Goal: Task Accomplishment & Management: Manage account settings

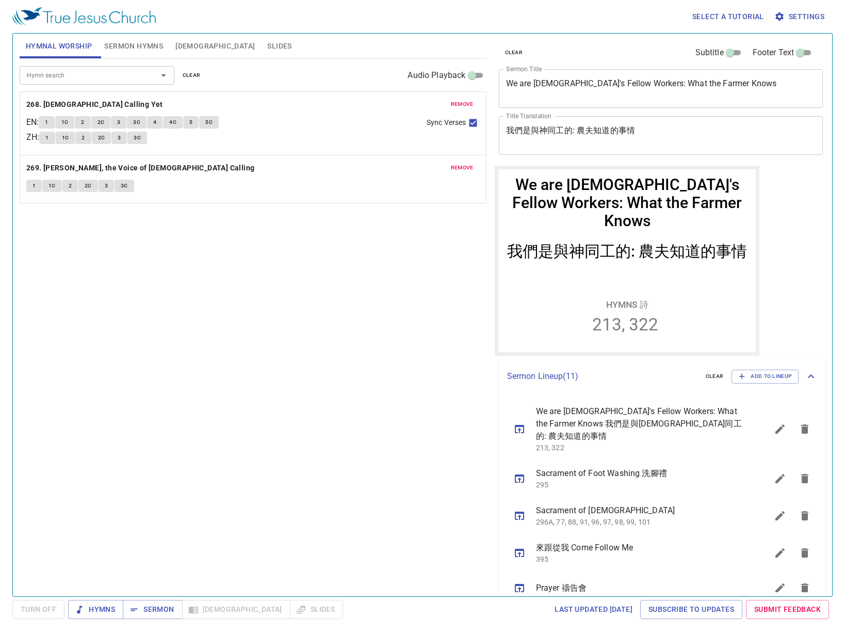
click at [261, 34] on button "Slides" at bounding box center [279, 46] width 37 height 25
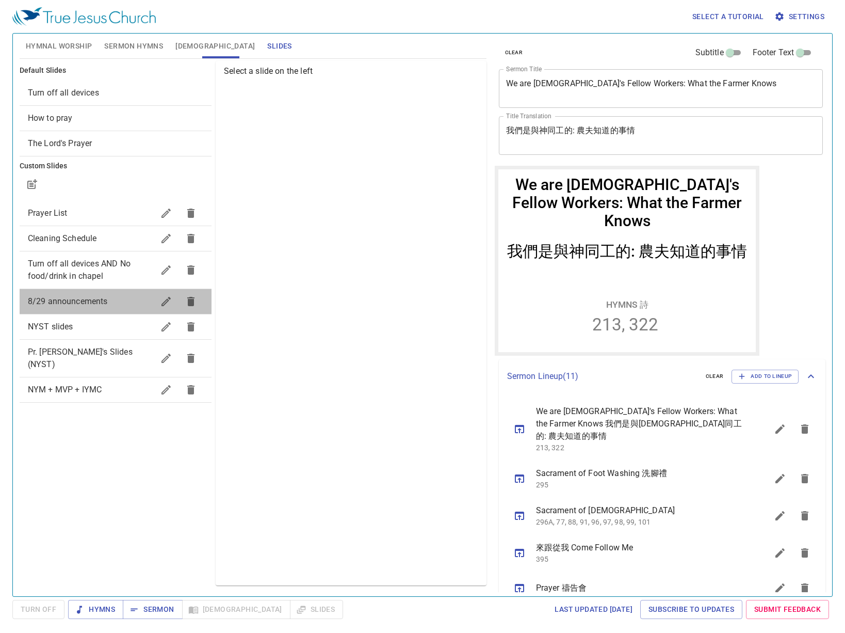
click at [103, 300] on span "8/29 announcements" at bounding box center [68, 301] width 80 height 10
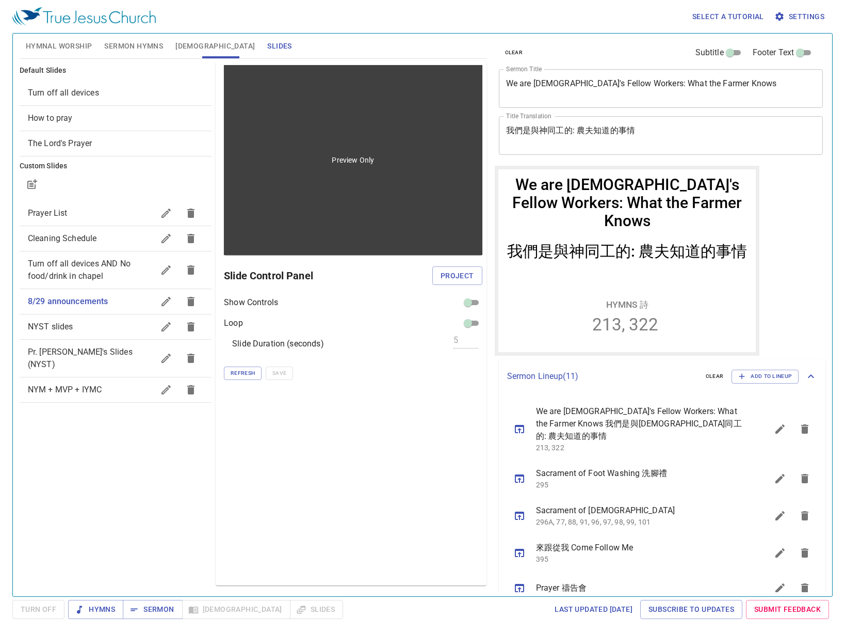
click at [376, 210] on div "Preview Only" at bounding box center [353, 160] width 258 height 190
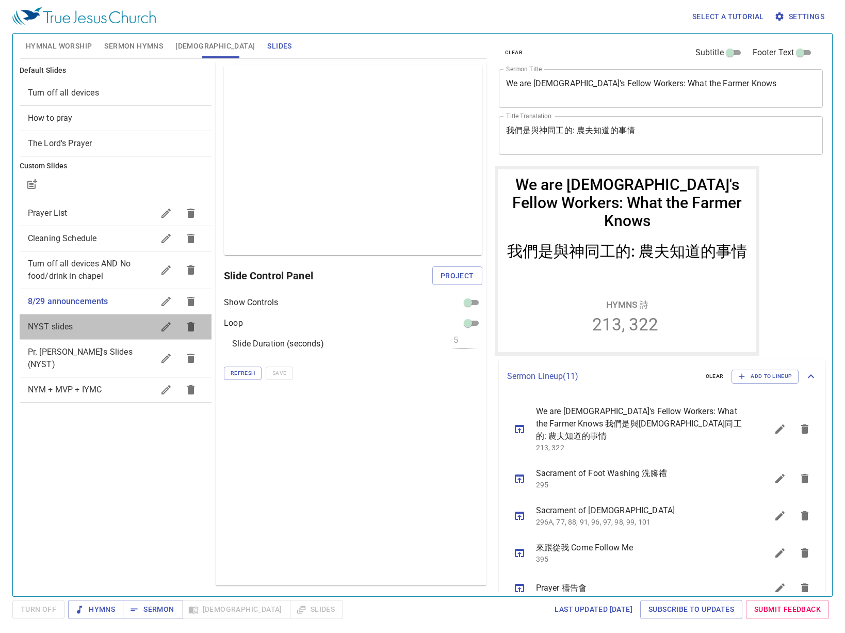
click at [112, 323] on span "NYST slides" at bounding box center [91, 326] width 126 height 12
click at [467, 271] on span "Project" at bounding box center [458, 275] width 34 height 13
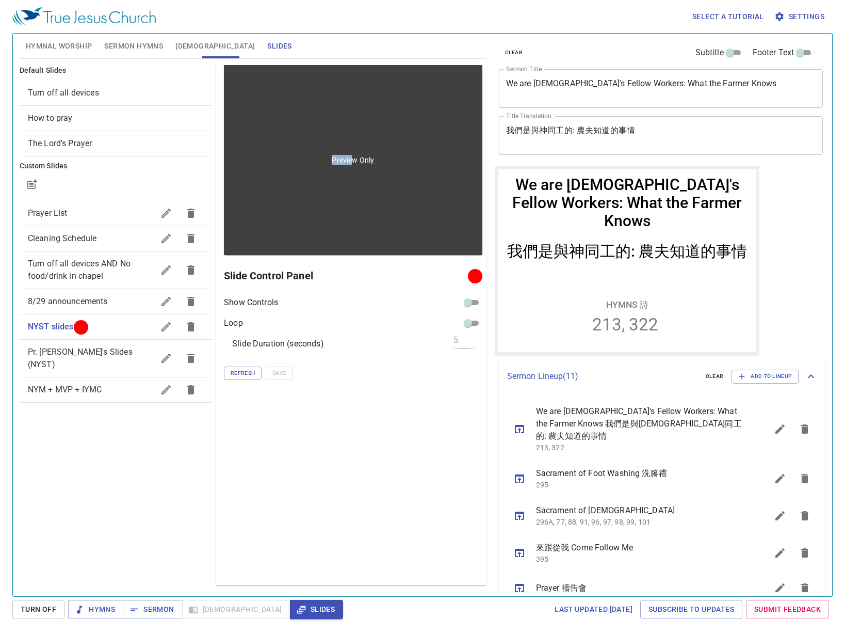
drag, startPoint x: 321, startPoint y: 242, endPoint x: 355, endPoint y: 241, distance: 33.5
click at [355, 241] on div "Preview Only" at bounding box center [353, 160] width 258 height 190
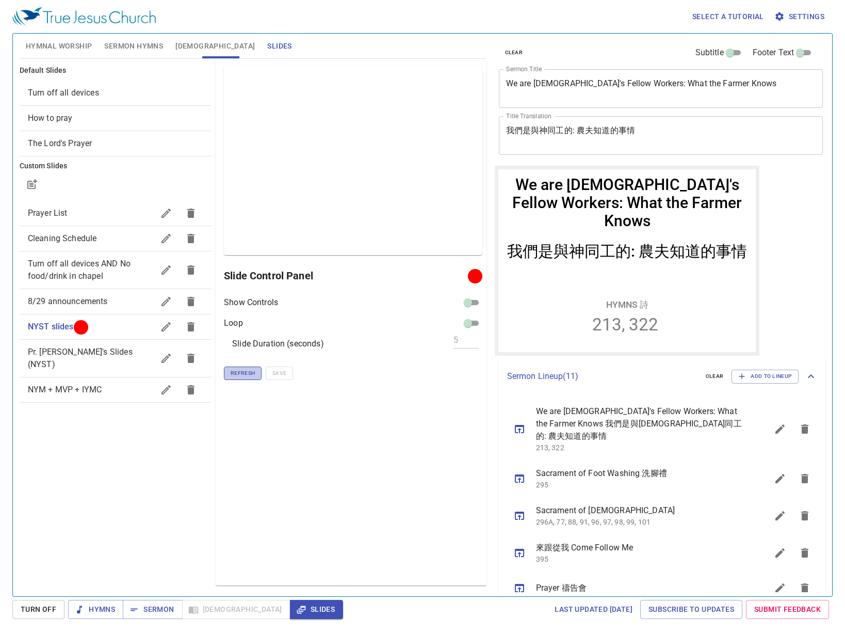
click at [252, 379] on button "Refresh" at bounding box center [243, 372] width 38 height 13
click at [251, 372] on span "Refresh" at bounding box center [243, 372] width 24 height 9
click at [246, 370] on span "Refresh" at bounding box center [243, 372] width 24 height 9
click at [246, 377] on span "Refresh" at bounding box center [243, 372] width 24 height 9
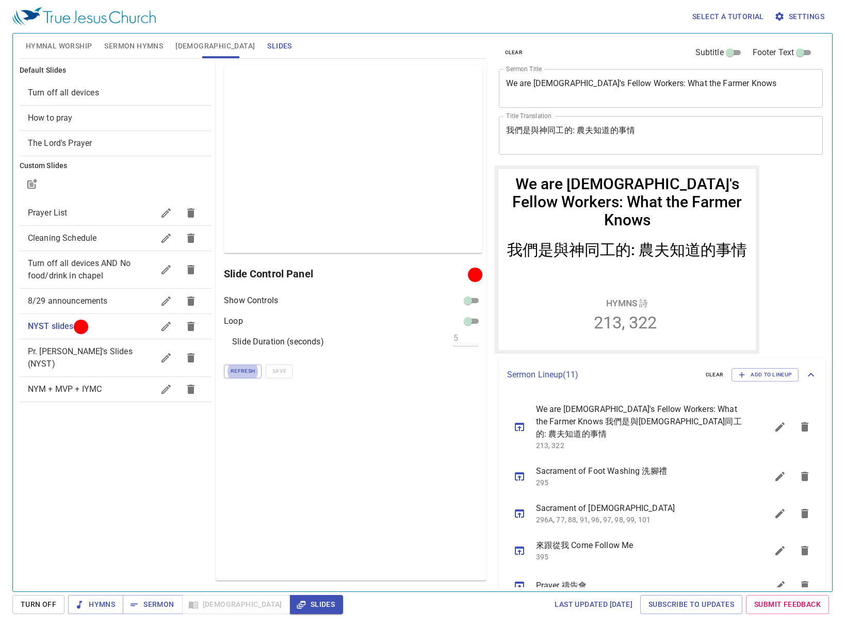
click at [94, 306] on span "8/29 announcements" at bounding box center [91, 301] width 126 height 12
click at [168, 309] on button "button" at bounding box center [166, 301] width 25 height 25
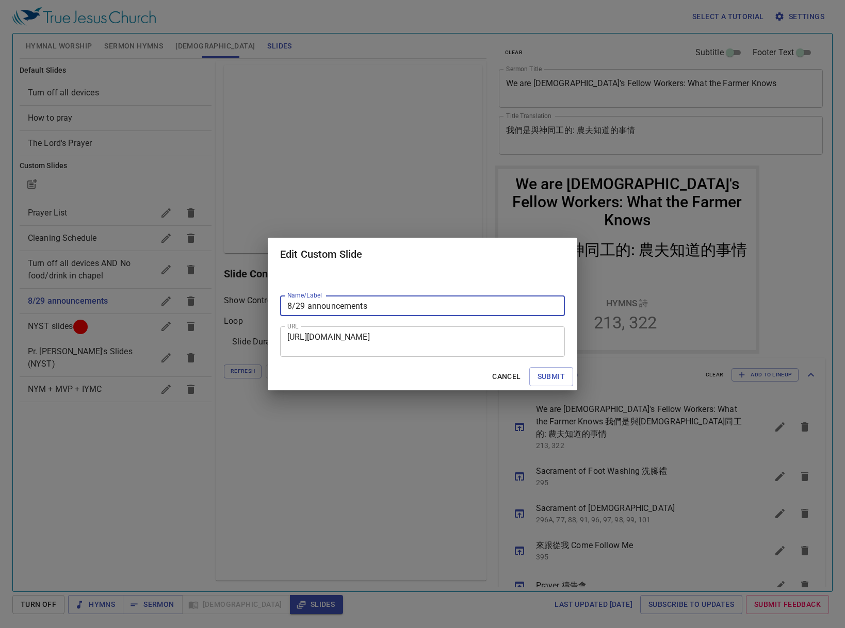
click at [446, 345] on textarea "https://docs.google.com/presentation/d/1QLxAVgkJGUsMWdfWsE_3qG6sd-2F6qHT/edit?s…" at bounding box center [422, 342] width 270 height 20
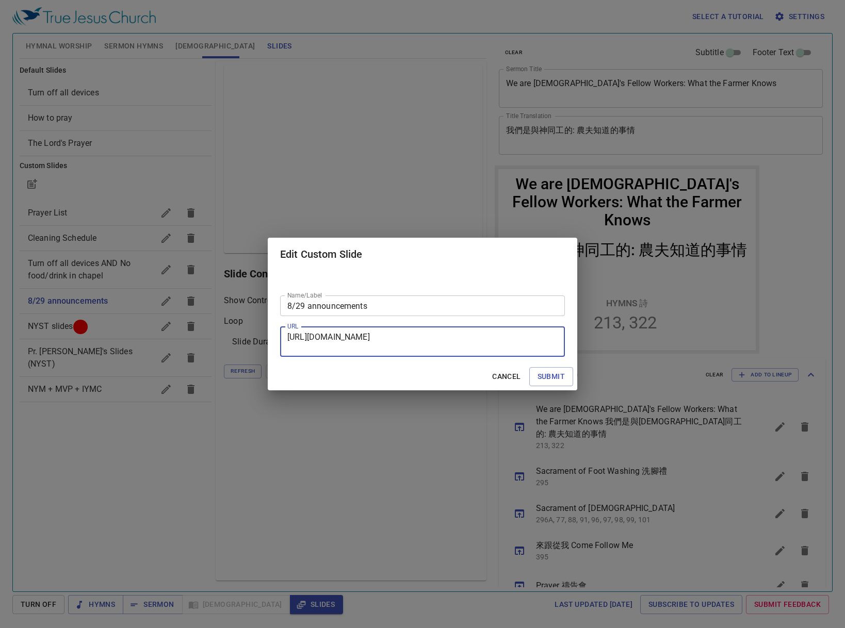
paste textarea "Be43Dm-qLj4gjeu6PkZ8srKwOOHSh6NG"
type textarea "https://docs.google.com/presentation/d/1Be43Dm-qLj4gjeu6PkZ8srKwOOHSh6NG/edit?s…"
click at [308, 308] on input "8/29 announcements" at bounding box center [422, 306] width 285 height 21
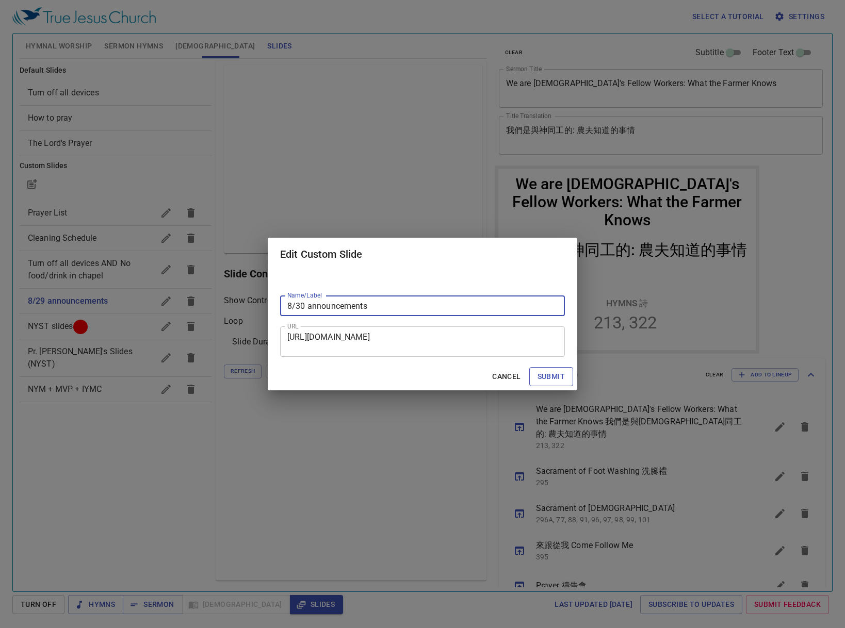
type input "8/30 announcements"
click at [546, 383] on button "Submit" at bounding box center [551, 376] width 44 height 19
checkbox input "true"
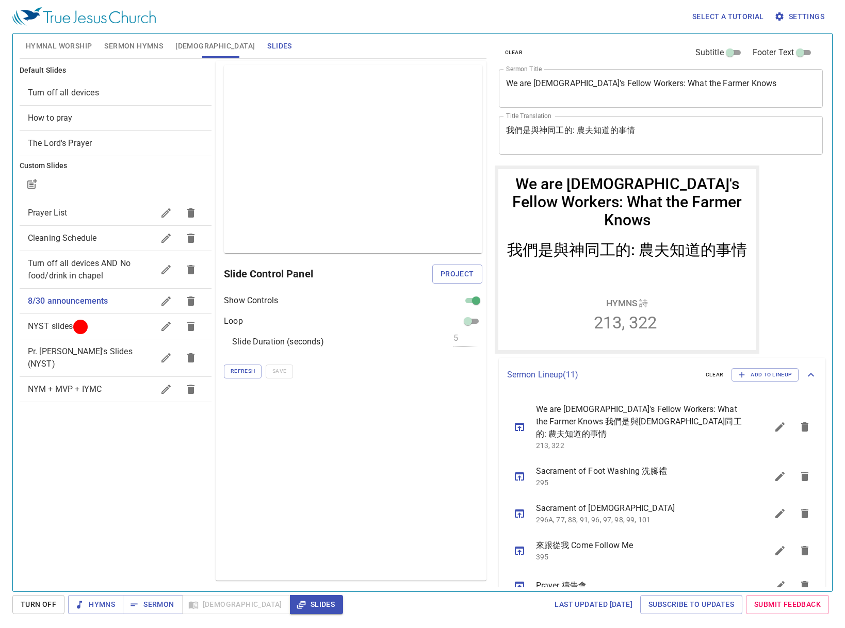
click at [475, 311] on div "Show Controls Loop Slide Duration (seconds) 5 Refresh Save" at bounding box center [353, 337] width 258 height 84
click at [477, 304] on input "checkbox" at bounding box center [476, 303] width 37 height 12
checkbox input "false"
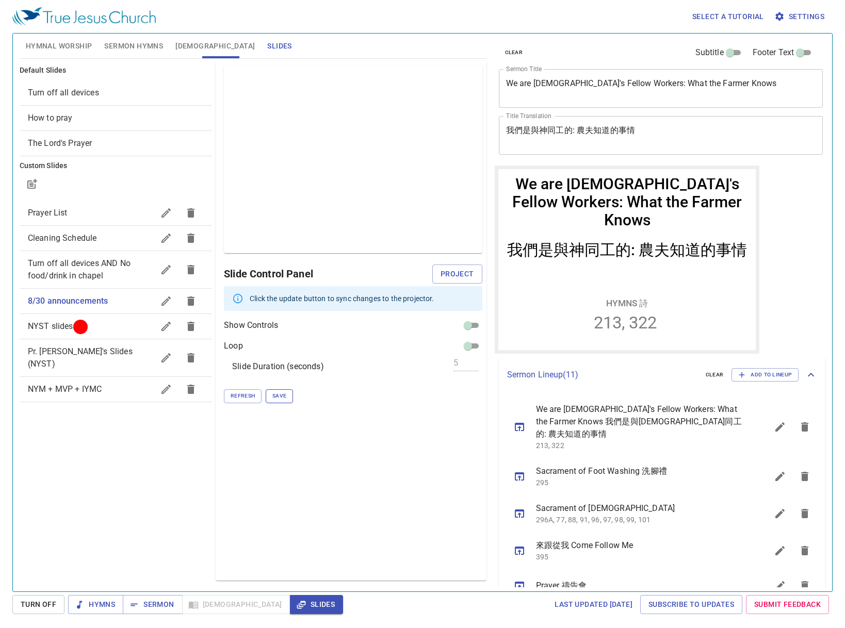
click at [285, 399] on span "Save" at bounding box center [279, 396] width 14 height 9
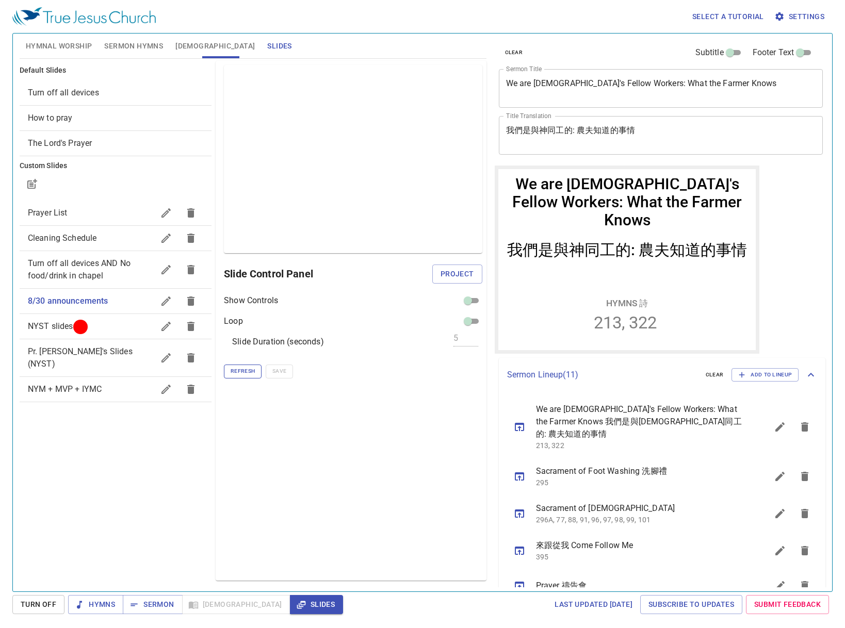
click at [256, 372] on button "Refresh" at bounding box center [243, 371] width 38 height 13
click at [110, 325] on span "NYST slides" at bounding box center [91, 326] width 126 height 12
click at [249, 375] on span "Refresh" at bounding box center [243, 371] width 24 height 9
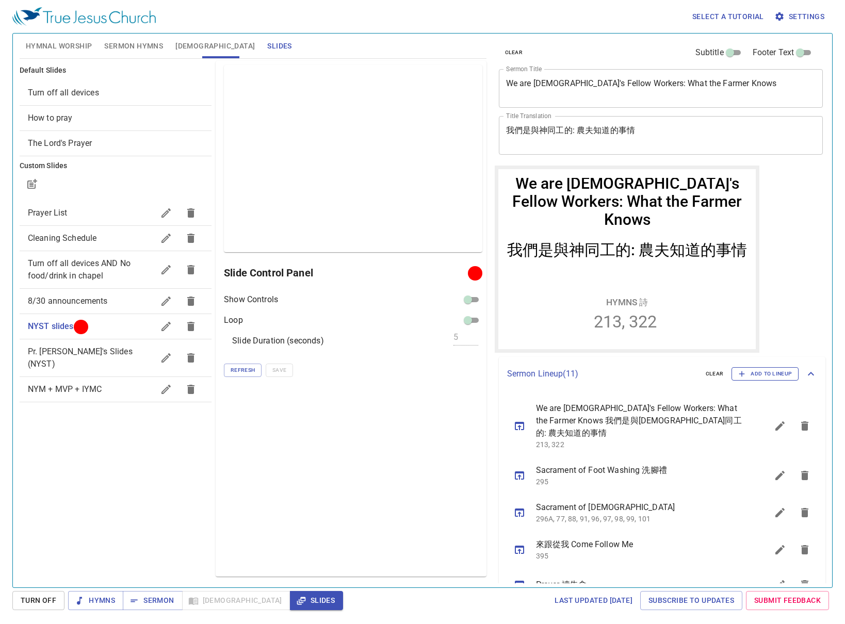
click at [747, 374] on span "Add to Lineup" at bounding box center [765, 373] width 54 height 9
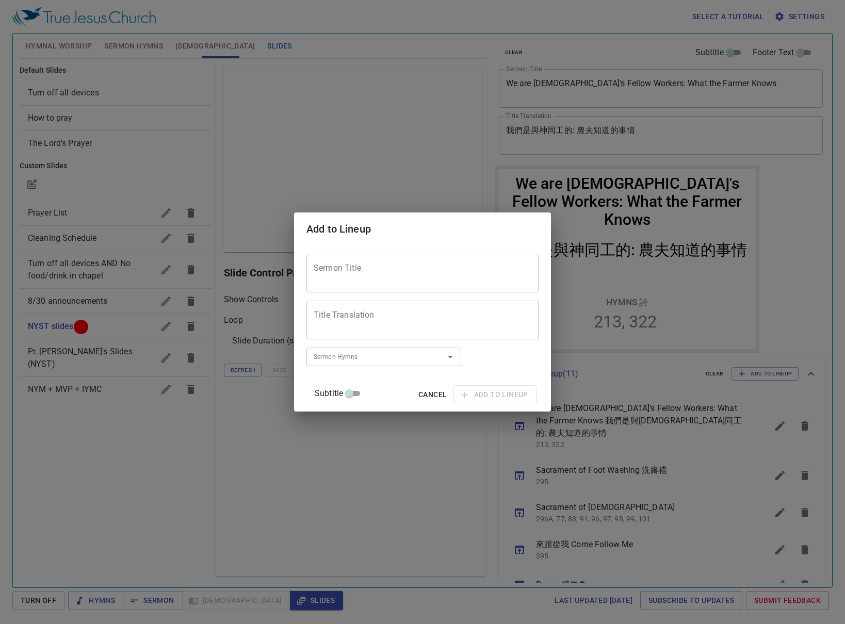
click at [389, 280] on textarea "Sermon Title" at bounding box center [423, 274] width 218 height 20
paste textarea "We are God's Fellow Workers: What the Builder Knows"
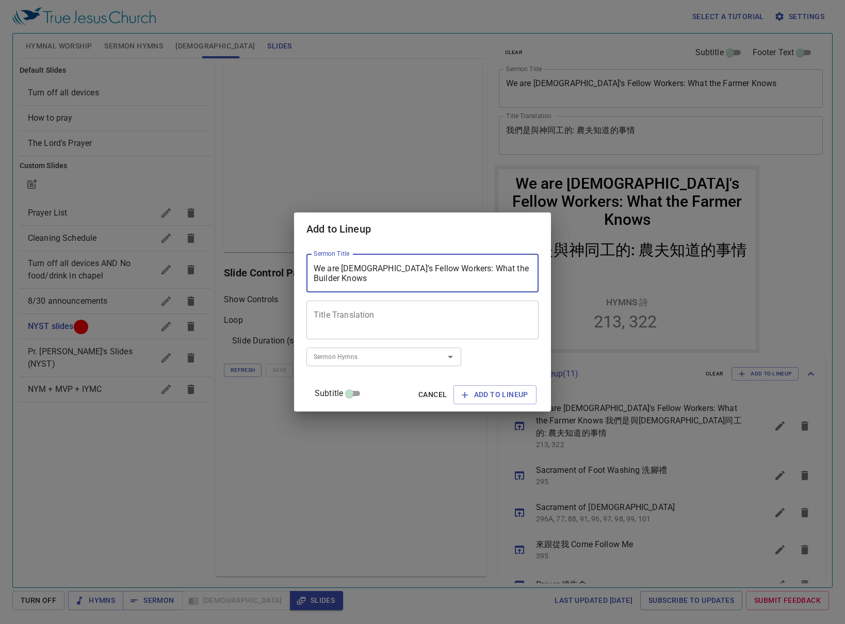
type textarea "We are God's Fellow Workers: What the Builder Knows"
click at [455, 318] on textarea "Title Translation" at bounding box center [423, 321] width 218 height 20
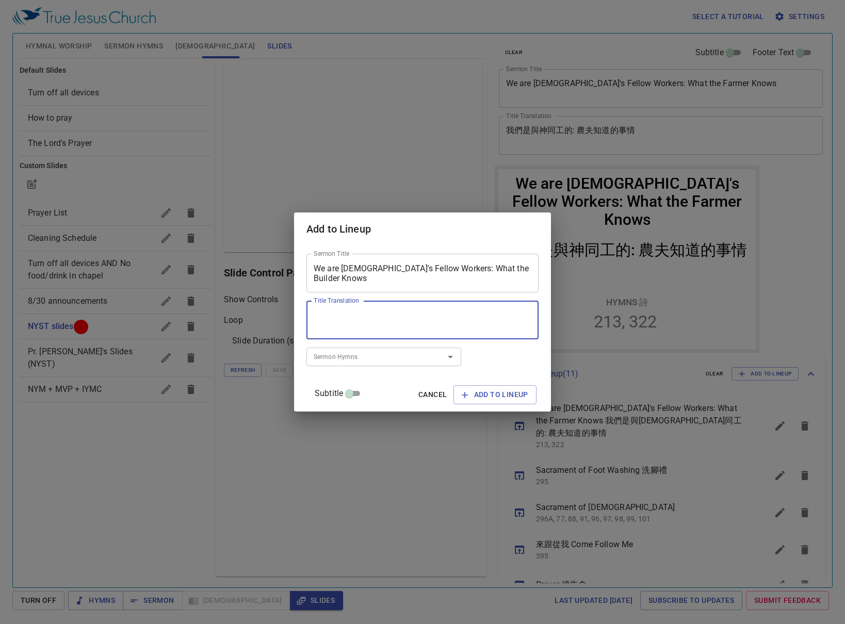
paste textarea "我們是與神同工的: 工頭知道的事情"
type textarea "我們是與神同工的: 工頭知道的事情"
click at [411, 358] on input "Sermon Hymns" at bounding box center [369, 357] width 118 height 12
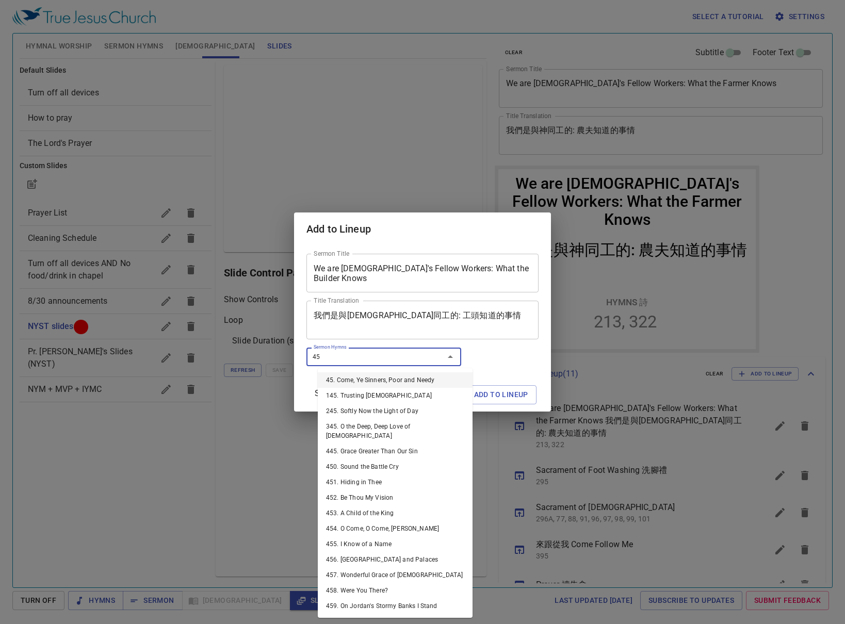
type input "453"
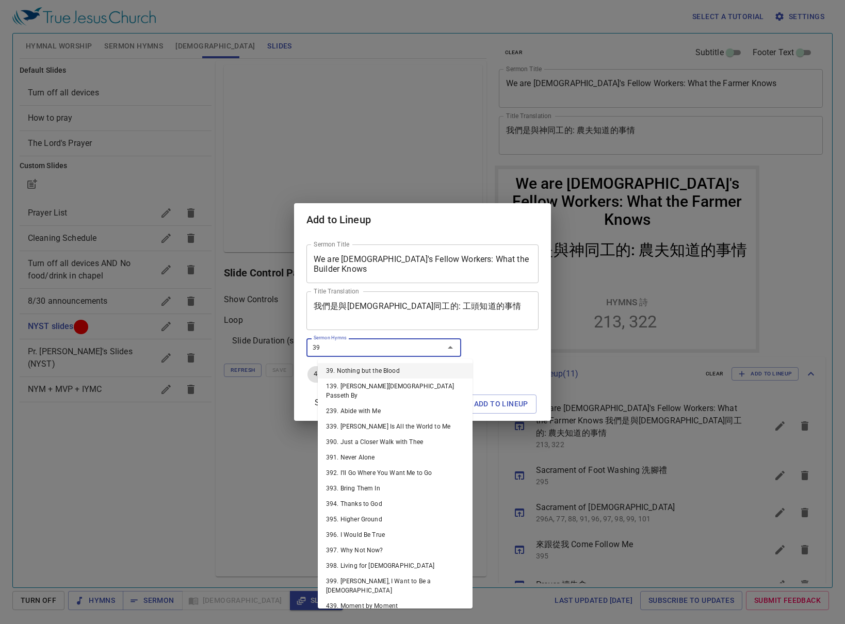
type input "395"
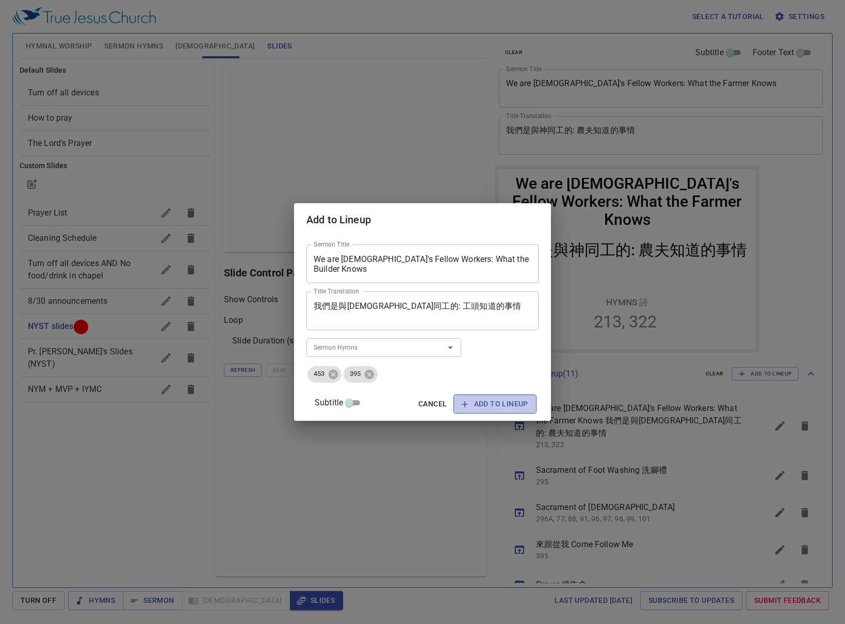
click at [491, 401] on span "Add to Lineup" at bounding box center [495, 404] width 67 height 13
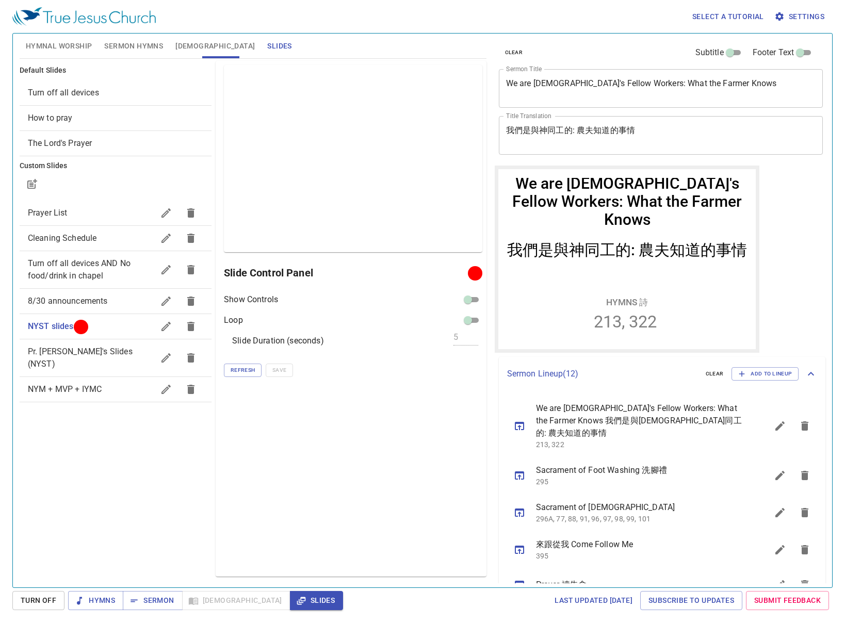
scroll to position [290, 0]
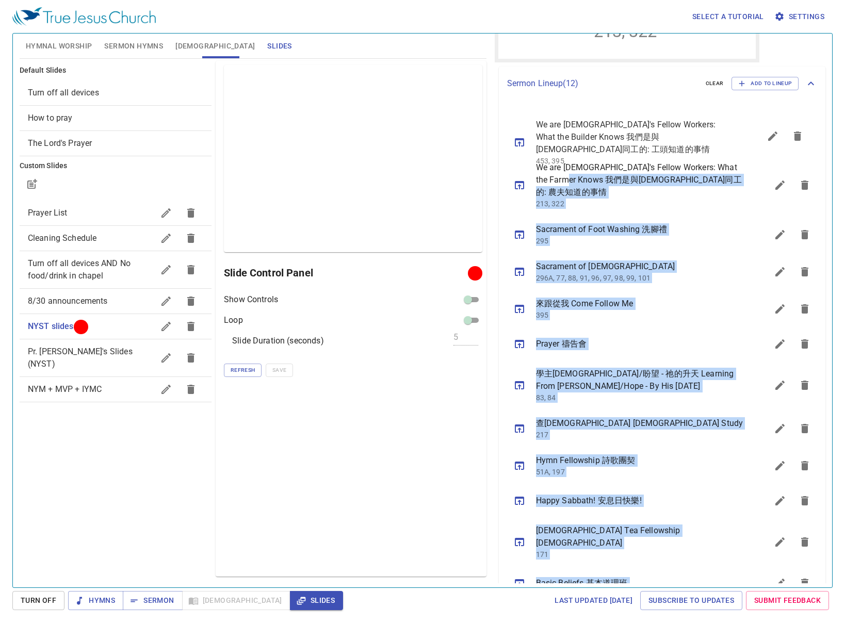
drag, startPoint x: 649, startPoint y: 555, endPoint x: 603, endPoint y: 132, distance: 425.1
click at [603, 132] on ul "We are God's Fellow Workers: What the Farmer Knows 我們是與神同工的: 農夫知道的事情 213, 322 S…" at bounding box center [662, 359] width 327 height 516
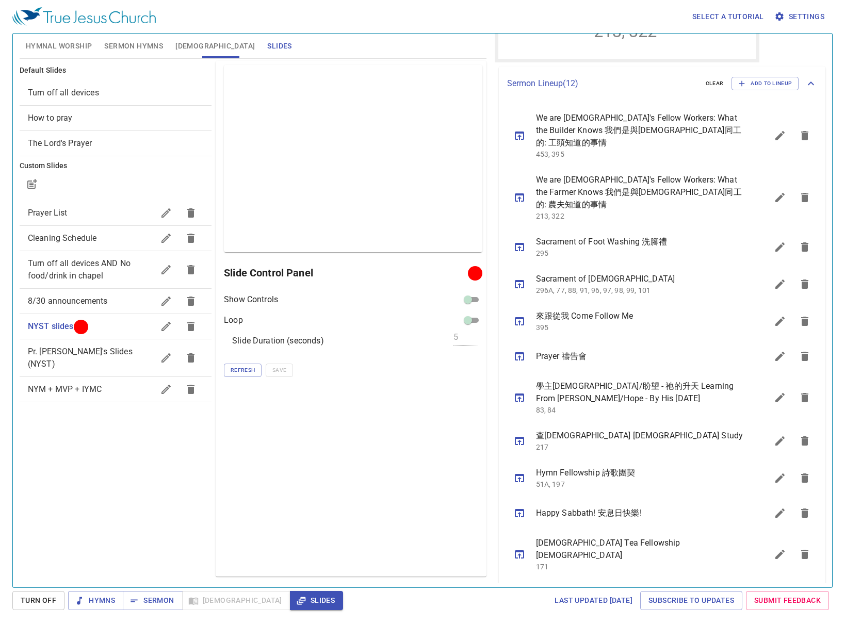
click at [429, 460] on div "Preview Only Slide Control Panel Show Controls Loop Slide Duration (seconds) 5 …" at bounding box center [351, 319] width 270 height 516
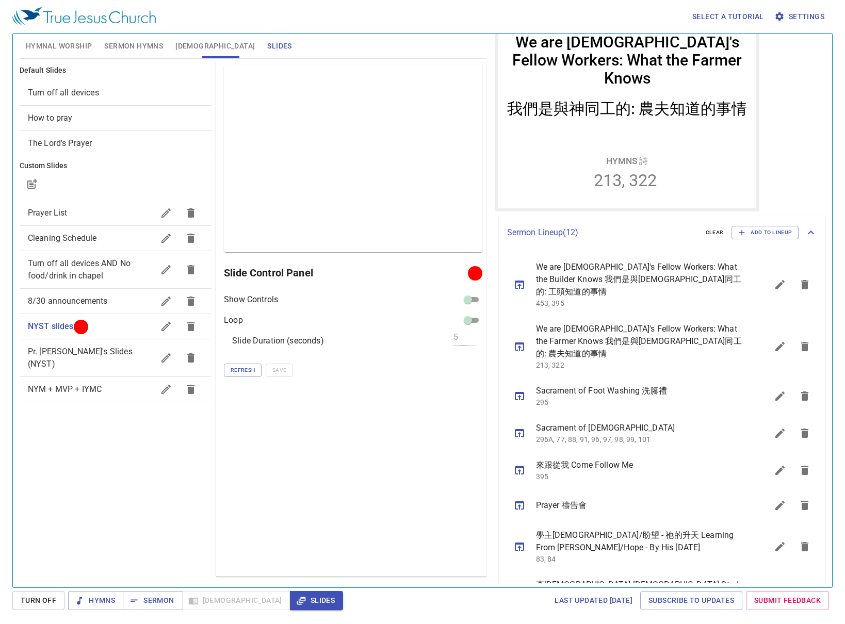
scroll to position [136, 0]
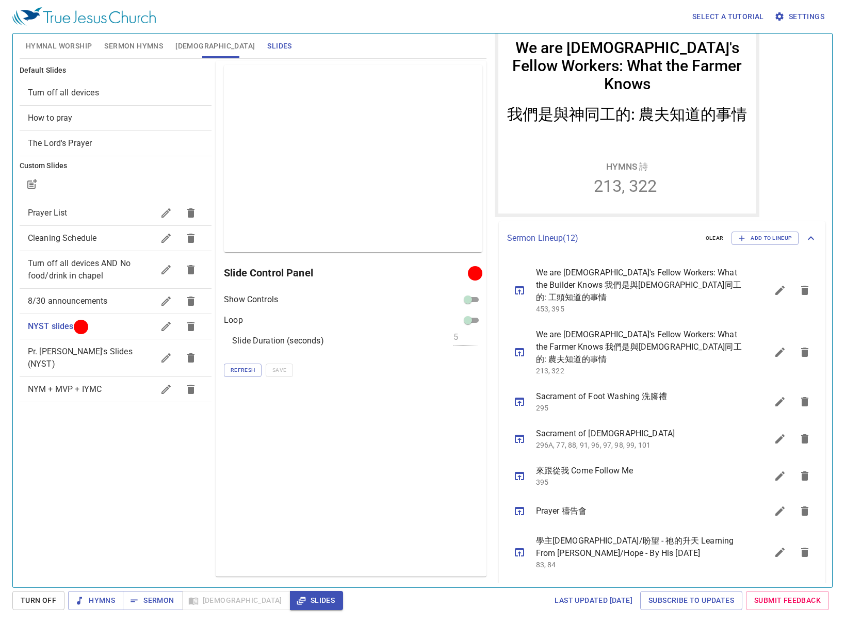
click at [796, 340] on button "sermon lineup list" at bounding box center [805, 352] width 25 height 25
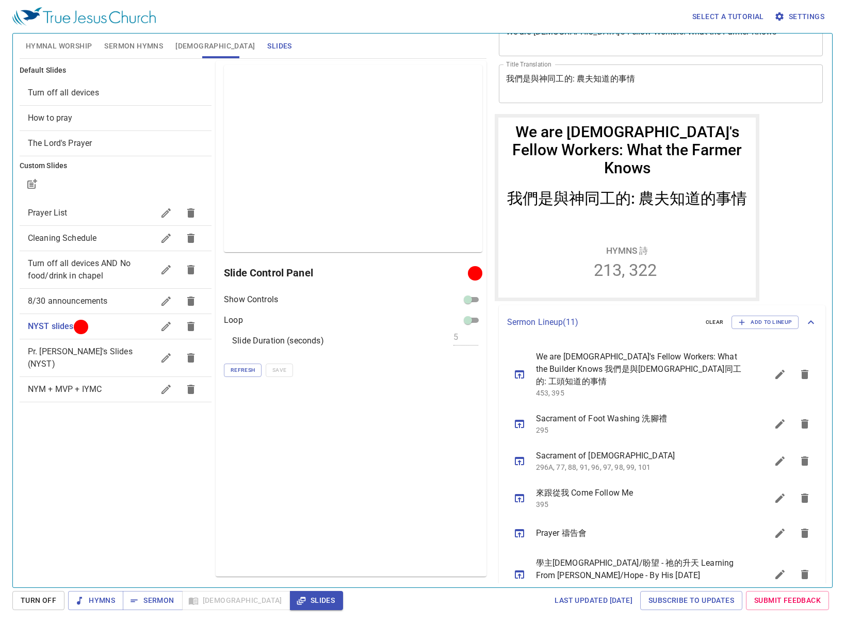
scroll to position [0, 0]
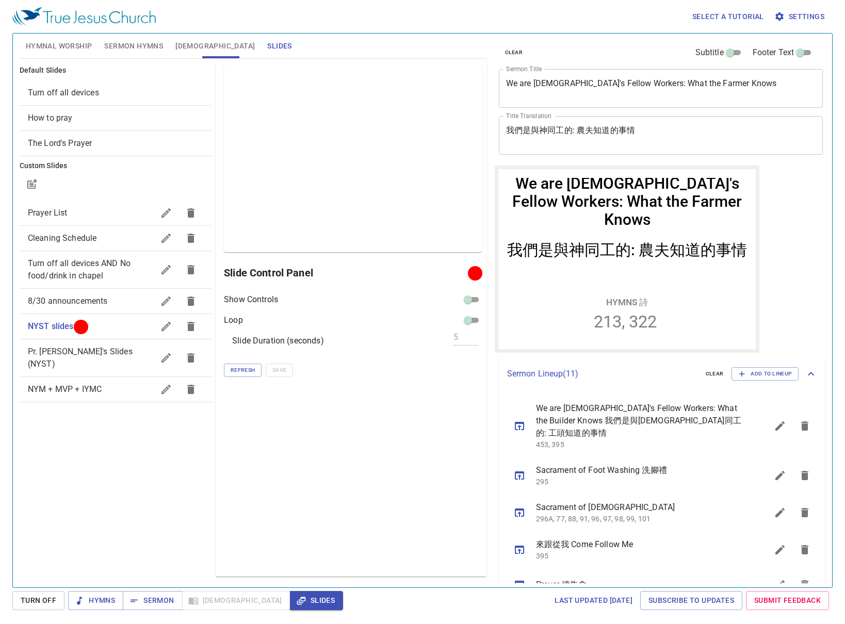
drag, startPoint x: 739, startPoint y: 372, endPoint x: 744, endPoint y: 364, distance: 8.6
click at [742, 365] on div "Sermon Lineup ( 11 ) clear Add to Lineup" at bounding box center [662, 374] width 327 height 34
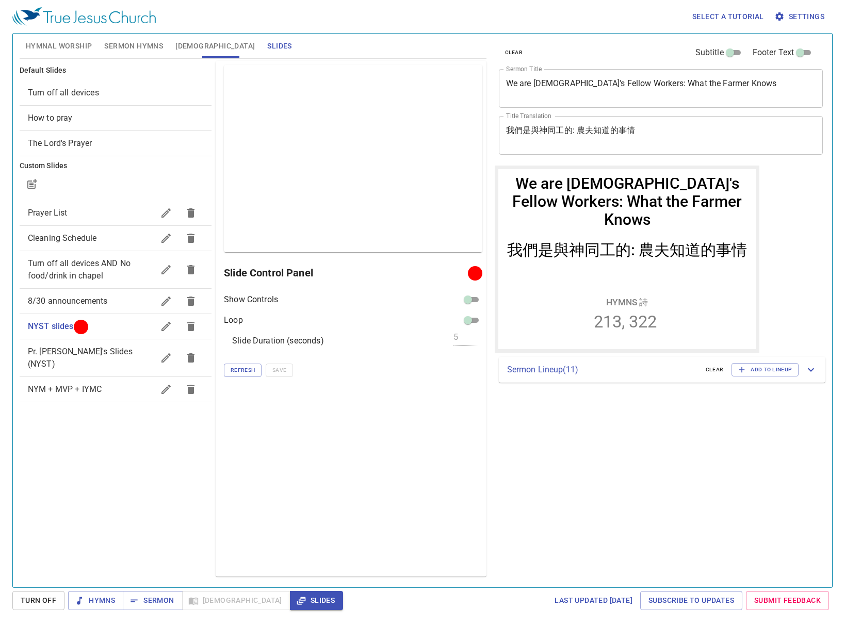
click at [812, 373] on icon at bounding box center [811, 370] width 12 height 12
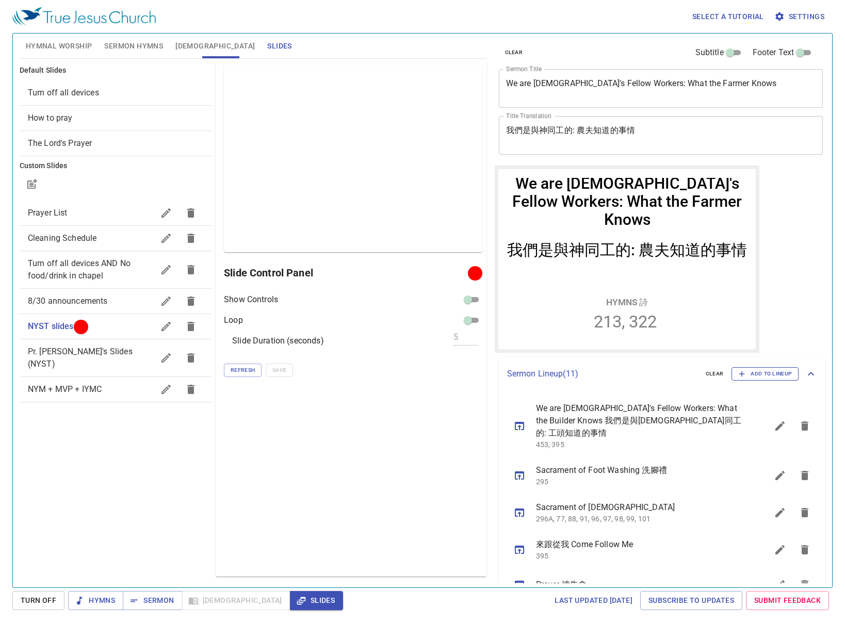
click at [765, 373] on span "Add to Lineup" at bounding box center [765, 373] width 54 height 9
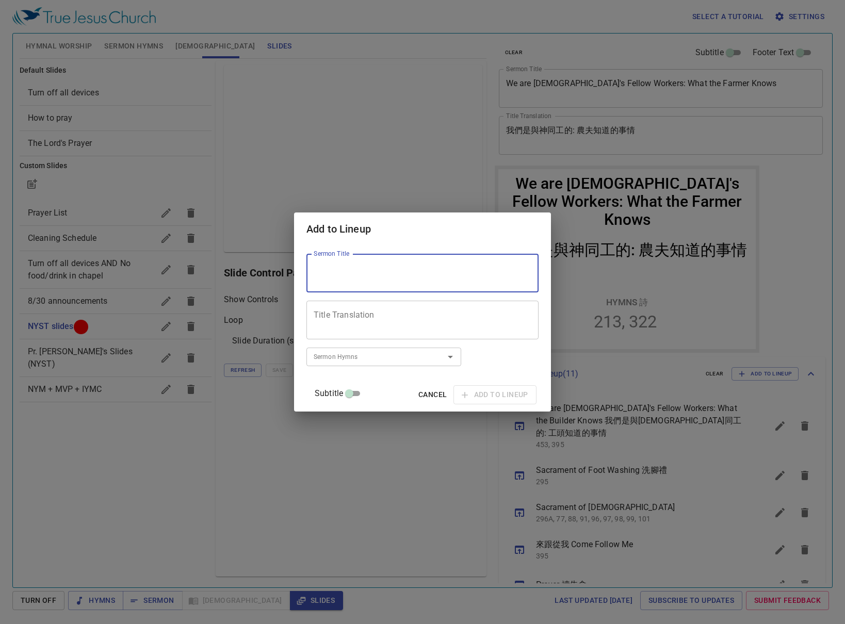
click at [449, 273] on textarea "Sermon Title" at bounding box center [423, 274] width 218 height 20
click at [373, 272] on textarea "[Pr. Raymon topic]" at bounding box center [423, 274] width 218 height 20
type textarea "[Pr. Raymond topic]"
click at [509, 383] on div "Subtitle Cancel Add to Lineup" at bounding box center [422, 395] width 232 height 25
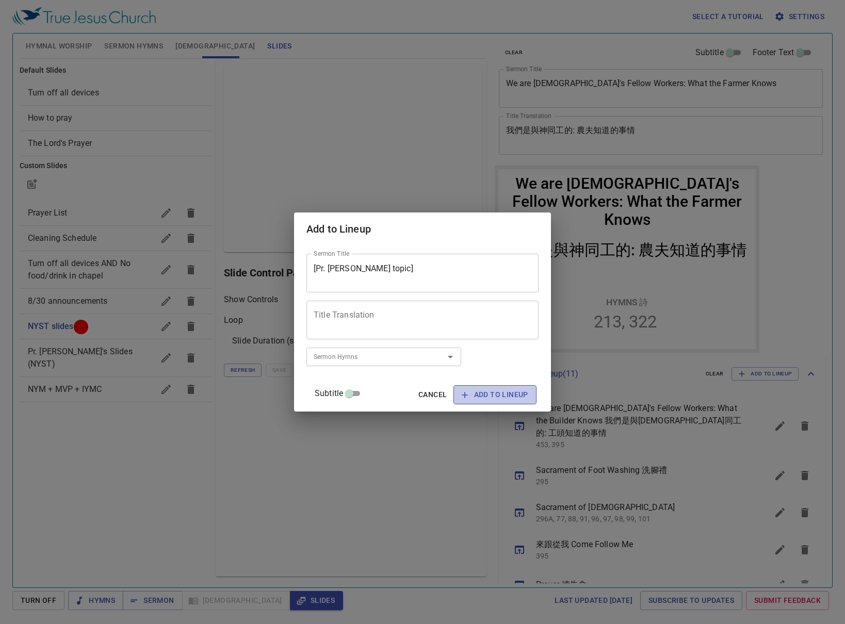
click at [509, 393] on span "Add to Lineup" at bounding box center [495, 395] width 67 height 13
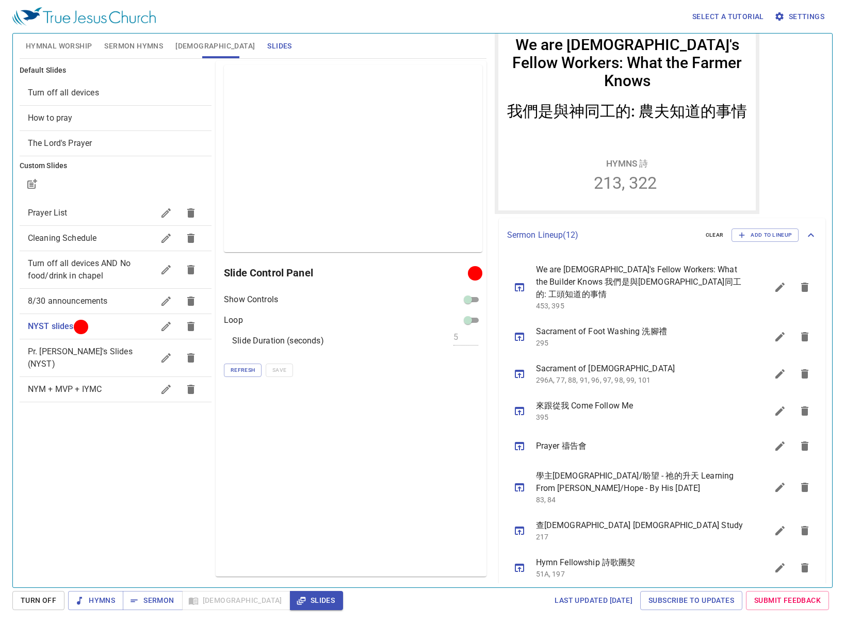
scroll to position [274, 0]
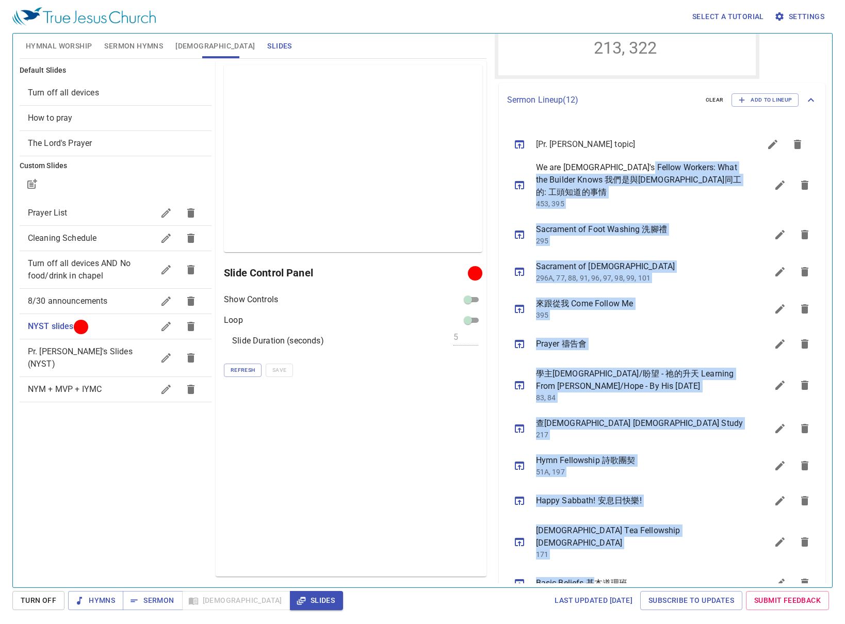
drag, startPoint x: 591, startPoint y: 567, endPoint x: 606, endPoint y: 188, distance: 379.0
click at [639, 138] on ul "We are God's Fellow Workers: What the Builder Knows 我們是與神同工的: 工頭知道的事情 453, 395 …" at bounding box center [662, 360] width 327 height 487
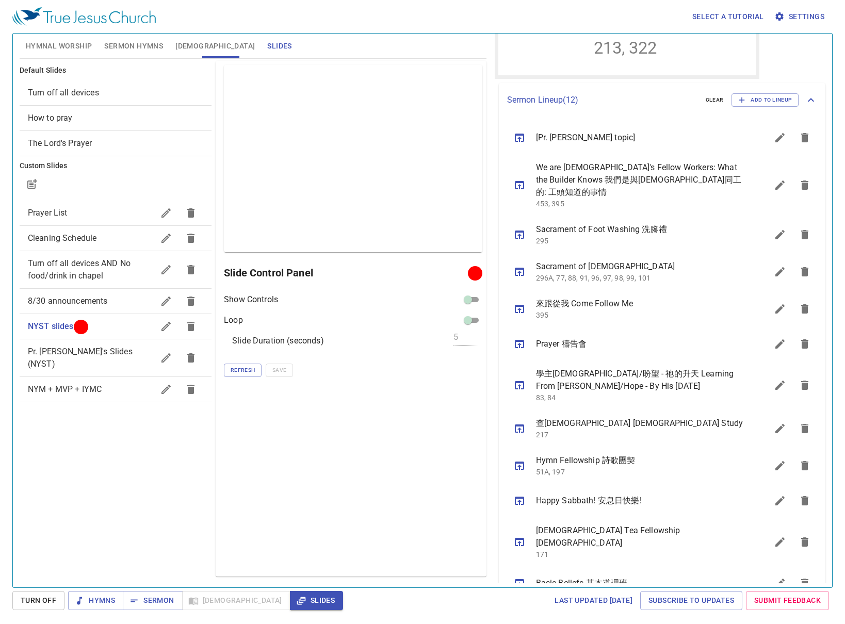
drag, startPoint x: 401, startPoint y: 447, endPoint x: 406, endPoint y: 435, distance: 12.6
click at [402, 448] on div "Preview Only Slide Control Panel Show Controls Loop Slide Duration (seconds) 5 …" at bounding box center [351, 319] width 270 height 516
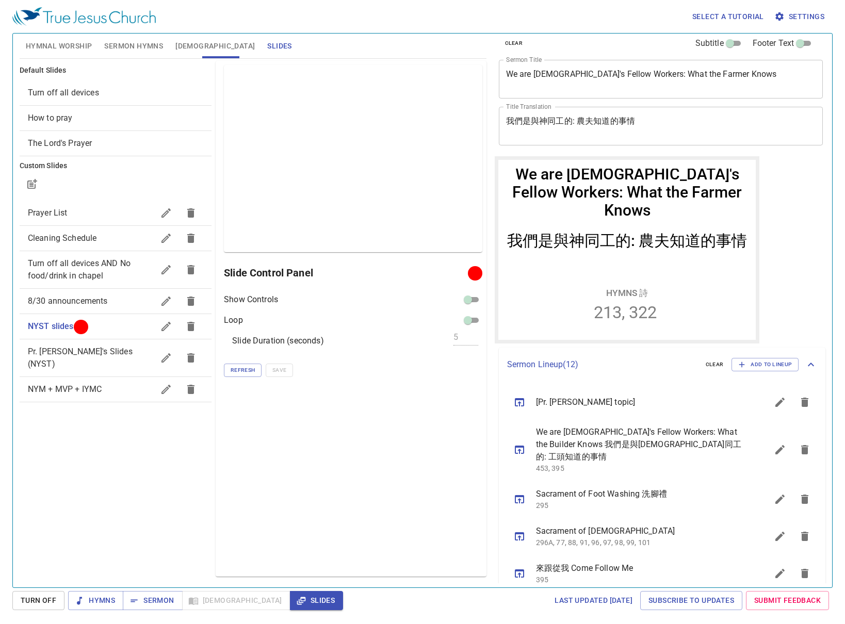
scroll to position [0, 0]
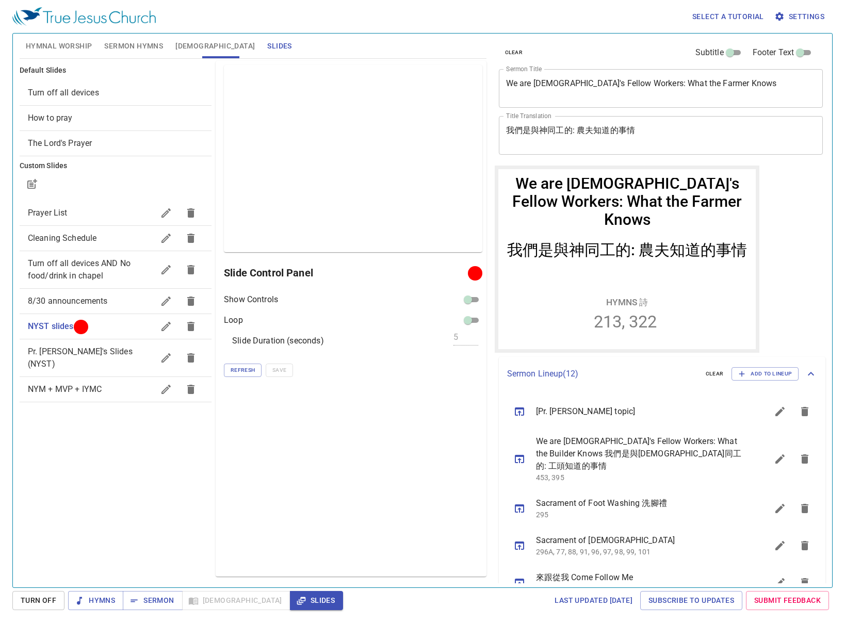
click at [101, 303] on span "8/30 announcements" at bounding box center [68, 301] width 80 height 10
click at [172, 304] on icon "button" at bounding box center [166, 301] width 12 height 12
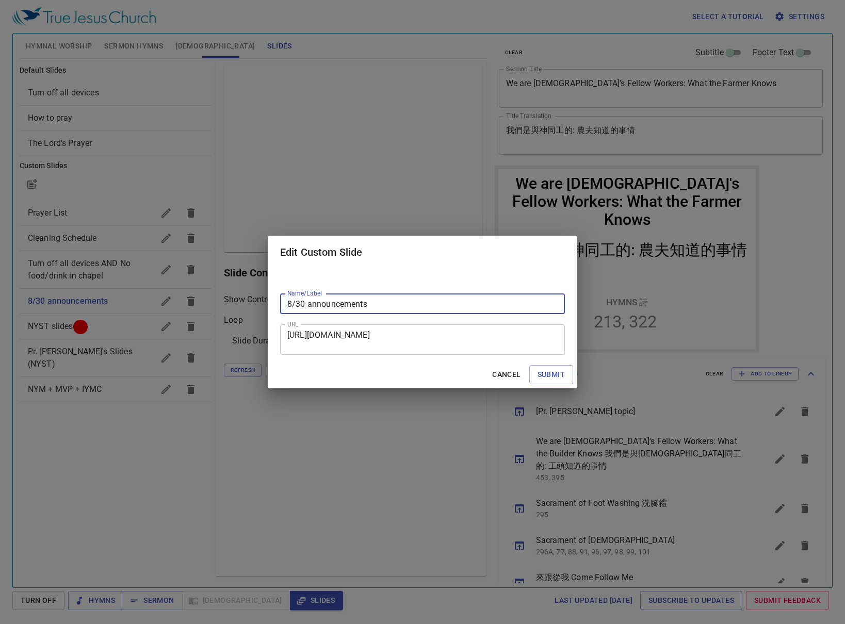
click at [393, 332] on textarea "https://docs.google.com/presentation/d/1Be43Dm-qLj4gjeu6PkZ8srKwOOHSh6NG/edit?s…" at bounding box center [422, 340] width 270 height 20
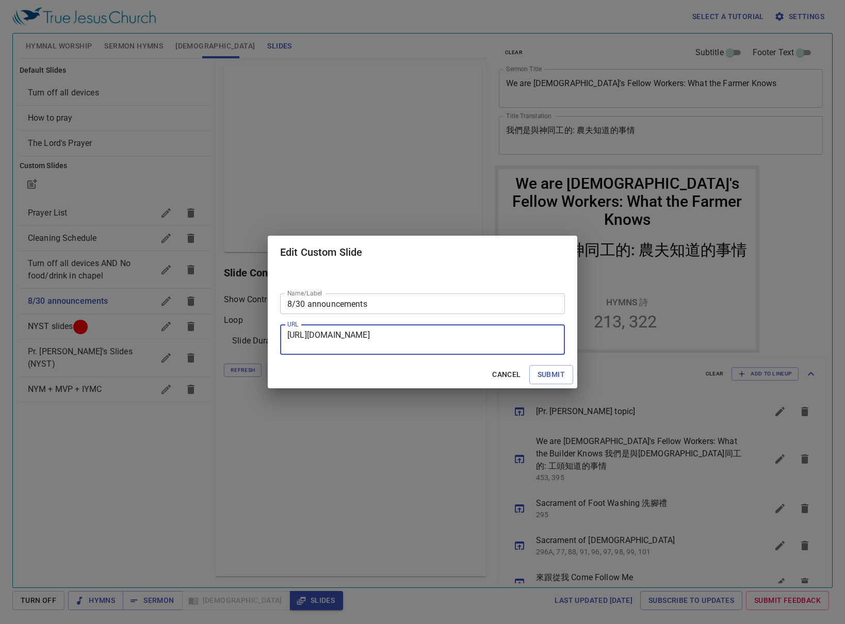
click at [512, 376] on span "Cancel" at bounding box center [506, 374] width 28 height 13
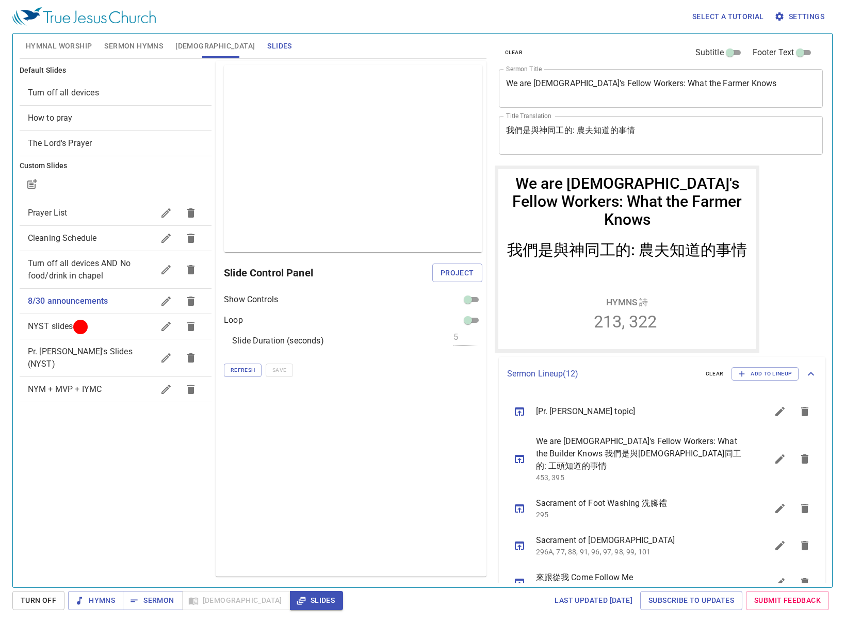
click at [620, 51] on div "clear Subtitle Footer Text" at bounding box center [657, 52] width 325 height 25
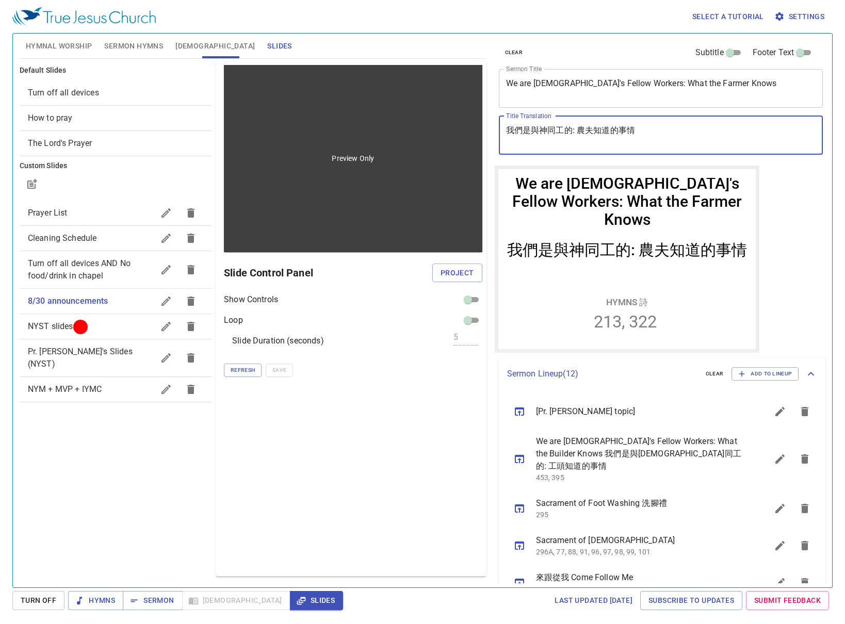
drag, startPoint x: 663, startPoint y: 126, endPoint x: 468, endPoint y: 160, distance: 197.9
click at [441, 130] on div "Hymnal Worship Sermon Hymns Bible Slides Hymn search Hymn search clear Audio Pl…" at bounding box center [422, 306] width 814 height 554
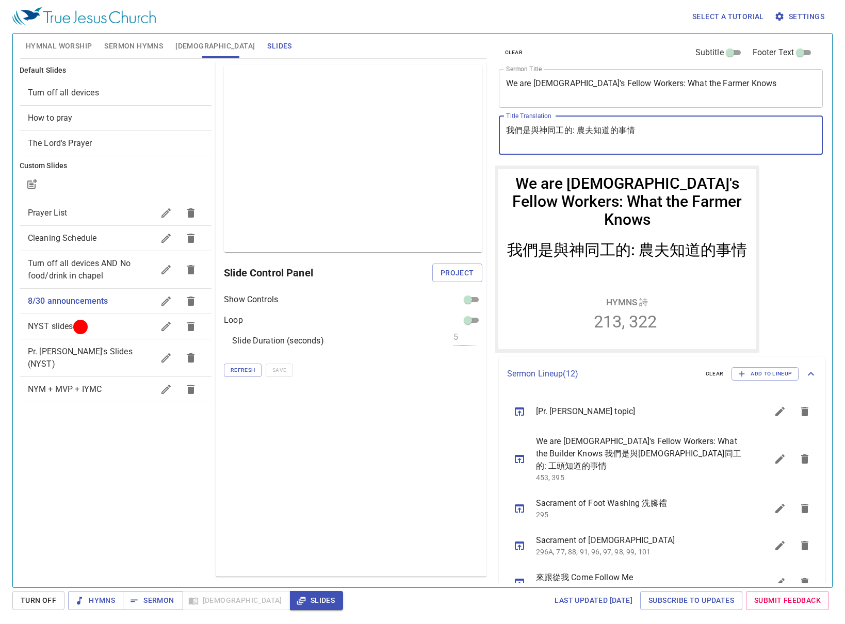
click at [691, 144] on textarea "我們是與神同工的: 農夫知道的事情" at bounding box center [661, 135] width 310 height 20
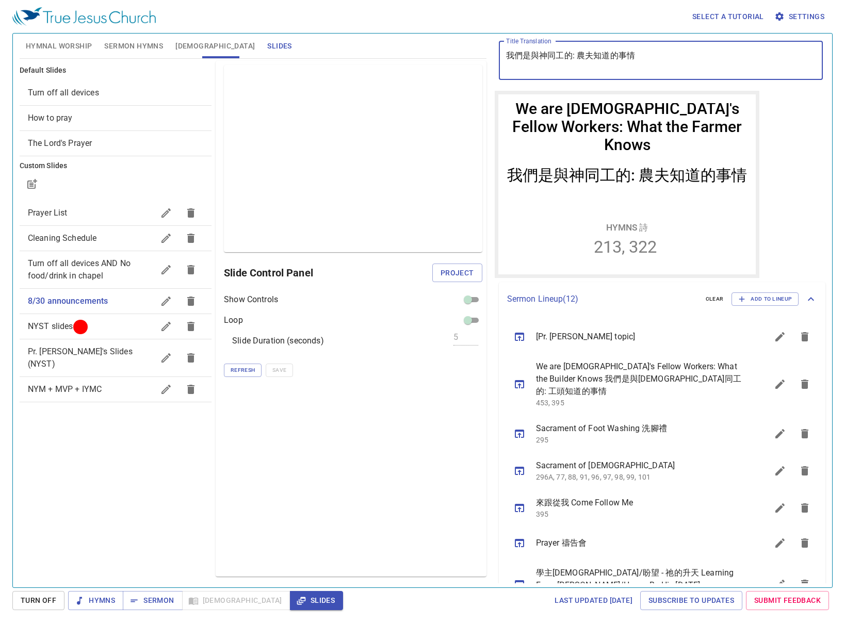
scroll to position [155, 0]
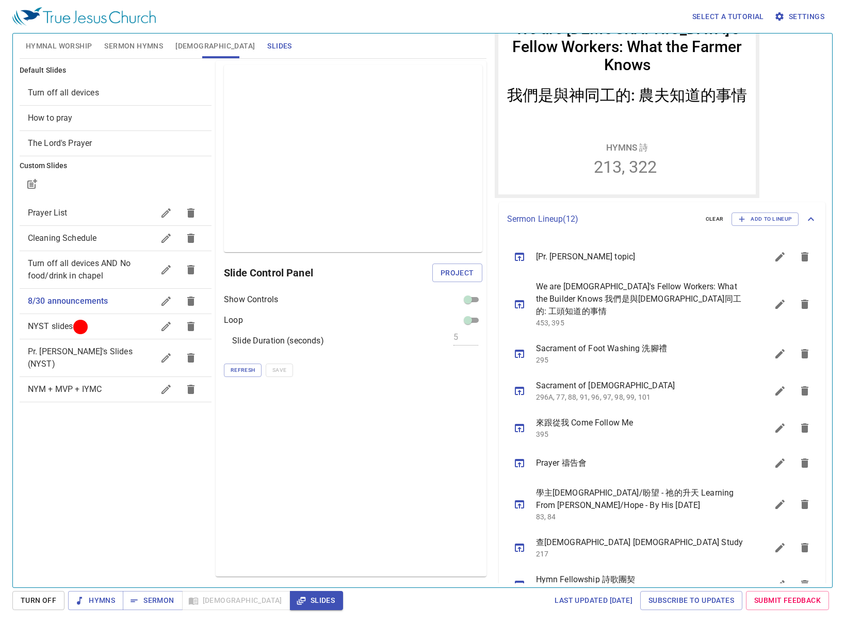
click at [85, 40] on span "Hymnal Worship" at bounding box center [59, 46] width 67 height 13
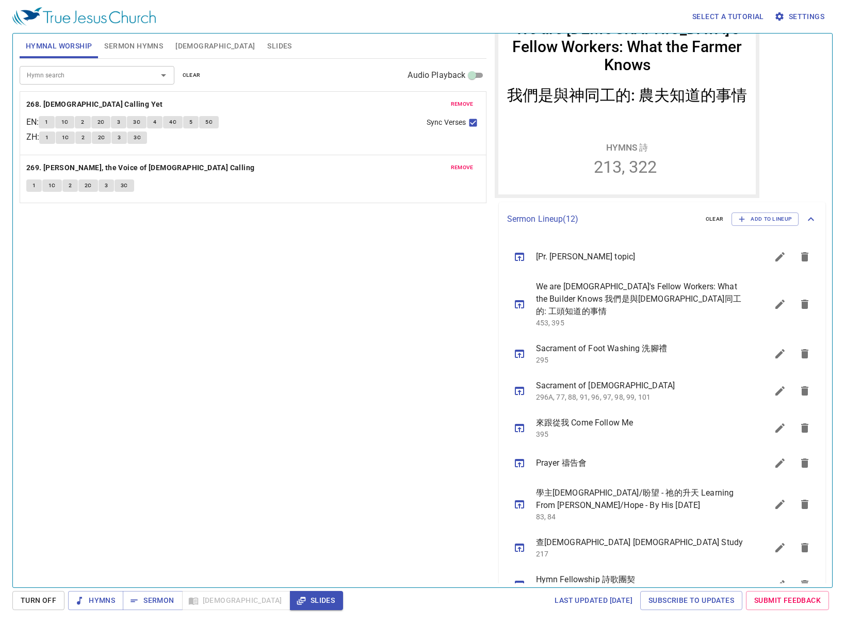
click at [465, 98] on button "remove" at bounding box center [462, 104] width 35 height 12
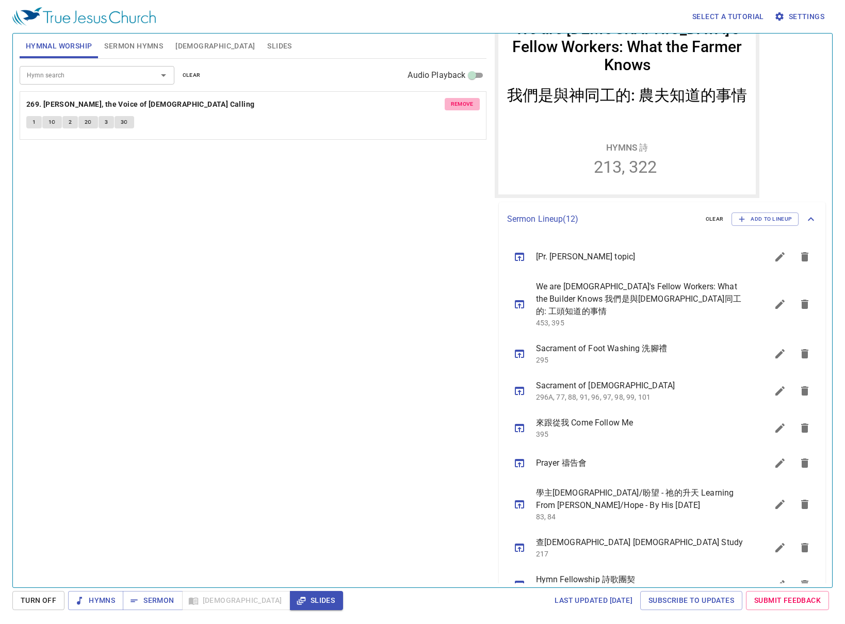
click at [465, 98] on button "remove" at bounding box center [462, 104] width 35 height 12
click at [519, 457] on icon "sermon lineup list" at bounding box center [519, 463] width 12 height 12
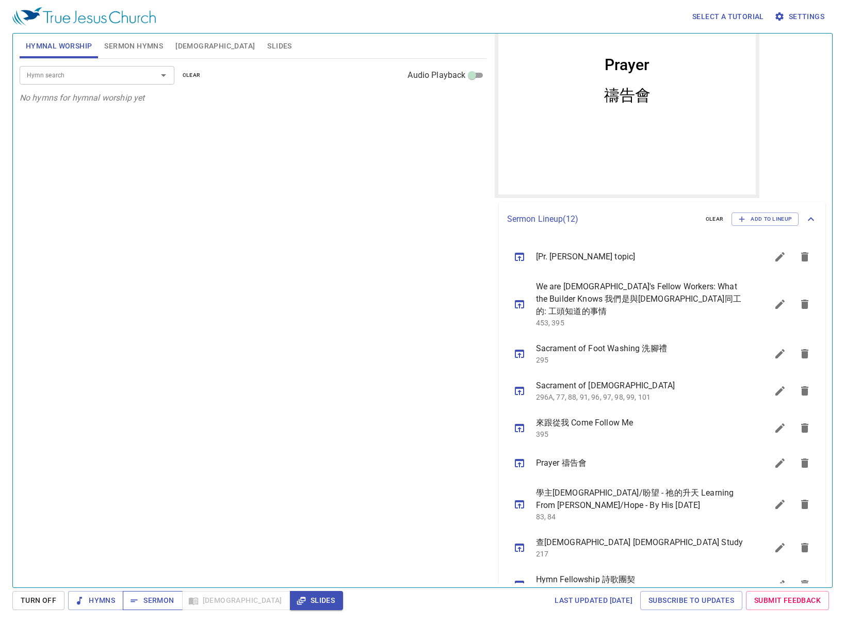
click at [157, 594] on span "Sermon" at bounding box center [152, 600] width 43 height 13
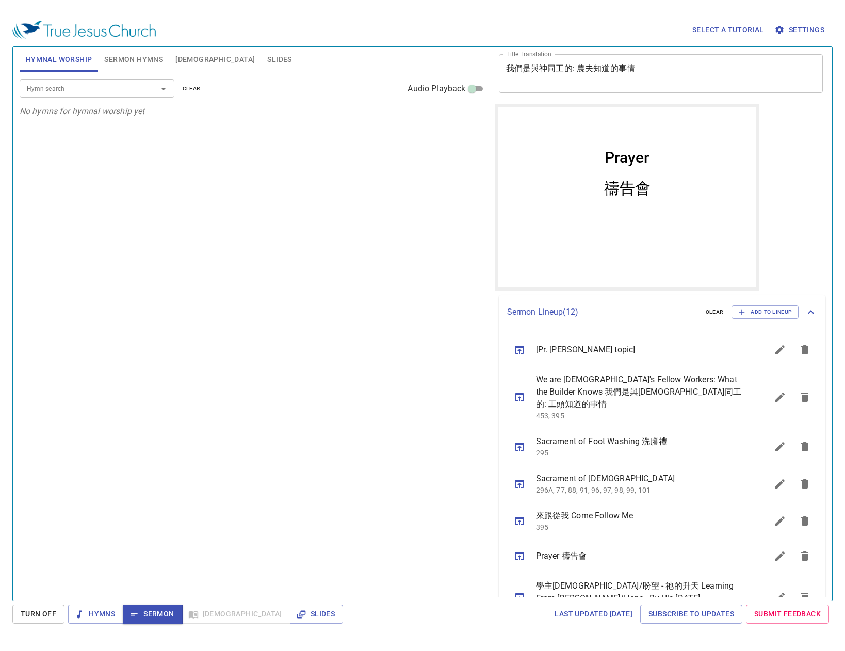
scroll to position [0, 0]
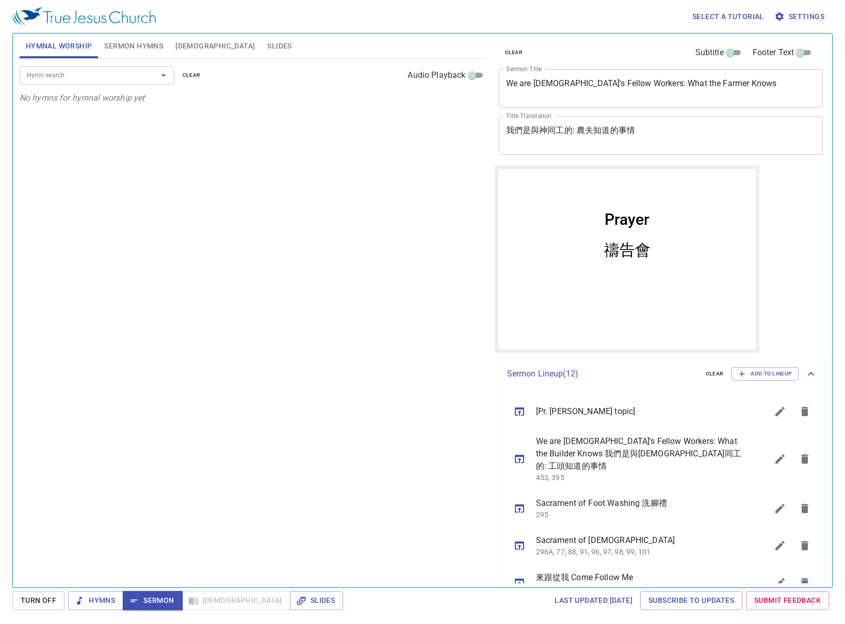
click at [70, 67] on div "Hymn search" at bounding box center [97, 75] width 155 height 18
click at [140, 205] on div "Hymn search Hymn search clear Audio Playback No hymns for hymnal worship yet" at bounding box center [253, 319] width 467 height 520
click at [53, 84] on div "Hymn search" at bounding box center [97, 75] width 155 height 18
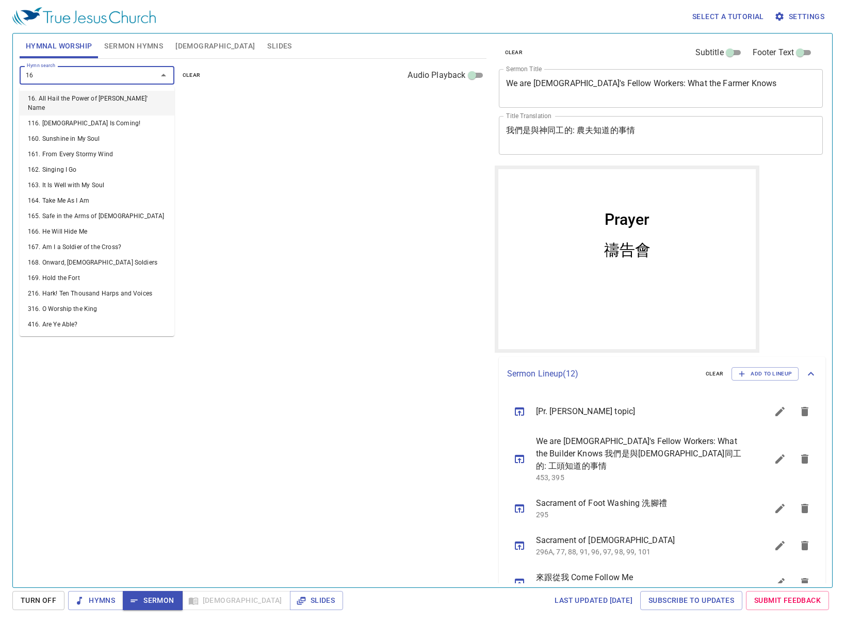
type input "167"
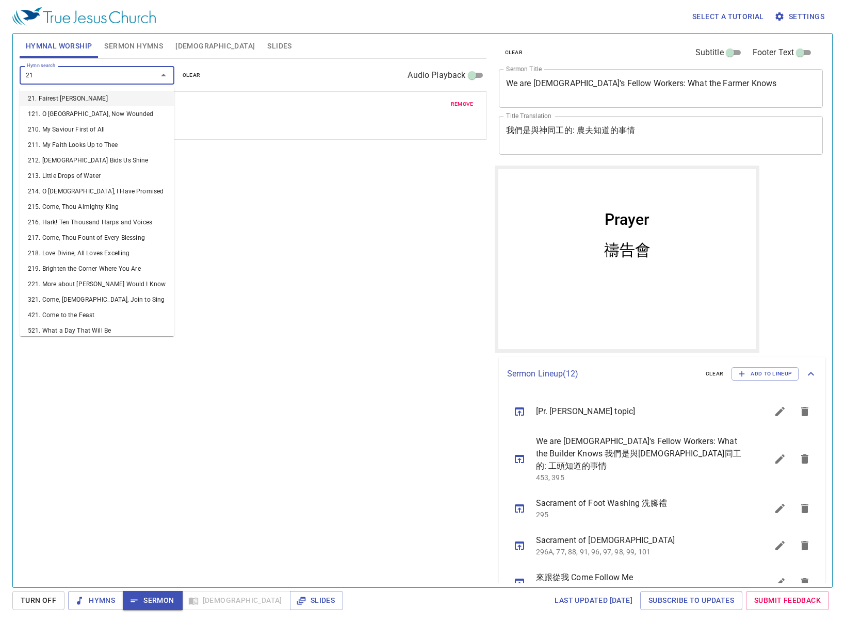
type input "214"
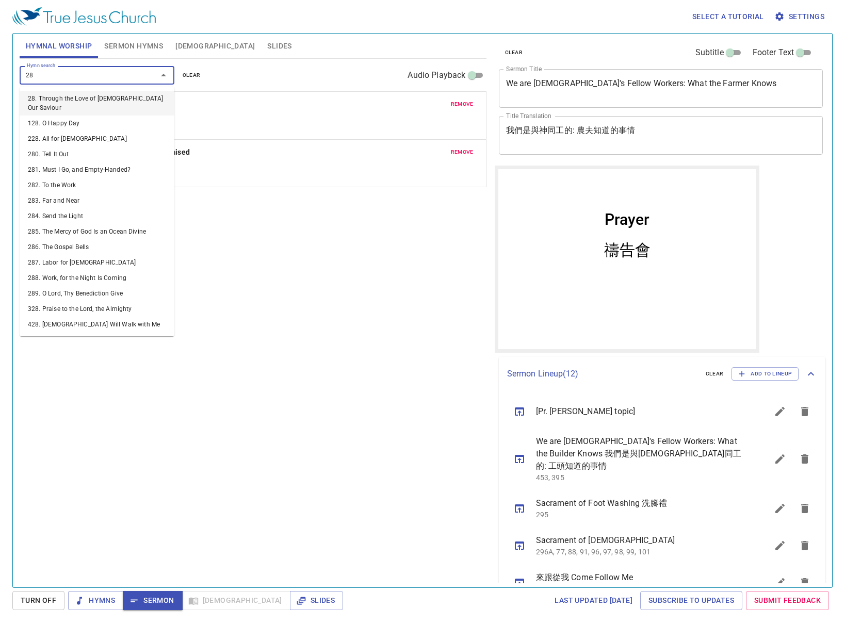
type input "287"
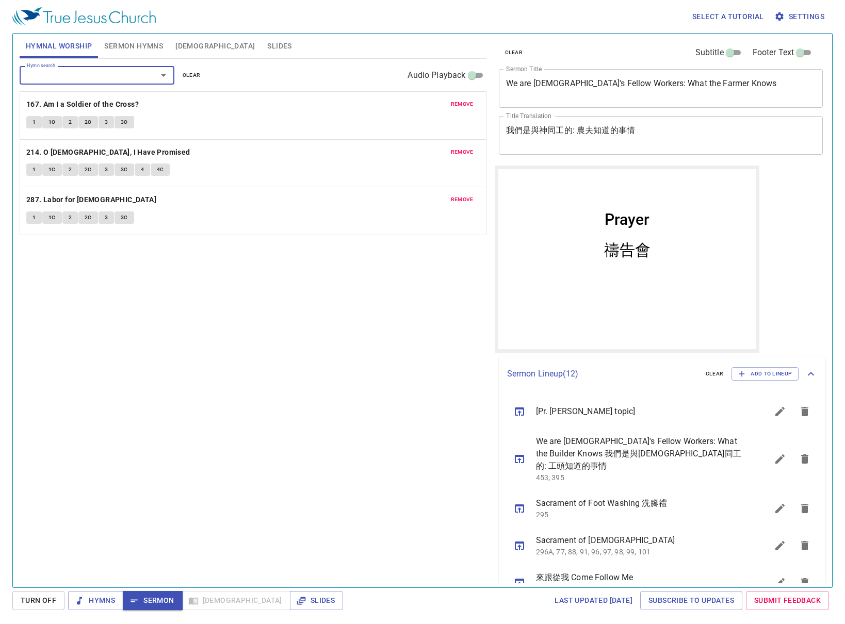
drag, startPoint x: 390, startPoint y: 225, endPoint x: 369, endPoint y: 206, distance: 28.5
click at [389, 225] on div "remove 167. Am I a Soldier of the Cross? 1 1C 2 2C 3 3C remove 214. O Jesus, I …" at bounding box center [253, 211] width 467 height 49
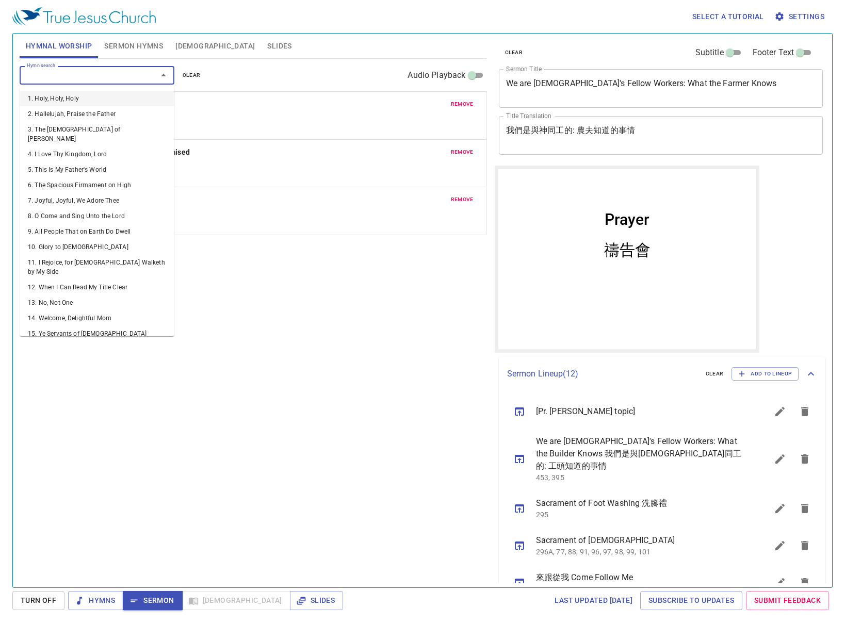
click at [66, 78] on input "Hymn search" at bounding box center [82, 75] width 118 height 12
click at [311, 302] on div "Hymn search Hymn search clear Audio Playback remove 167. Am I a Soldier of the …" at bounding box center [253, 319] width 467 height 520
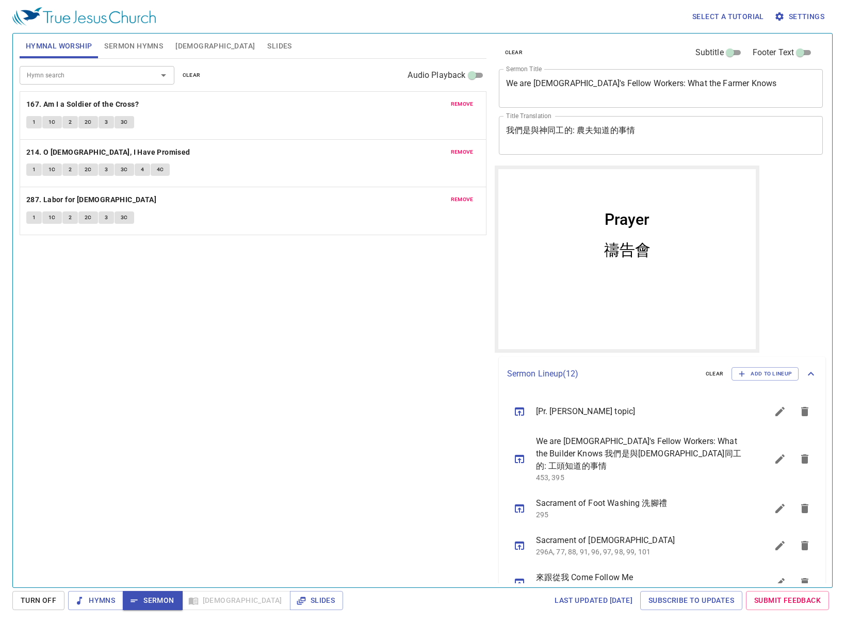
click at [78, 80] on input "Hymn search" at bounding box center [82, 75] width 118 height 12
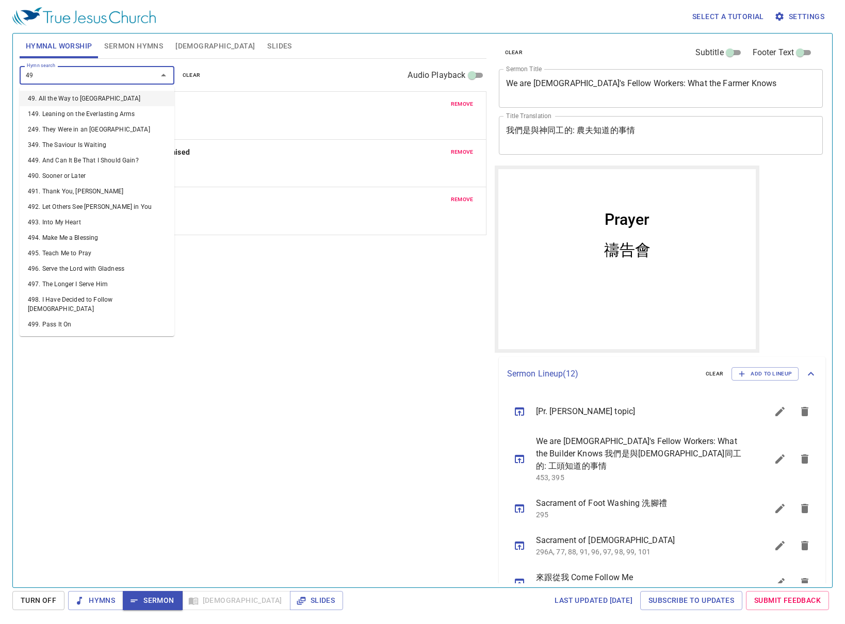
type input "497"
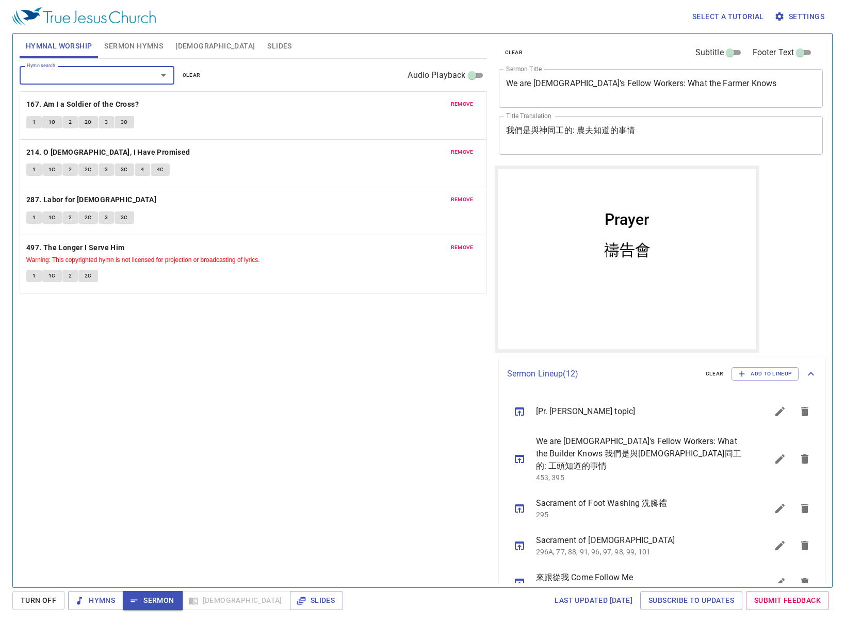
click at [461, 248] on span "remove" at bounding box center [462, 247] width 23 height 9
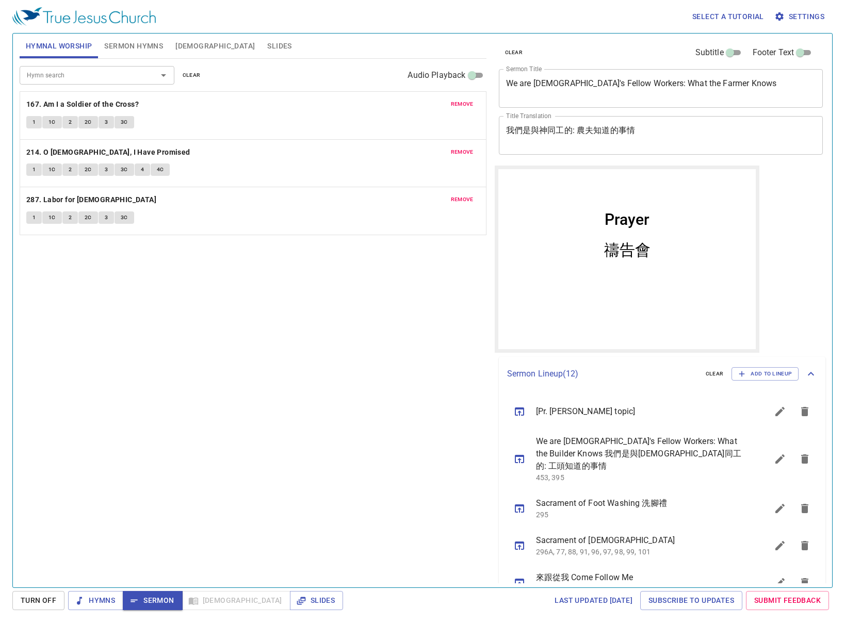
click at [34, 72] on input "Hymn search" at bounding box center [82, 75] width 118 height 12
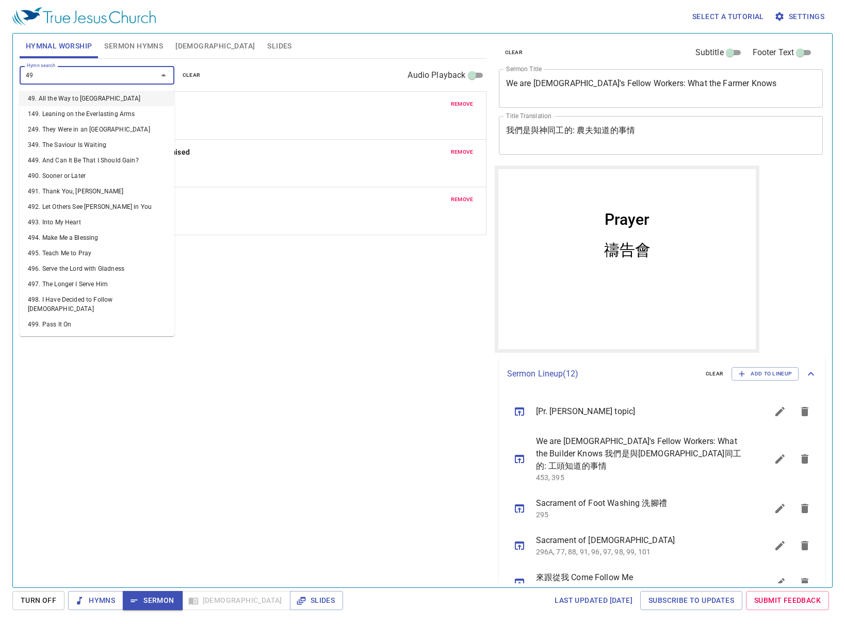
type input "496"
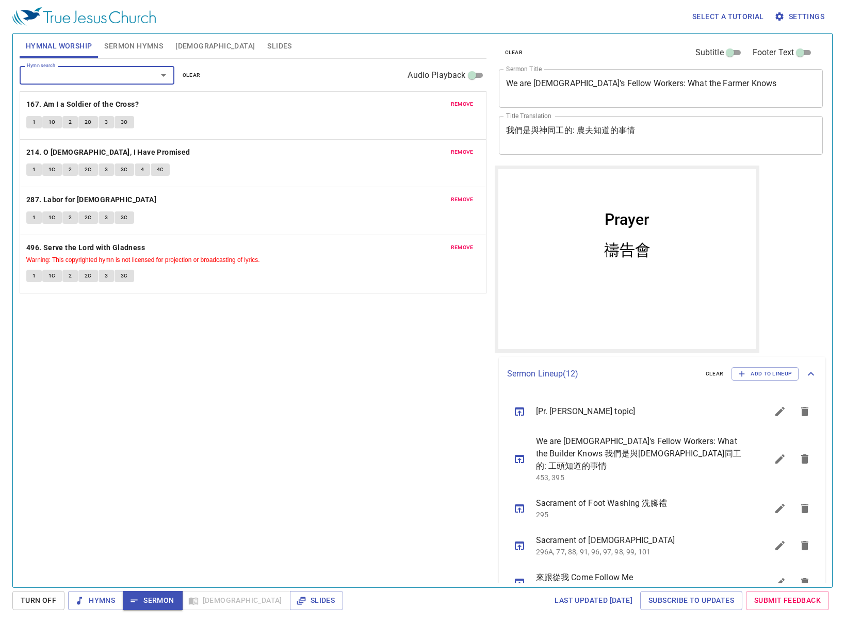
click at [463, 243] on span "remove" at bounding box center [462, 247] width 23 height 9
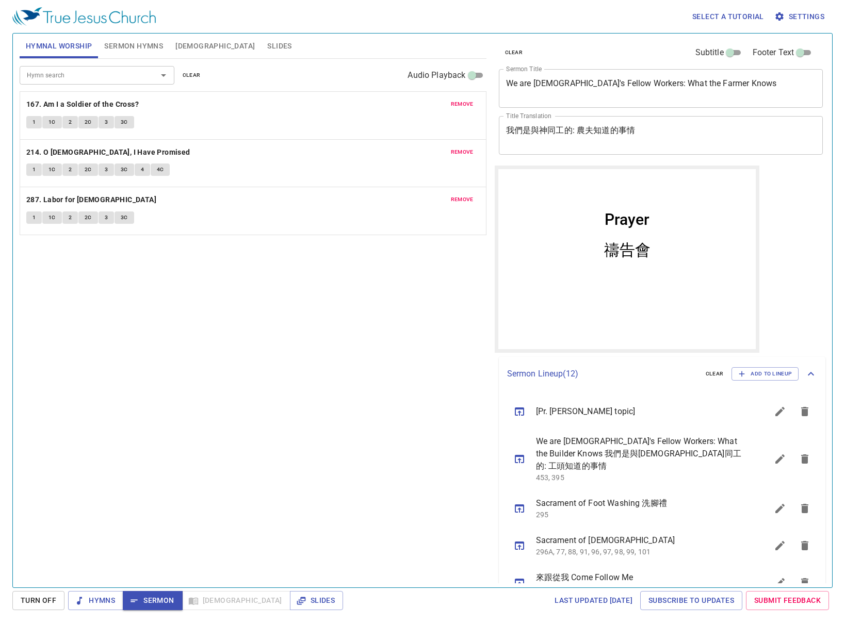
click at [119, 80] on input "Hymn search" at bounding box center [82, 75] width 118 height 12
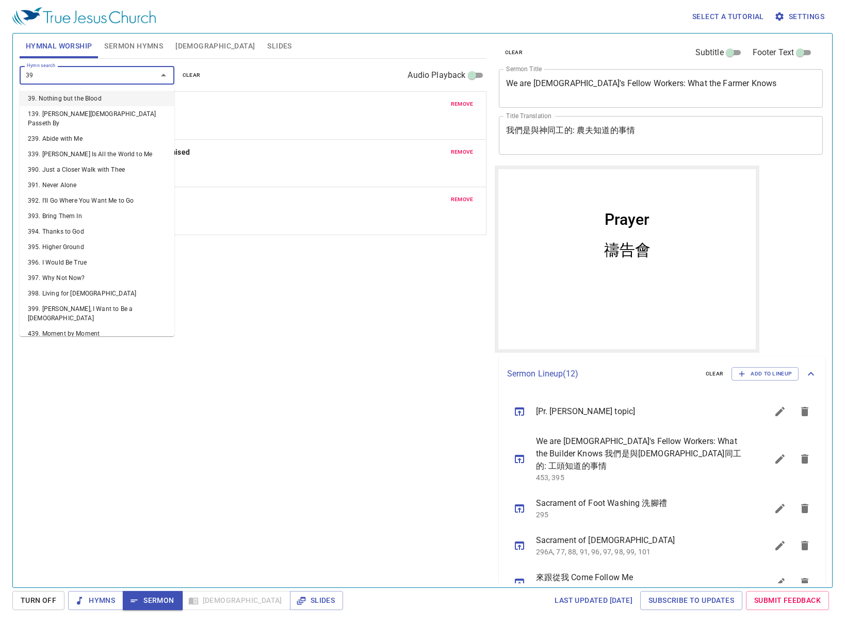
type input "392"
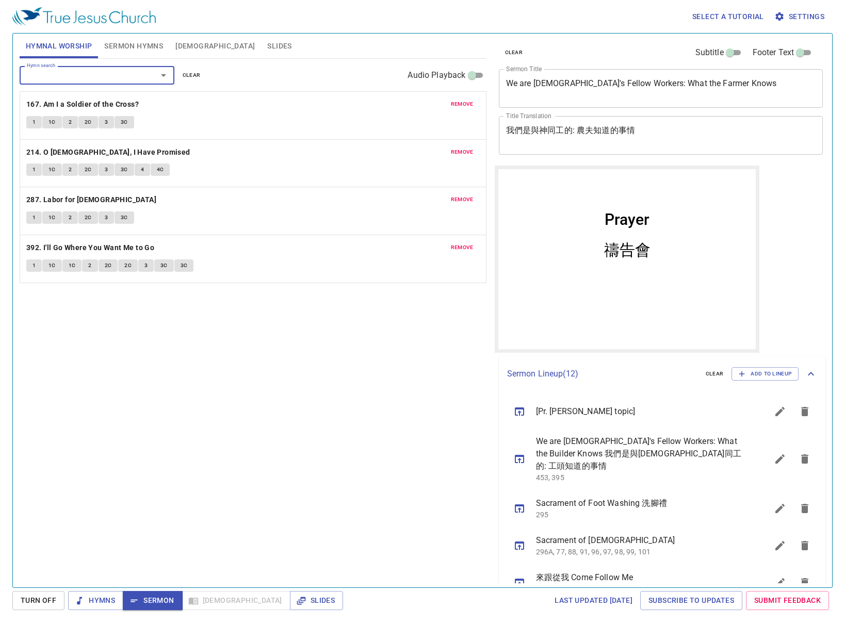
click at [211, 432] on div "Hymn search Hymn search clear Audio Playback remove 167. Am I a Soldier of the …" at bounding box center [253, 319] width 467 height 520
click at [136, 343] on div "Hymn search Hymn search clear Audio Playback remove 167. Am I a Soldier of the …" at bounding box center [253, 319] width 467 height 520
drag, startPoint x: 150, startPoint y: 336, endPoint x: 159, endPoint y: 368, distance: 33.7
click at [150, 336] on div "Hymn search Hymn search clear Audio Playback remove 167. Am I a Soldier of the …" at bounding box center [253, 319] width 467 height 520
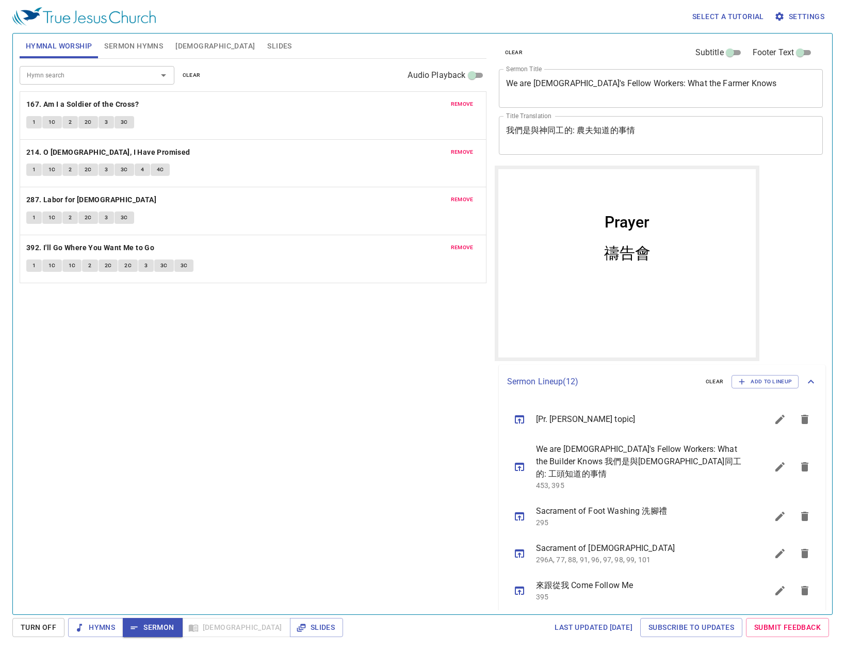
click at [133, 49] on span "Sermon Hymns" at bounding box center [133, 46] width 59 height 13
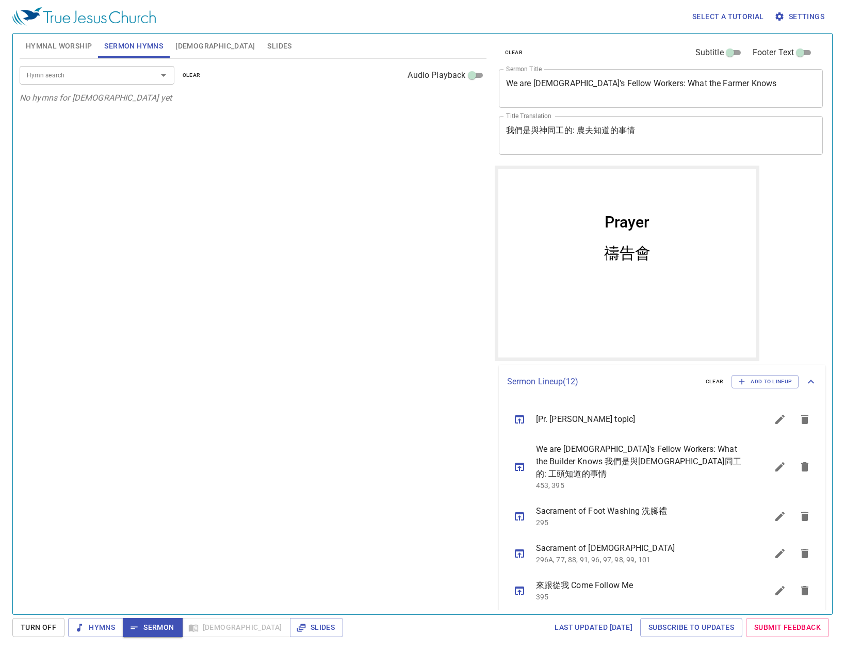
click at [56, 42] on span "Hymnal Worship" at bounding box center [59, 46] width 67 height 13
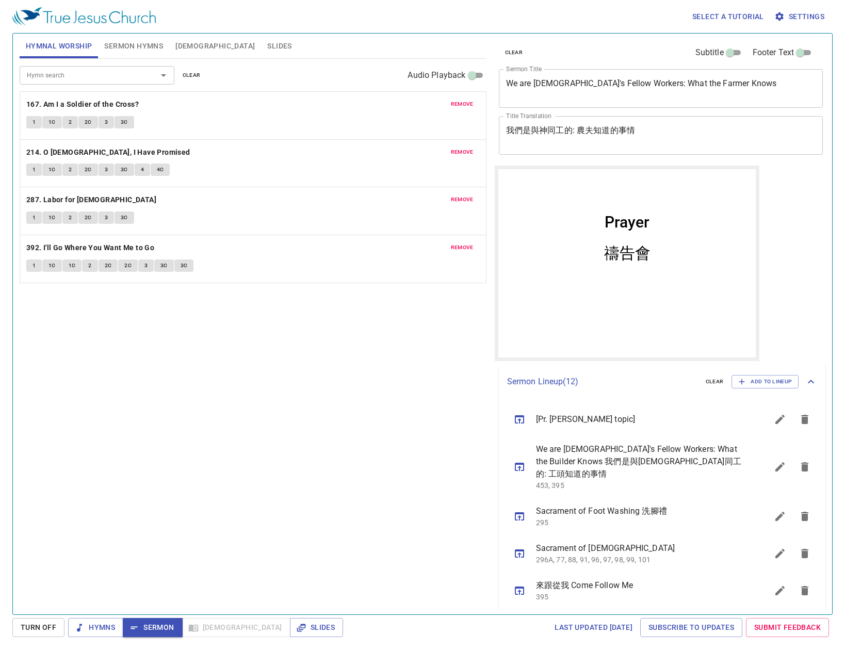
click at [153, 49] on span "Sermon Hymns" at bounding box center [133, 46] width 59 height 13
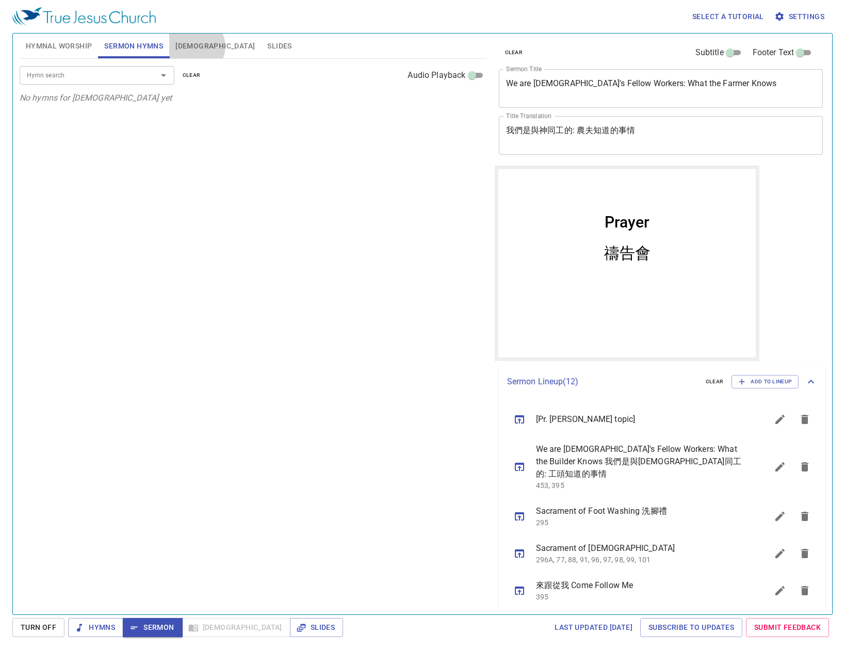
click at [196, 46] on button "[DEMOGRAPHIC_DATA]" at bounding box center [215, 46] width 92 height 25
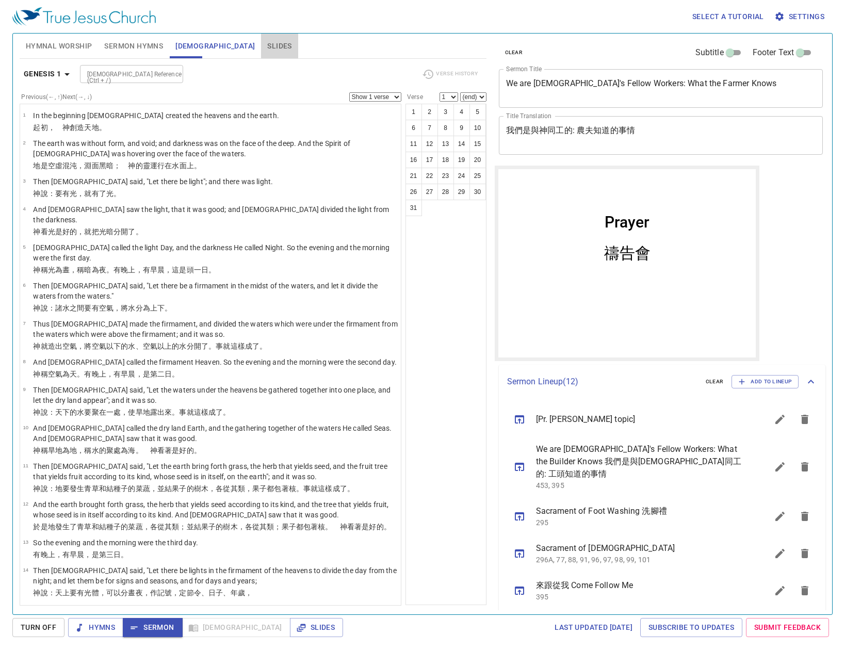
click at [267, 46] on span "Slides" at bounding box center [279, 46] width 24 height 13
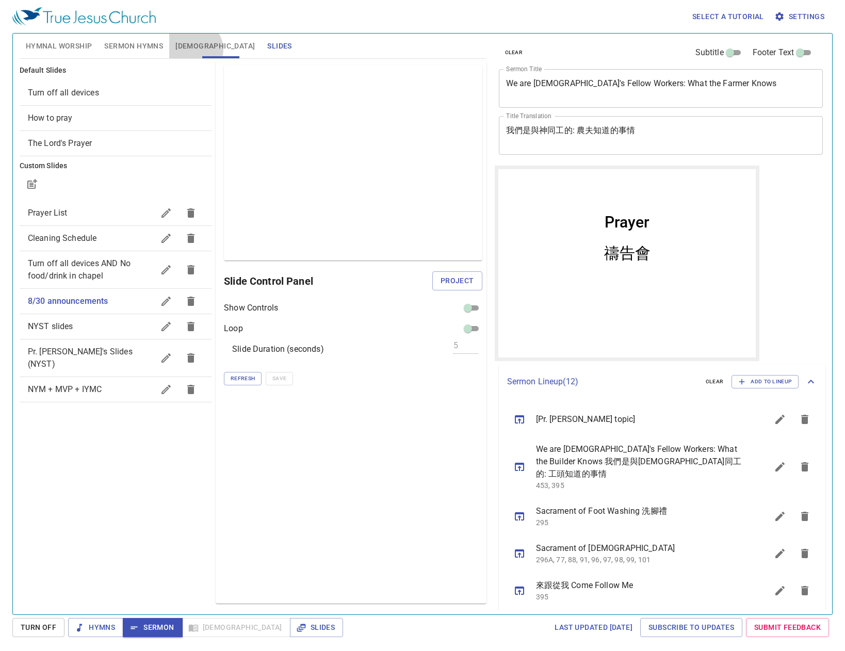
click at [194, 50] on span "[DEMOGRAPHIC_DATA]" at bounding box center [214, 46] width 79 height 13
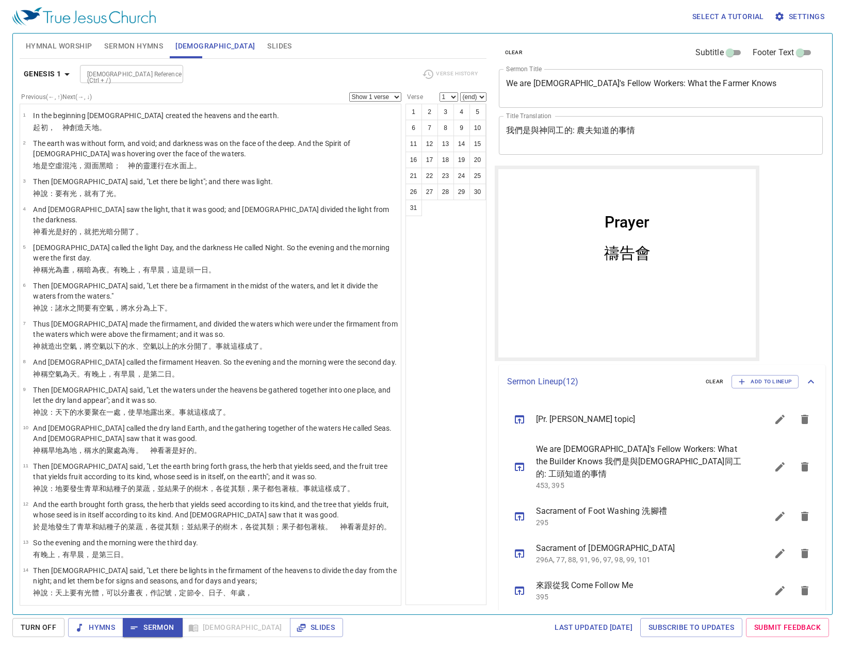
click at [149, 49] on span "Sermon Hymns" at bounding box center [133, 46] width 59 height 13
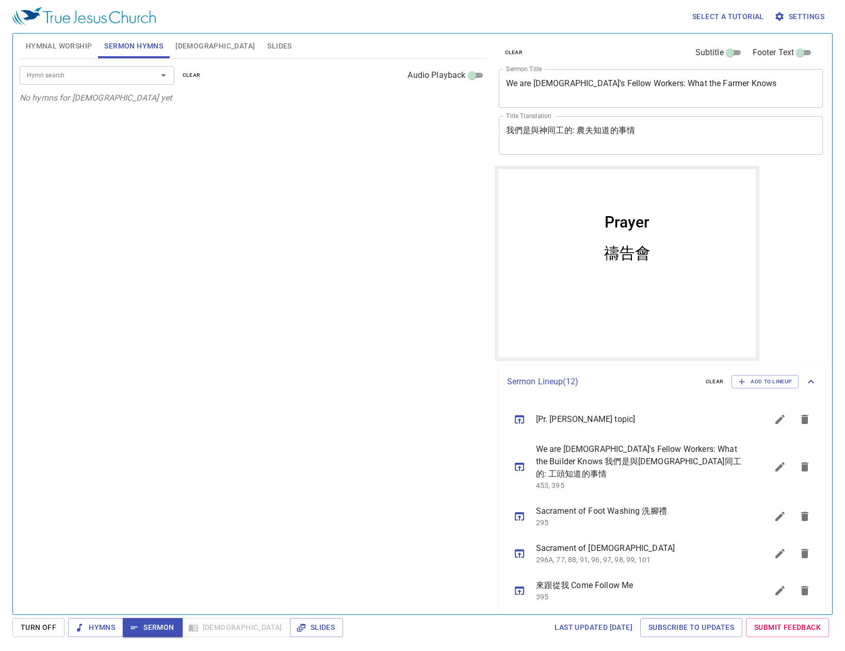
click at [78, 57] on button "Hymnal Worship" at bounding box center [59, 46] width 79 height 25
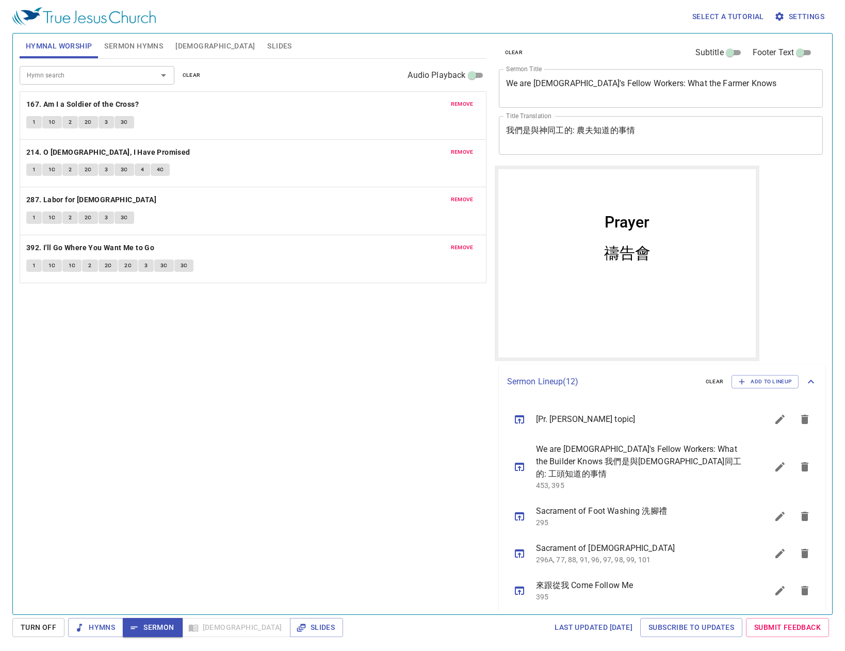
click at [131, 57] on button "Sermon Hymns" at bounding box center [133, 46] width 71 height 25
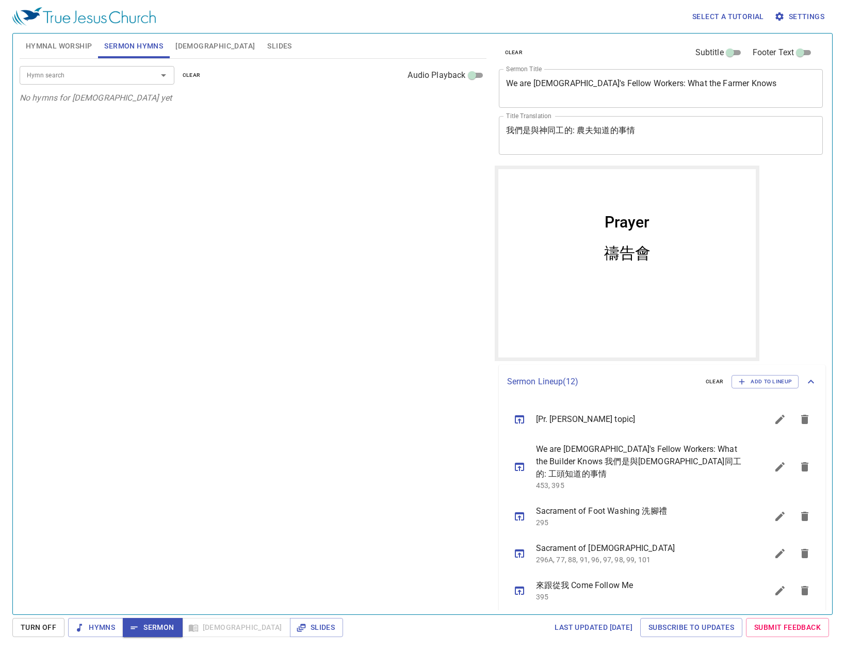
click at [101, 56] on button "Sermon Hymns" at bounding box center [133, 46] width 71 height 25
click at [90, 53] on button "Hymnal Worship" at bounding box center [59, 46] width 79 height 25
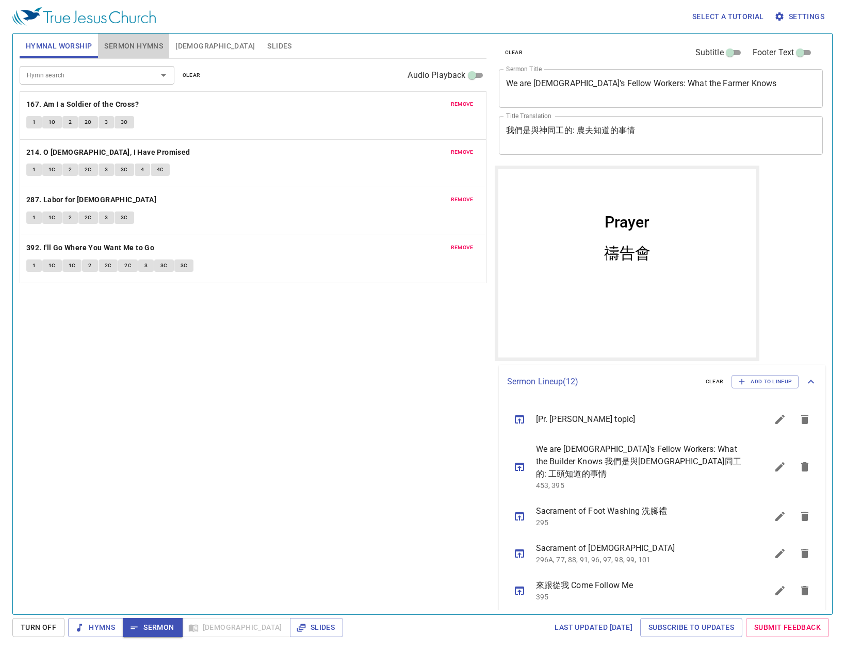
click at [134, 50] on span "Sermon Hymns" at bounding box center [133, 46] width 59 height 13
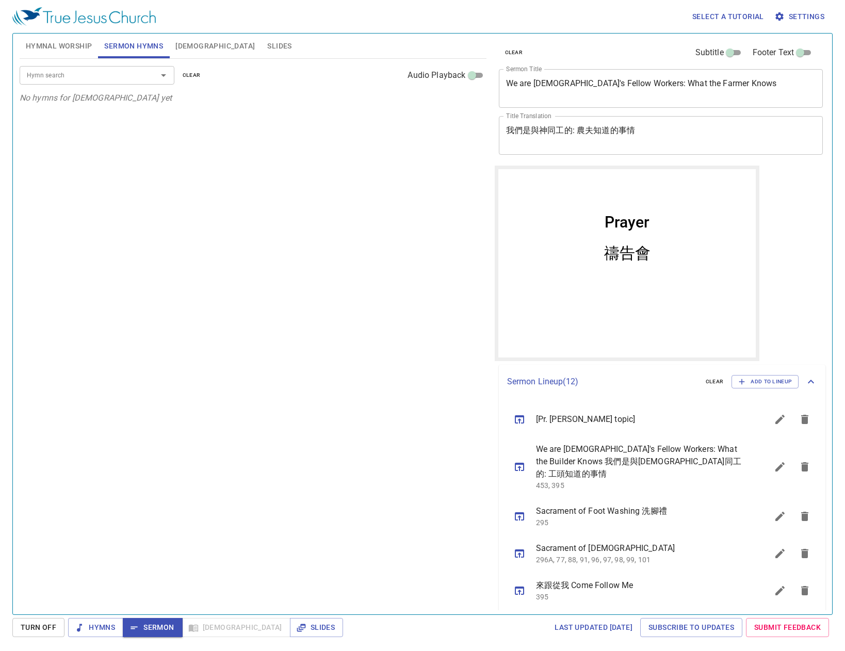
click at [201, 46] on button "[DEMOGRAPHIC_DATA]" at bounding box center [215, 46] width 92 height 25
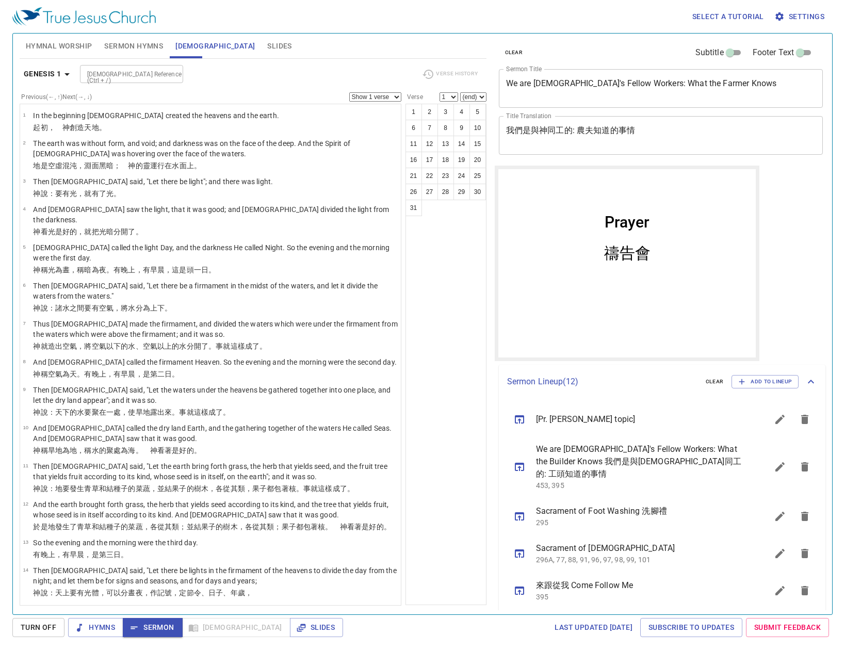
click at [267, 48] on span "Slides" at bounding box center [279, 46] width 24 height 13
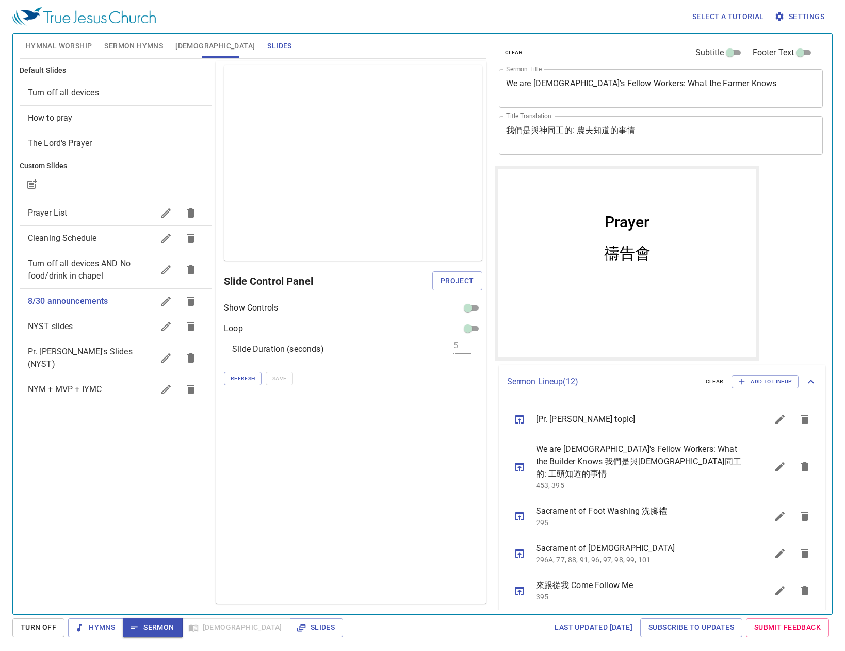
click at [110, 51] on span "Sermon Hymns" at bounding box center [133, 46] width 59 height 13
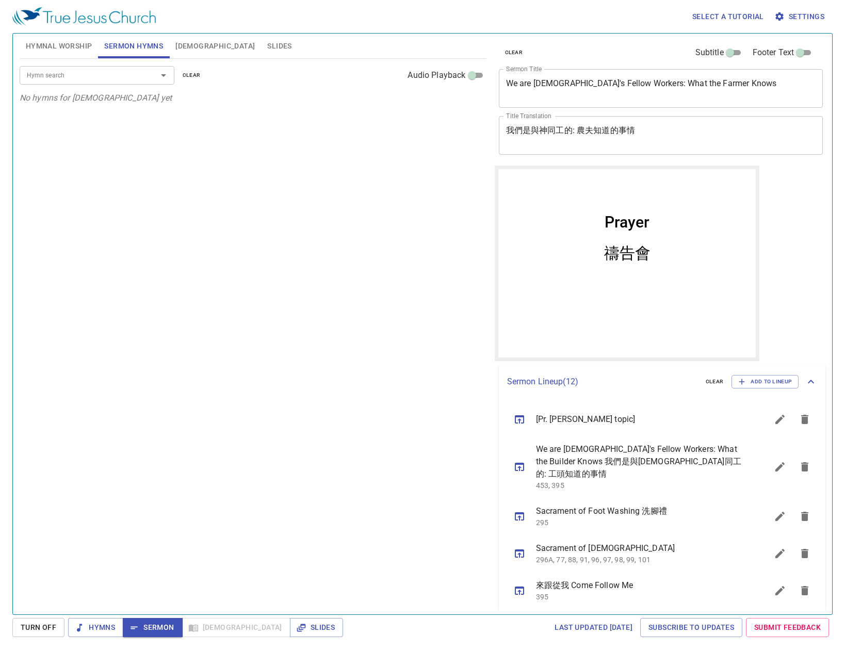
click at [82, 50] on span "Hymnal Worship" at bounding box center [59, 46] width 67 height 13
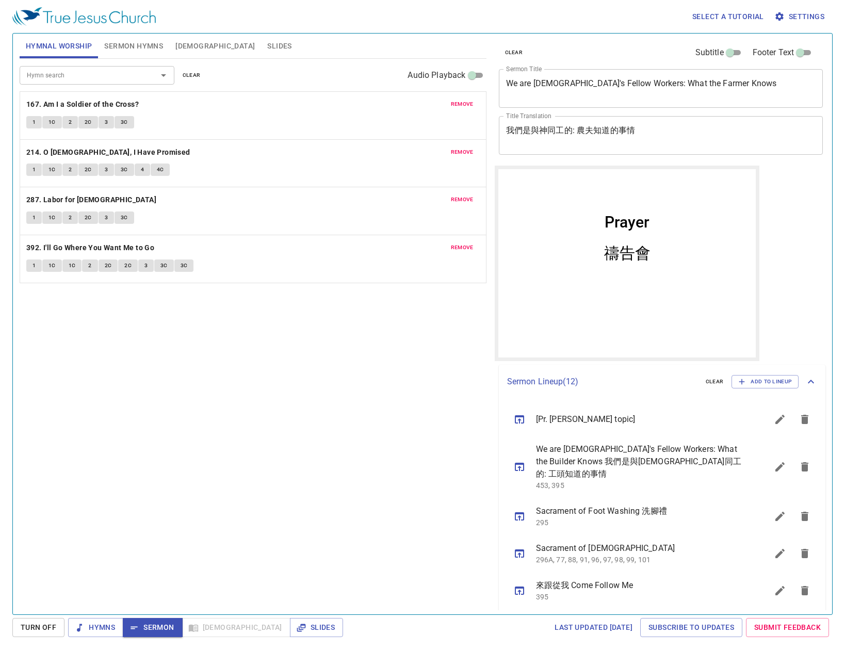
click at [105, 47] on span "Sermon Hymns" at bounding box center [133, 46] width 59 height 13
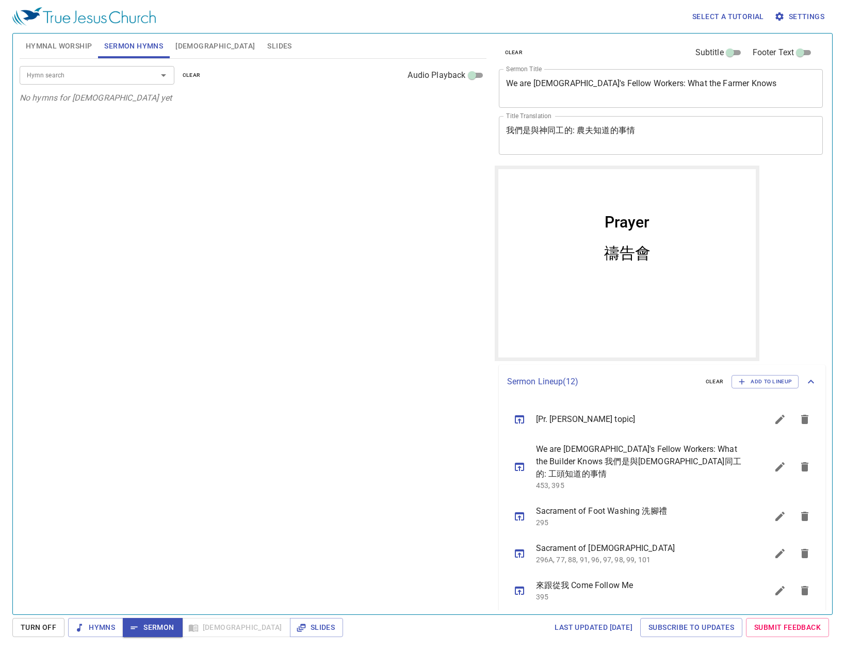
click at [82, 51] on span "Hymnal Worship" at bounding box center [59, 46] width 67 height 13
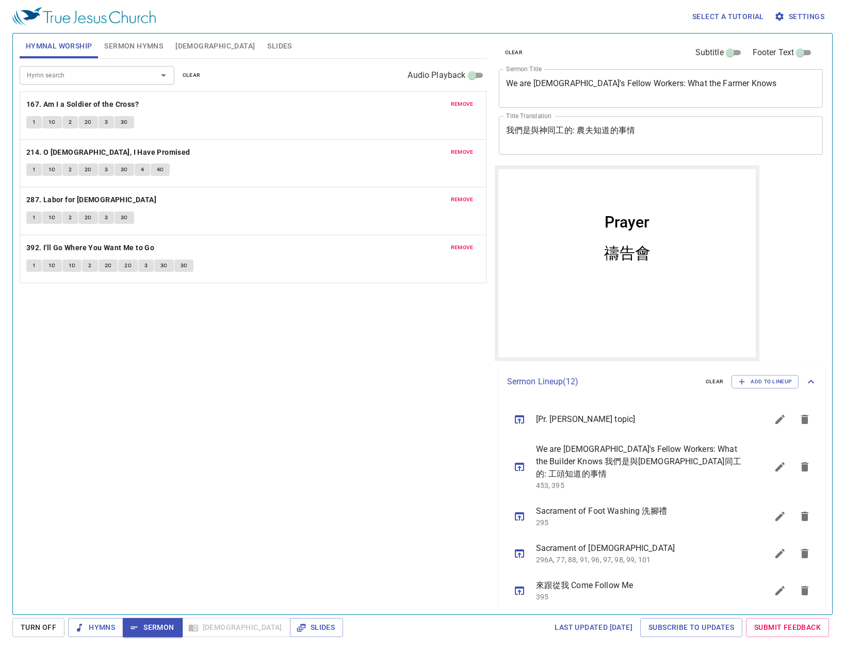
click at [120, 49] on span "Sermon Hymns" at bounding box center [133, 46] width 59 height 13
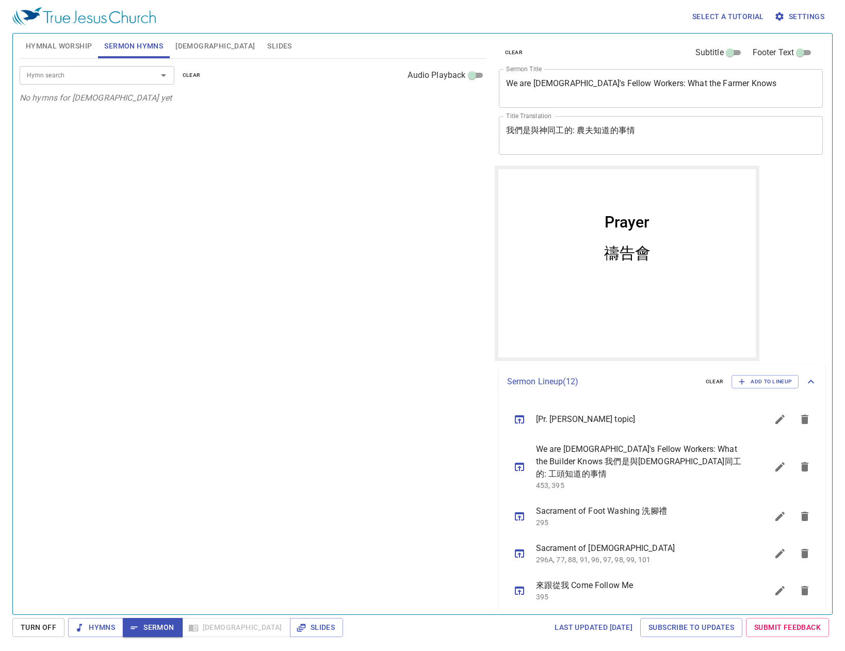
click at [81, 50] on span "Hymnal Worship" at bounding box center [59, 46] width 67 height 13
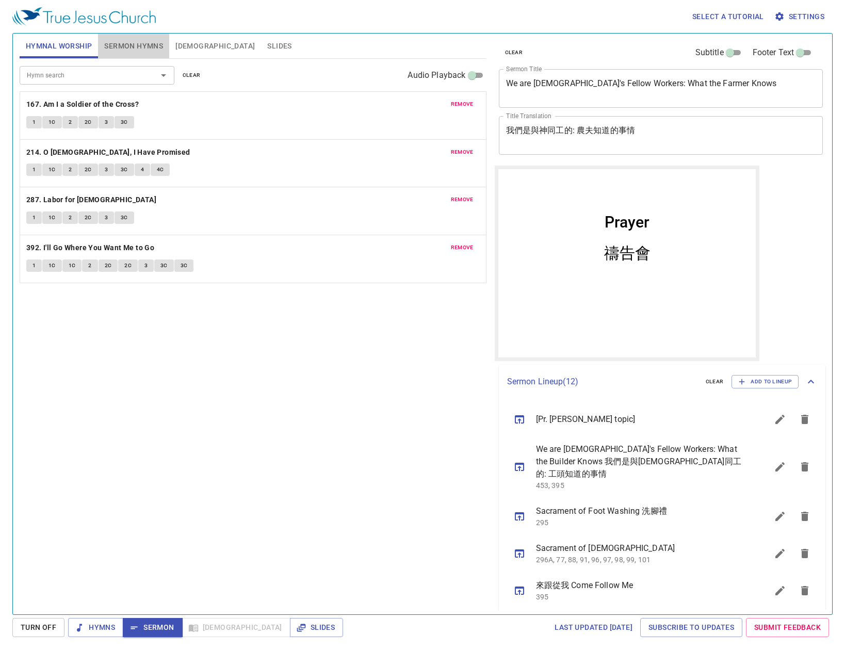
click at [131, 43] on span "Sermon Hymns" at bounding box center [133, 46] width 59 height 13
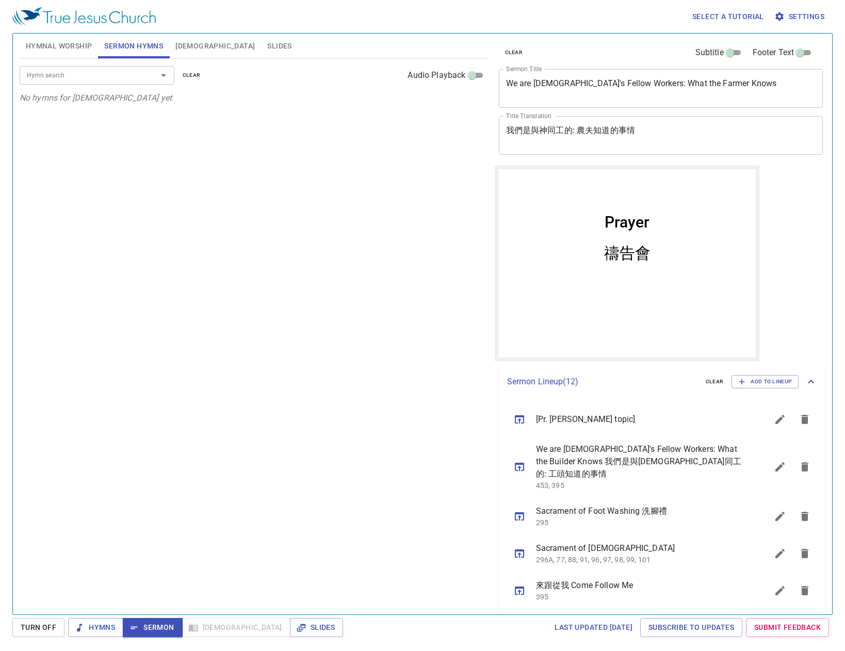
click at [79, 44] on span "Hymnal Worship" at bounding box center [59, 46] width 67 height 13
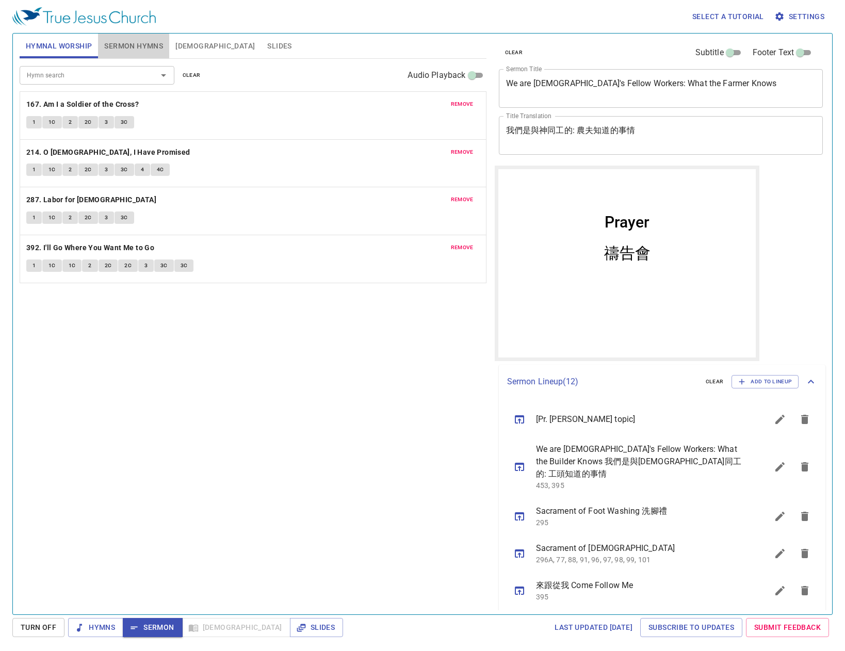
click at [114, 40] on span "Sermon Hymns" at bounding box center [133, 46] width 59 height 13
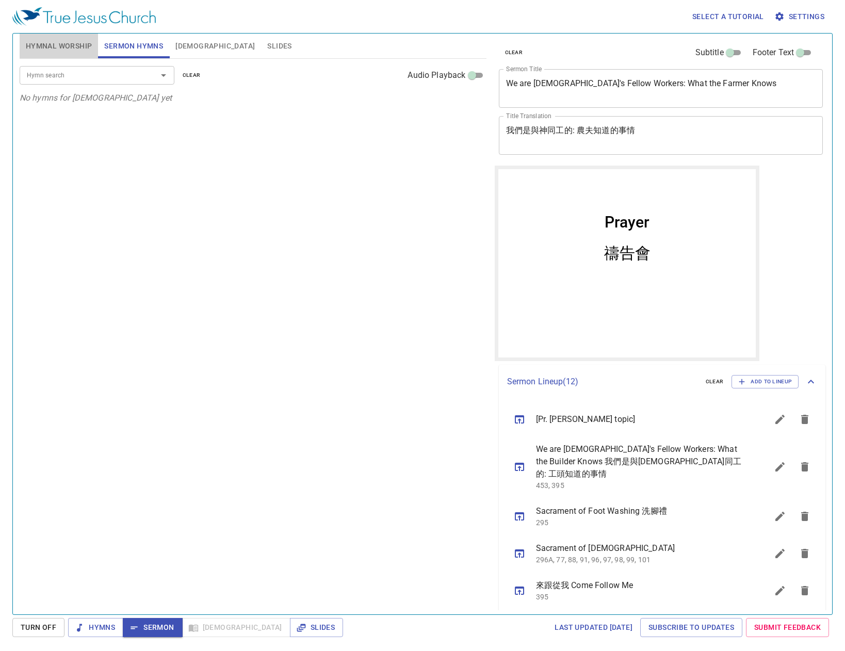
click at [82, 42] on span "Hymnal Worship" at bounding box center [59, 46] width 67 height 13
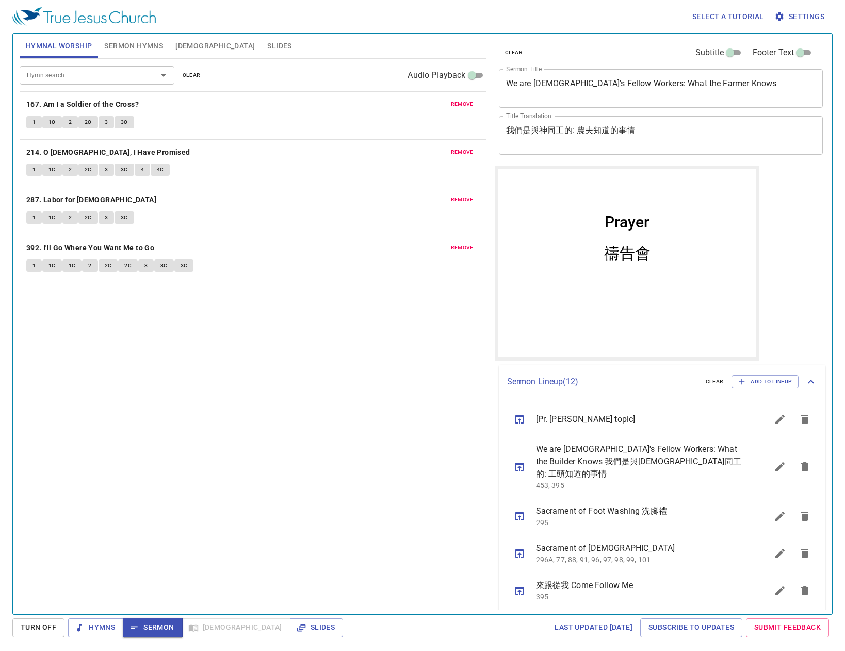
click at [132, 46] on span "Sermon Hymns" at bounding box center [133, 46] width 59 height 13
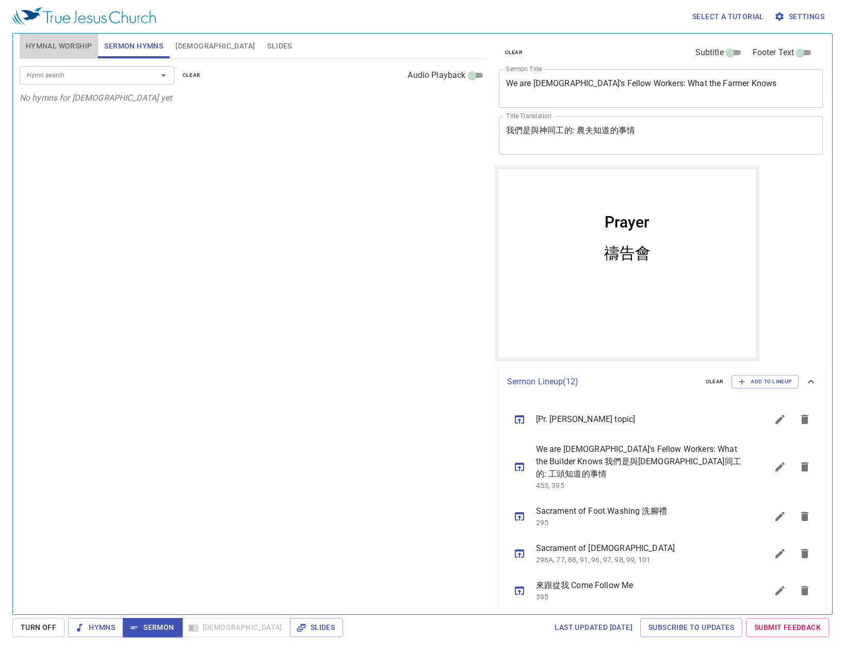
click at [90, 45] on span "Hymnal Worship" at bounding box center [59, 46] width 67 height 13
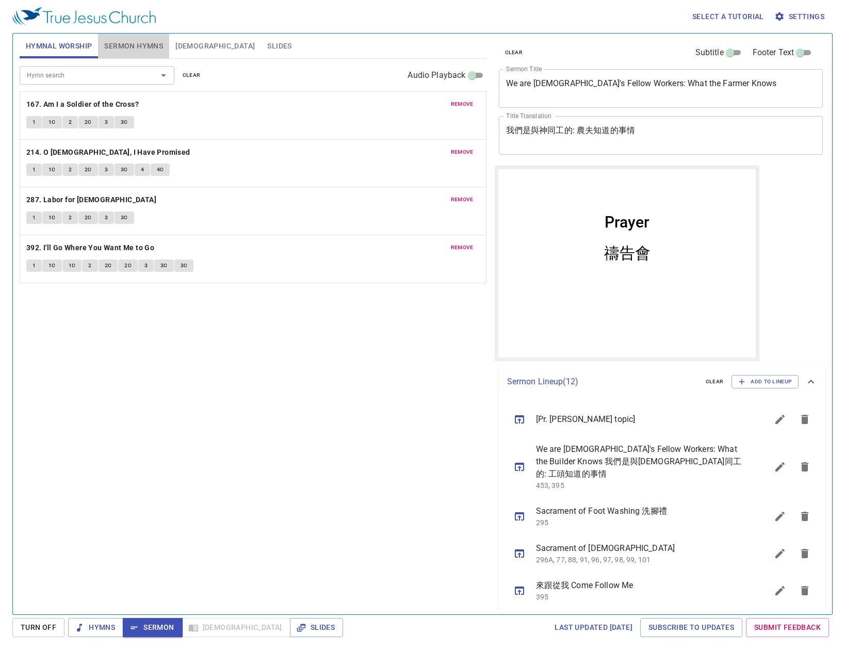
click at [119, 40] on span "Sermon Hymns" at bounding box center [133, 46] width 59 height 13
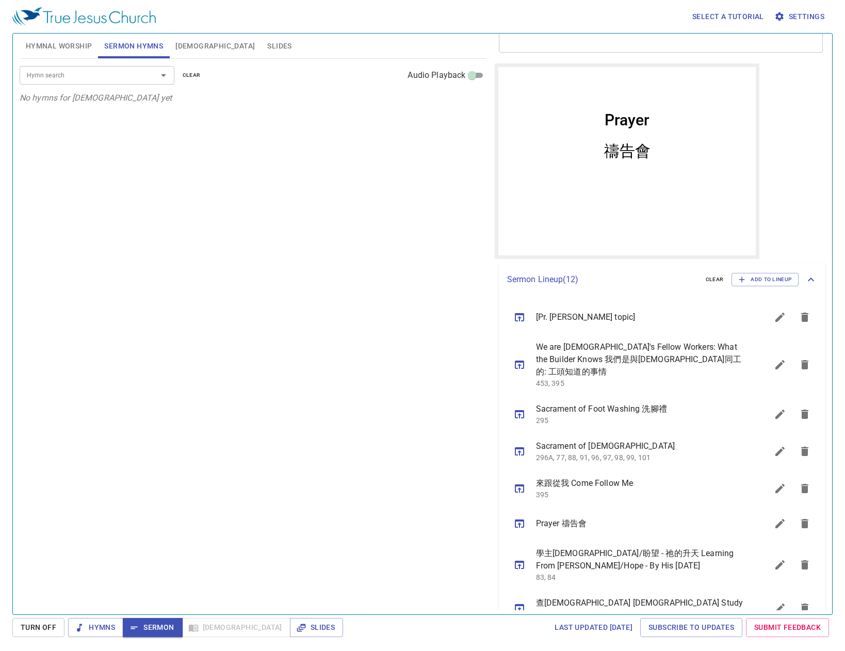
scroll to position [103, 0]
click at [769, 366] on button "sermon lineup list" at bounding box center [780, 363] width 25 height 25
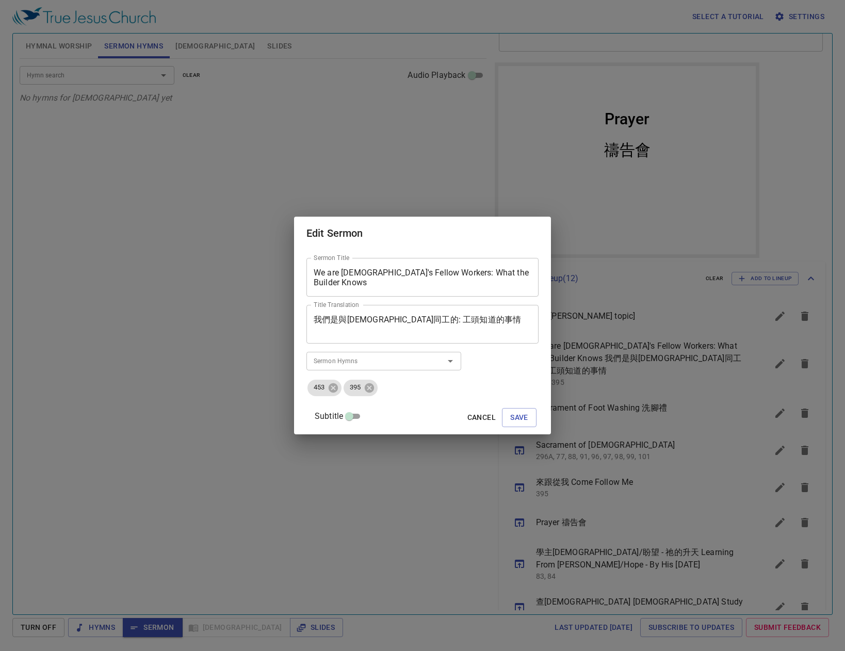
drag, startPoint x: 502, startPoint y: 279, endPoint x: 76, endPoint y: 245, distance: 427.0
click at [180, 259] on div "Edit Sermon Sermon Title We are God's Fellow Workers: What the Builder Knows Se…" at bounding box center [422, 325] width 845 height 651
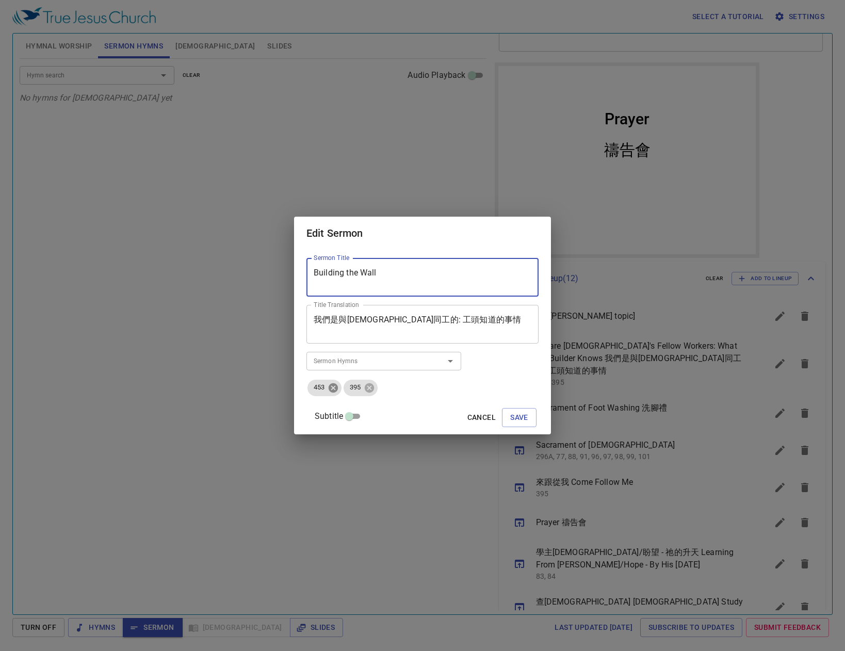
type textarea "Building the Wall"
click at [338, 392] on icon at bounding box center [333, 387] width 9 height 9
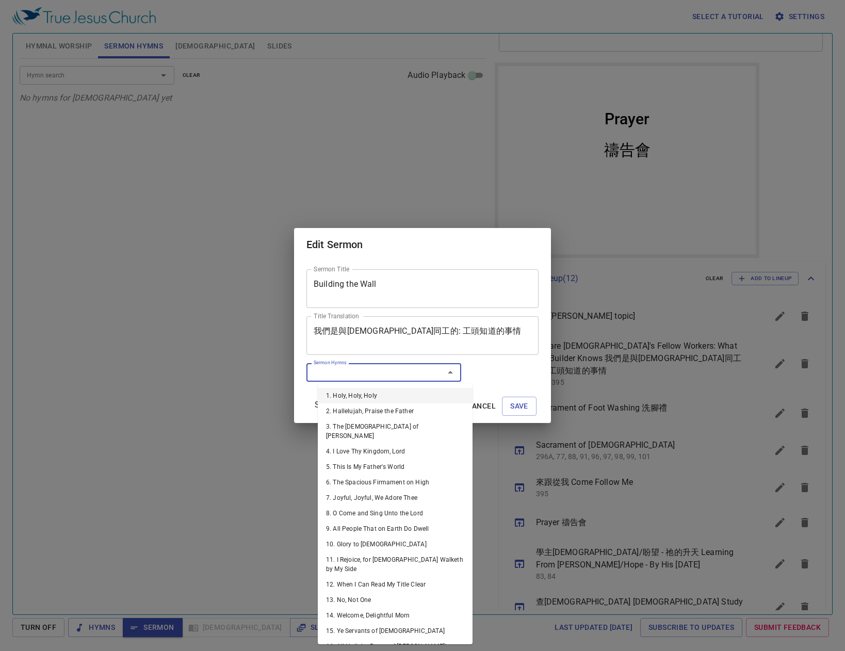
drag, startPoint x: 344, startPoint y: 375, endPoint x: 659, endPoint y: 417, distance: 318.6
click at [344, 374] on input "Sermon Hymns" at bounding box center [369, 372] width 118 height 12
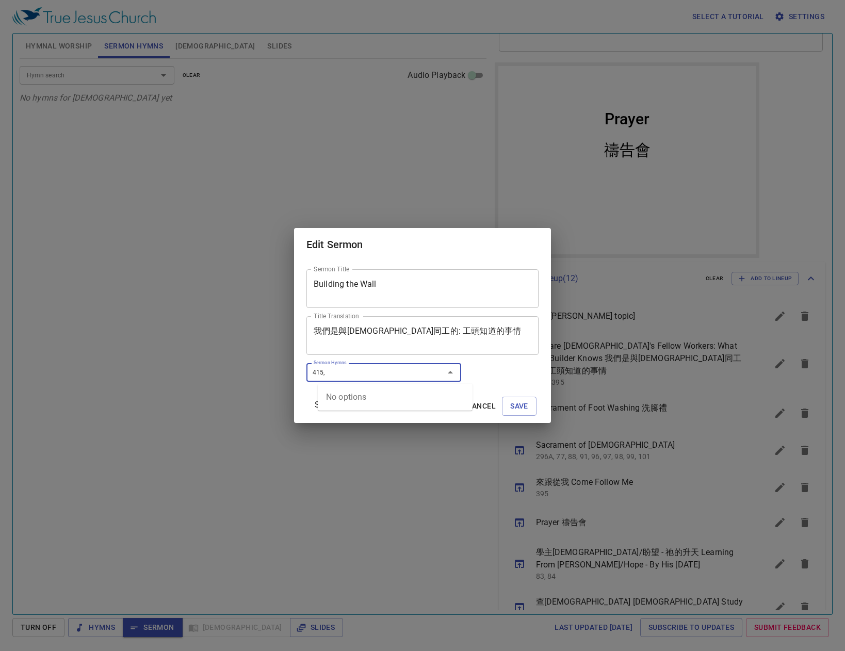
drag, startPoint x: 370, startPoint y: 362, endPoint x: 1, endPoint y: 291, distance: 376.2
click at [23, 297] on div "Edit Sermon Sermon Title Building the Wall Sermon Title Title Translation 我們是與神…" at bounding box center [422, 325] width 845 height 651
type input "415,"
click at [480, 406] on span "Cancel" at bounding box center [481, 406] width 28 height 13
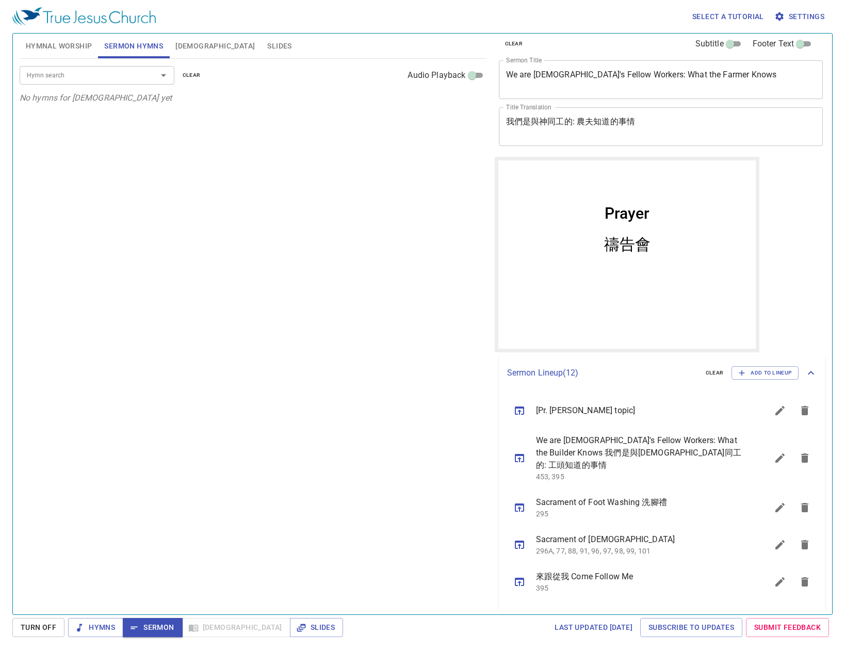
scroll to position [0, 0]
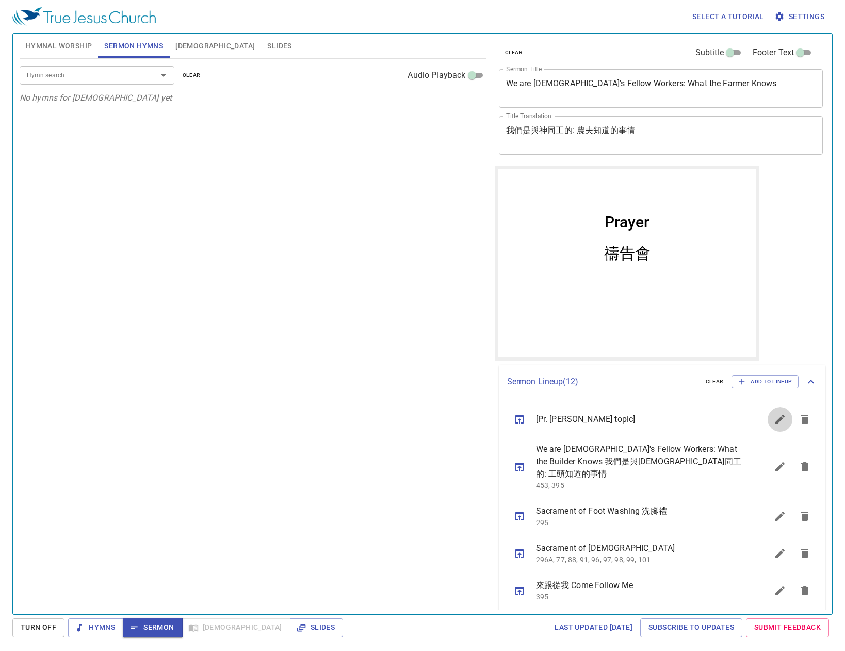
click at [769, 429] on button "sermon lineup list" at bounding box center [780, 419] width 25 height 25
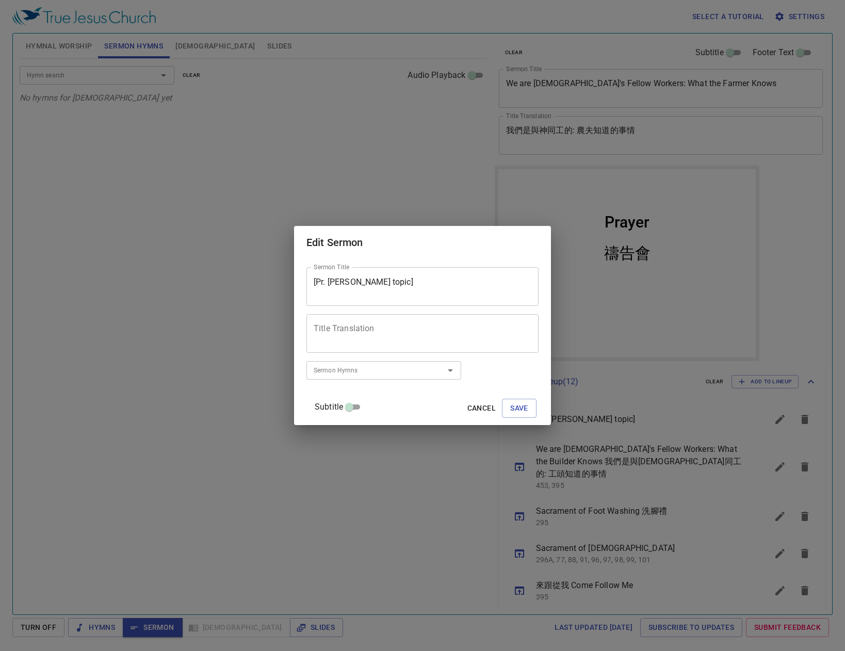
drag, startPoint x: 447, startPoint y: 264, endPoint x: 438, endPoint y: 271, distance: 11.9
click at [439, 264] on div "Sermon Title [Pr. Raymond topic] Sermon Title Title Translation Title Translati…" at bounding box center [422, 341] width 232 height 157
drag, startPoint x: 438, startPoint y: 276, endPoint x: 45, endPoint y: 222, distance: 396.2
click at [207, 255] on div "Edit Sermon Sermon Title [Pr. Raymond topic] Sermon Title Title Translation Tit…" at bounding box center [422, 325] width 845 height 651
click at [421, 293] on textarea "[Pr. Raymond topic]" at bounding box center [423, 287] width 218 height 20
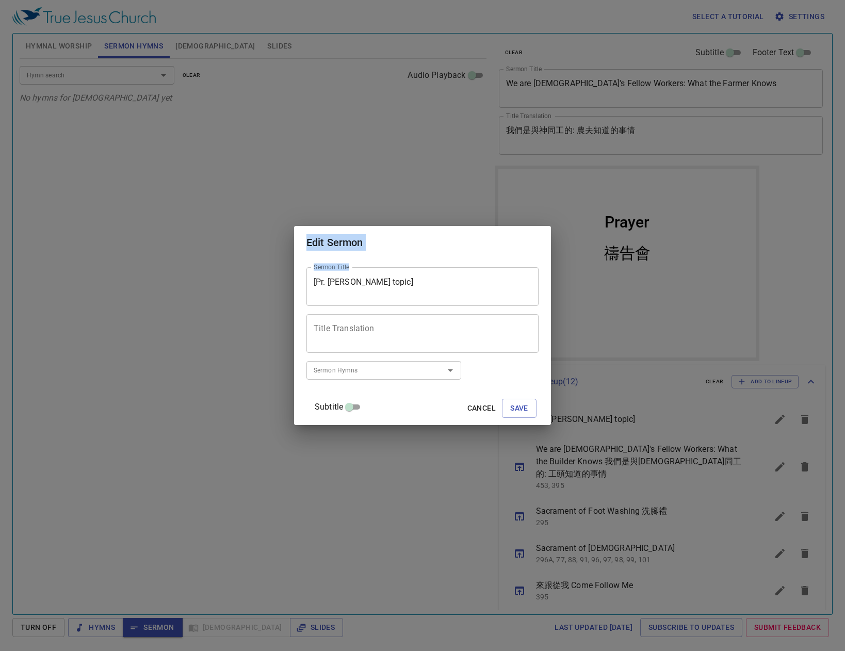
click at [431, 278] on textarea "[Pr. Raymond topic]" at bounding box center [423, 287] width 218 height 20
drag, startPoint x: 430, startPoint y: 279, endPoint x: 193, endPoint y: 250, distance: 238.6
click at [193, 250] on div "Edit Sermon Sermon Title [Pr. Raymond topic] Sermon Title Title Translation Tit…" at bounding box center [422, 325] width 845 height 651
type textarea "Building the Wall"
drag, startPoint x: 434, startPoint y: 290, endPoint x: 225, endPoint y: 297, distance: 208.6
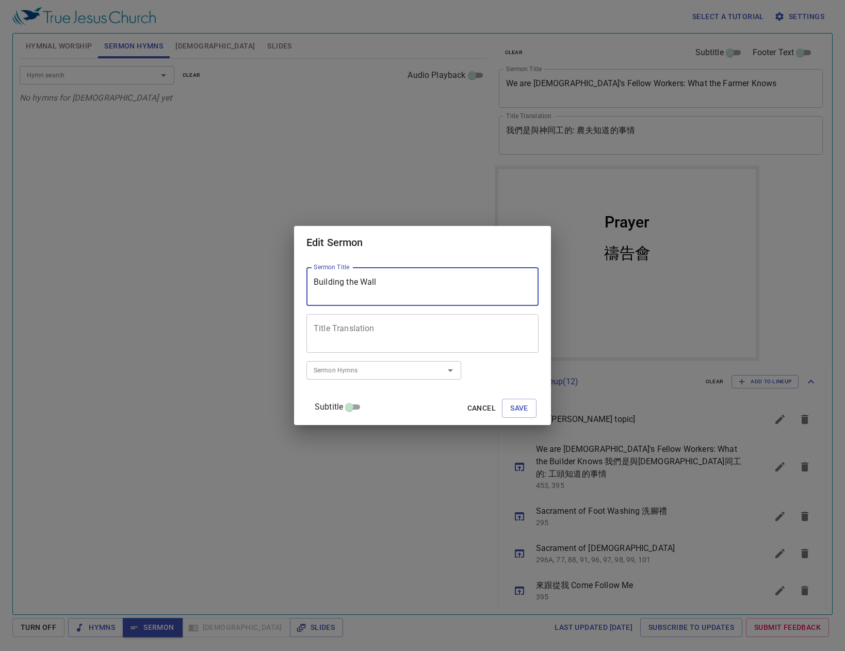
click at [228, 298] on div "Edit Sermon Sermon Title Building the Wall Sermon Title Title Translation Title…" at bounding box center [422, 325] width 845 height 651
click at [446, 292] on textarea "Sermon Title" at bounding box center [423, 287] width 218 height 20
type textarea "建造墻垣"
click at [462, 327] on textarea "Title Translation" at bounding box center [423, 334] width 218 height 20
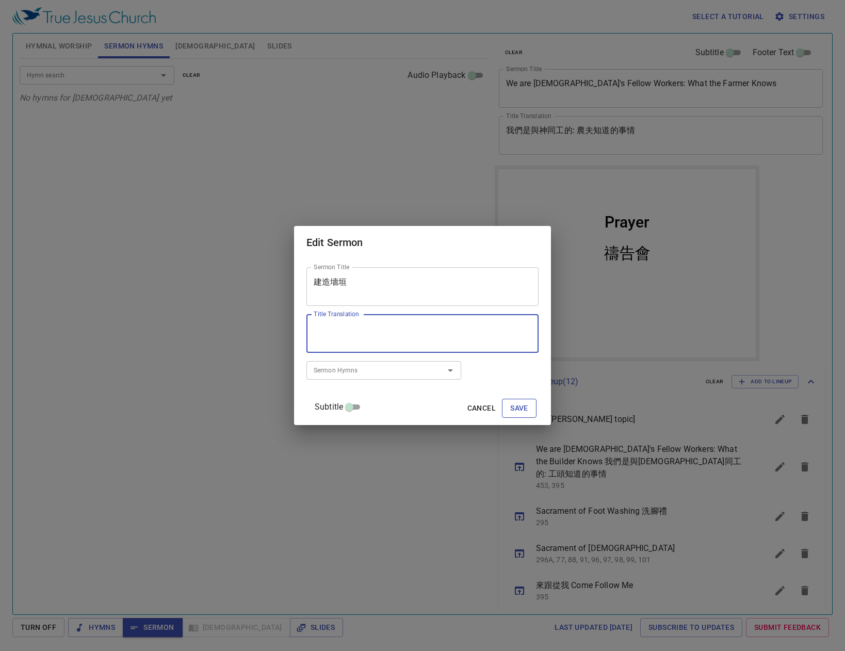
click at [513, 401] on button "Save" at bounding box center [519, 408] width 35 height 19
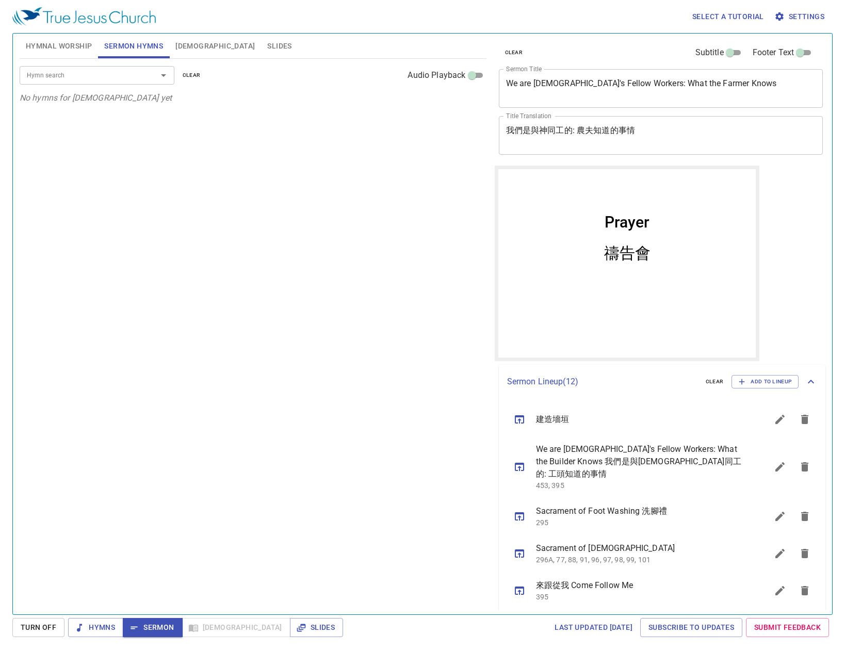
click at [81, 59] on div "Hymn search Hymn search clear Audio Playback" at bounding box center [253, 75] width 467 height 33
click at [69, 46] on span "Hymnal Worship" at bounding box center [59, 46] width 67 height 13
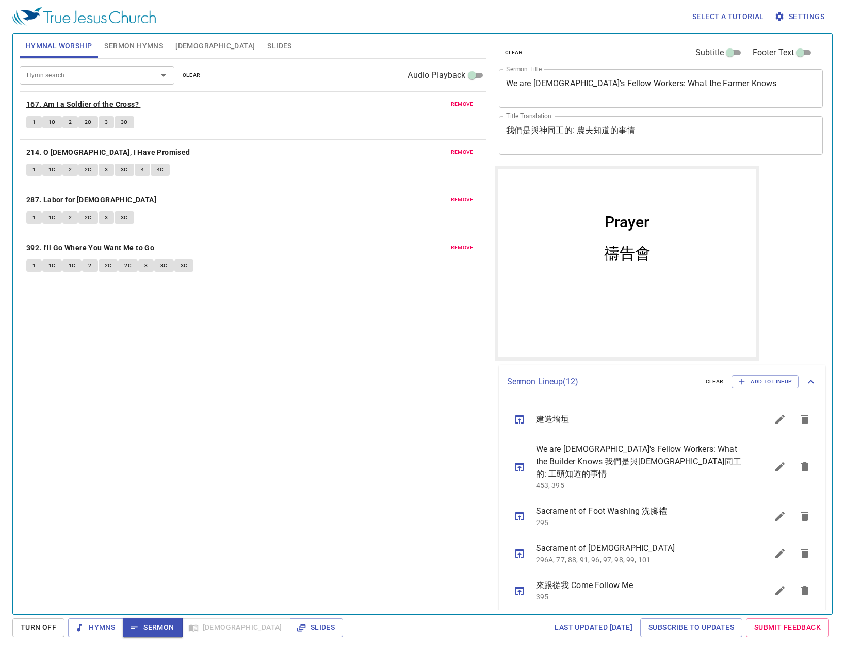
click at [61, 105] on b "167. Am I a Soldier of the Cross?" at bounding box center [82, 104] width 112 height 13
click at [131, 48] on span "Sermon Hymns" at bounding box center [133, 46] width 59 height 13
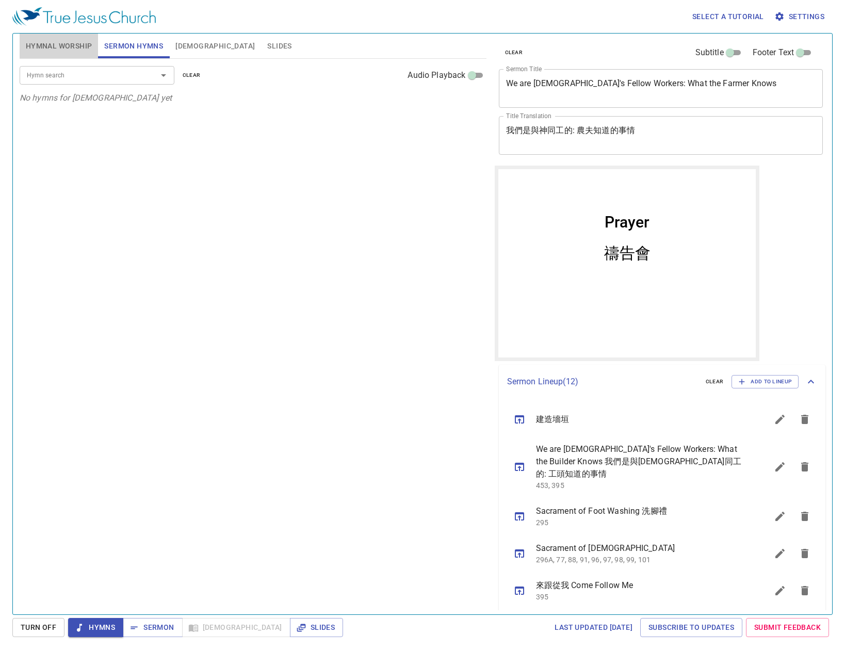
click at [57, 57] on button "Hymnal Worship" at bounding box center [59, 46] width 79 height 25
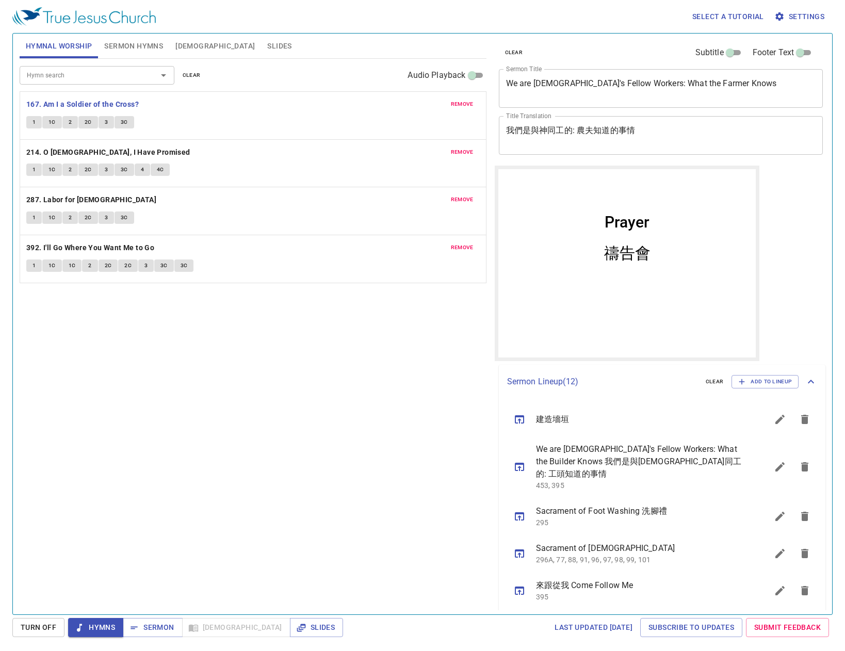
click at [774, 416] on icon "sermon lineup list" at bounding box center [780, 419] width 12 height 12
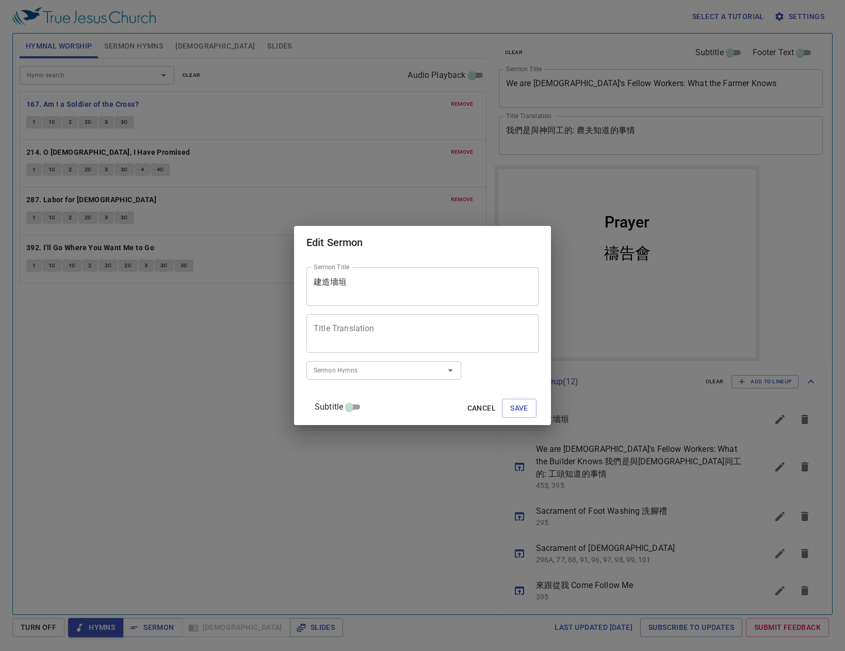
click at [394, 336] on textarea "Title Translation" at bounding box center [423, 334] width 218 height 20
type textarea "Building The Wall"
click at [412, 368] on input "Sermon Hymns" at bounding box center [369, 370] width 118 height 12
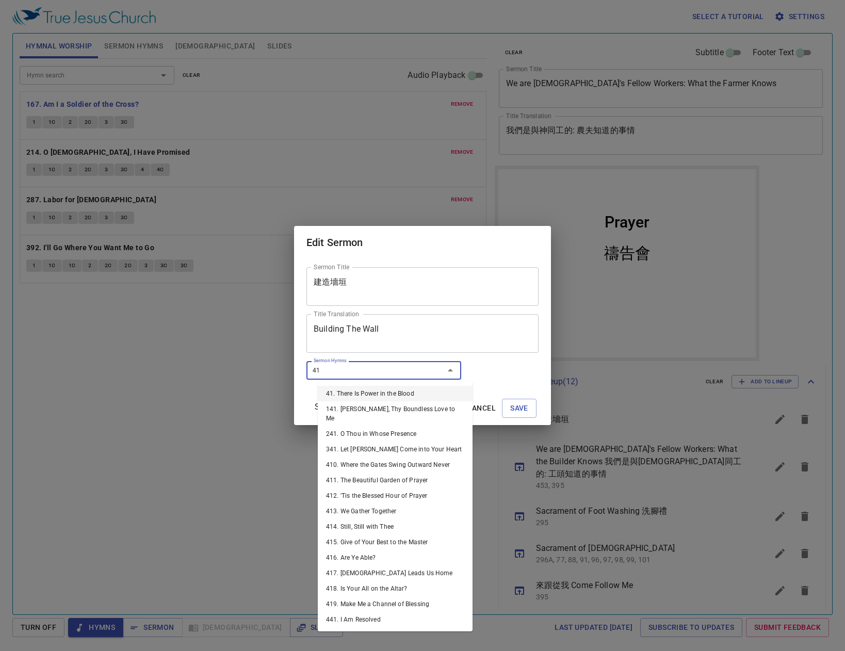
type input "415"
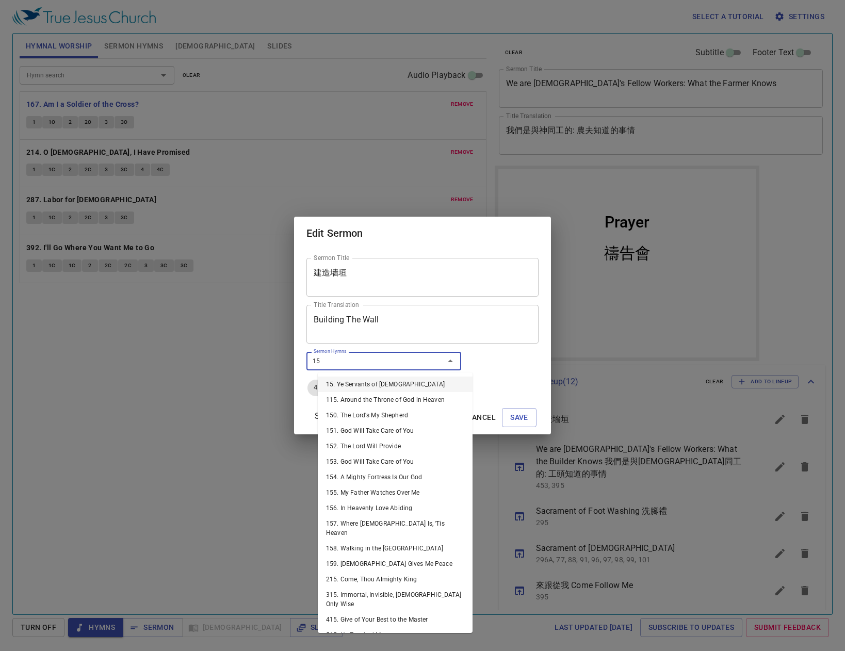
type input "157"
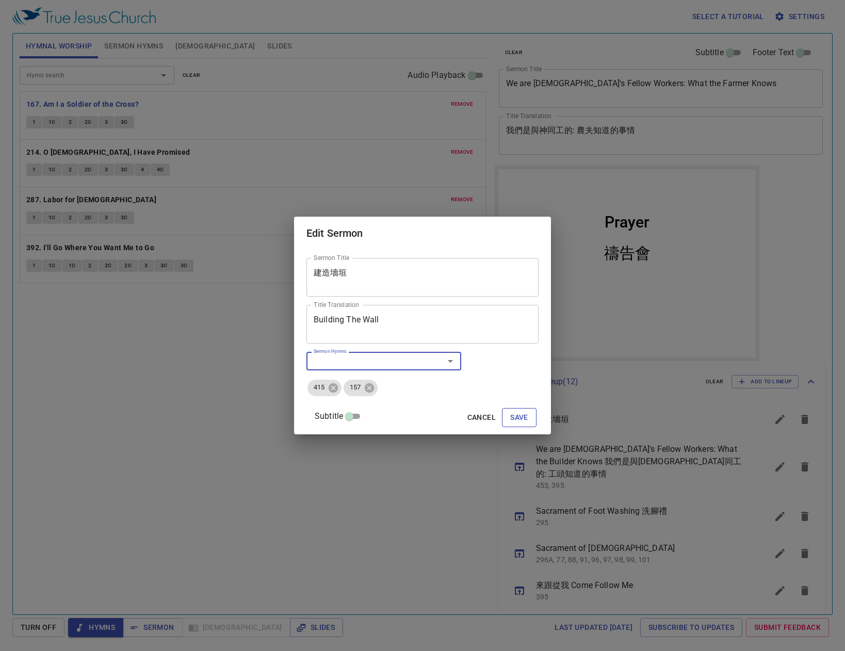
click at [510, 416] on span "Save" at bounding box center [519, 417] width 18 height 13
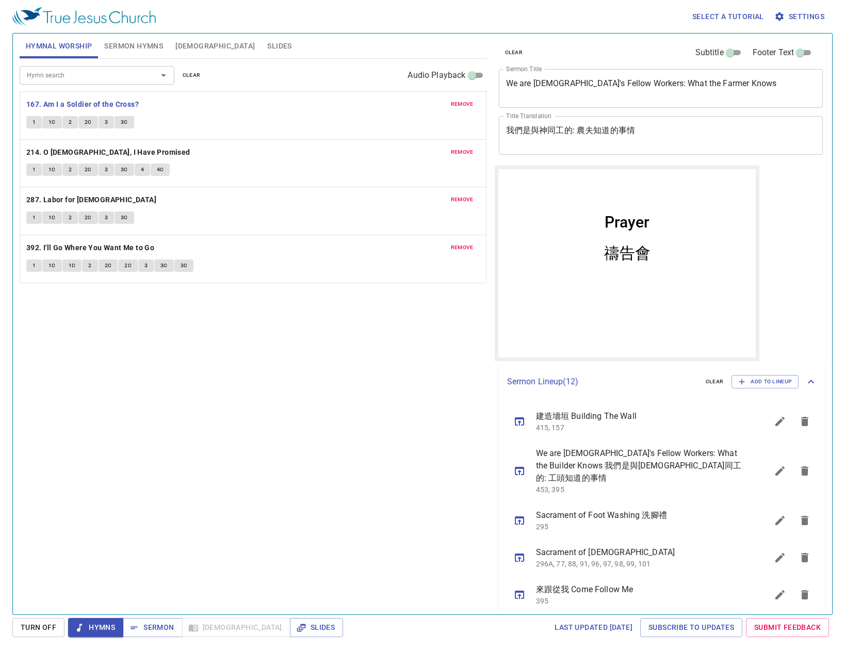
drag, startPoint x: 30, startPoint y: 195, endPoint x: 280, endPoint y: 397, distance: 321.0
click at [280, 397] on div "Hymn search Hymn search clear Audio Playback remove 167. Am I a Soldier of the …" at bounding box center [253, 332] width 467 height 547
click at [36, 123] on button "1" at bounding box center [33, 122] width 15 height 12
click at [45, 120] on button "1C" at bounding box center [52, 122] width 20 height 12
click at [69, 123] on span "2" at bounding box center [70, 122] width 3 height 9
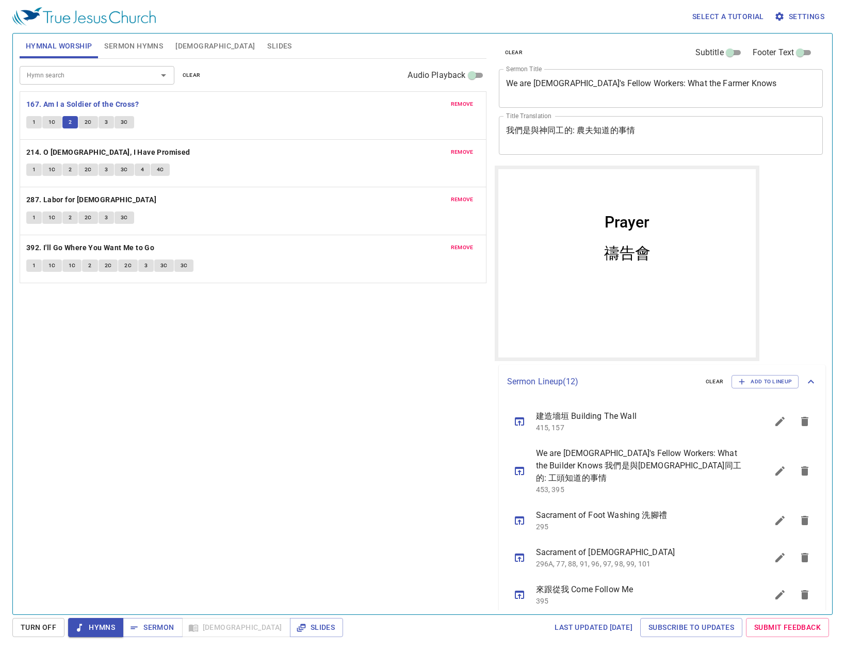
click at [88, 120] on span "2C" at bounding box center [88, 122] width 7 height 9
click at [107, 125] on span "3" at bounding box center [106, 122] width 3 height 9
click at [124, 118] on span "3C" at bounding box center [124, 122] width 7 height 9
click at [68, 155] on b "214. O Jesus, I Have Promised" at bounding box center [108, 152] width 164 height 13
click at [34, 169] on span "1" at bounding box center [34, 169] width 3 height 9
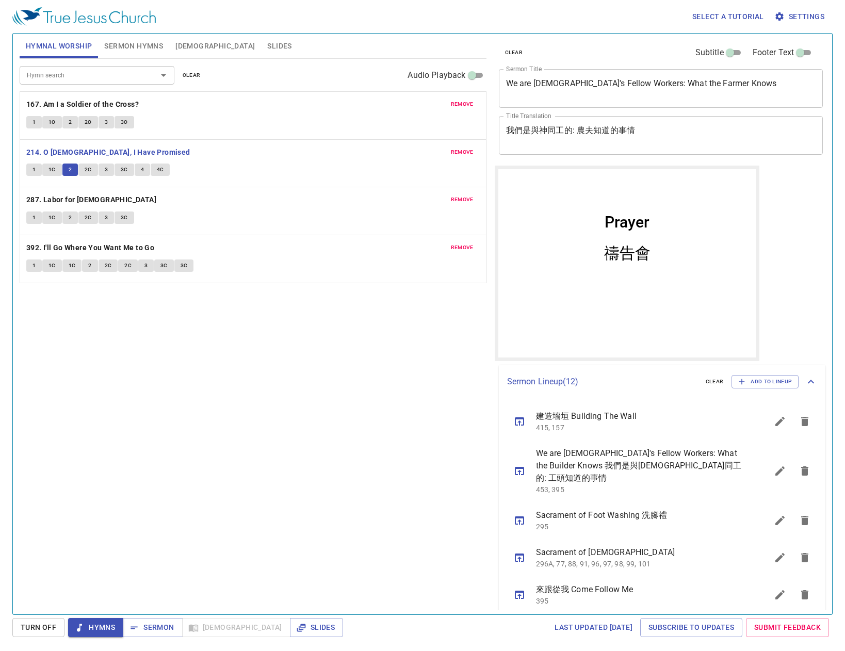
drag, startPoint x: 196, startPoint y: 358, endPoint x: 230, endPoint y: 401, distance: 55.5
click at [196, 357] on div "Hymn search Hymn search clear Audio Playback remove 167. Am I a Soldier of the …" at bounding box center [253, 332] width 467 height 547
click at [86, 169] on span "2C" at bounding box center [88, 169] width 7 height 9
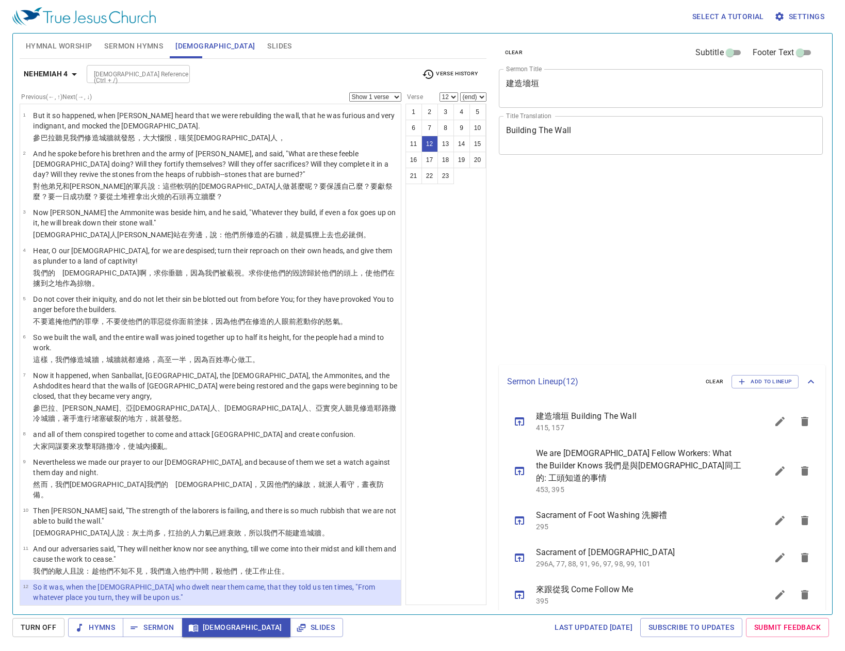
select select "12"
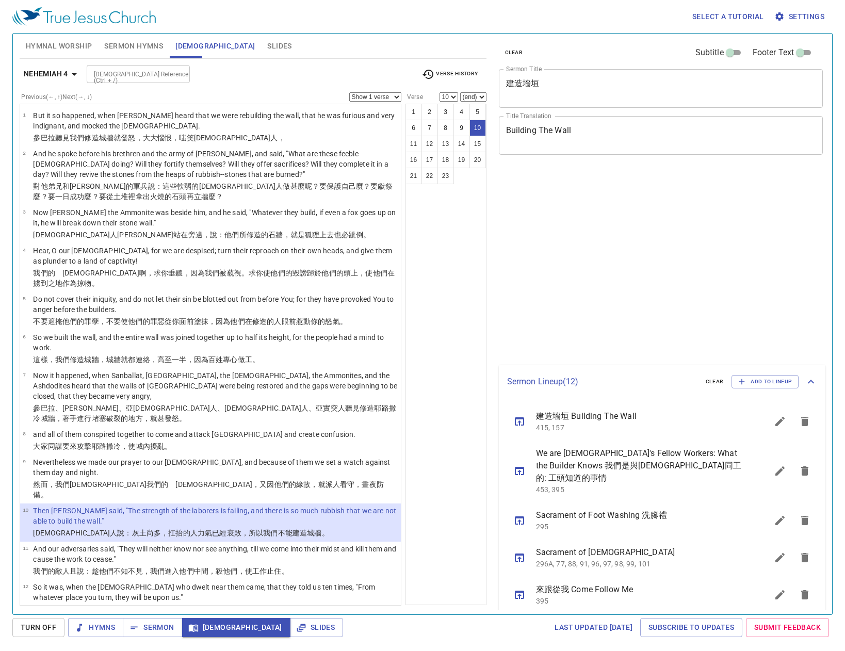
select select "10"
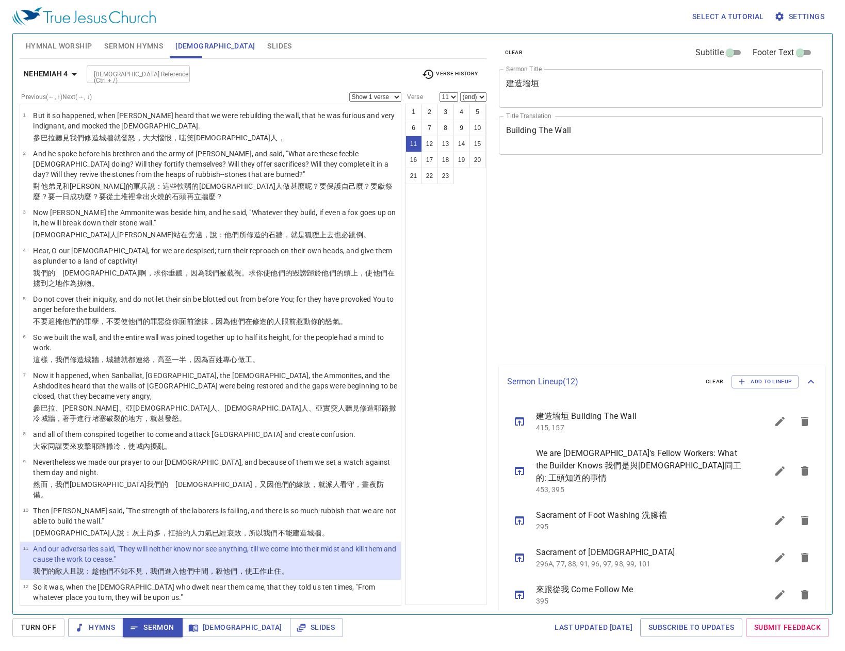
select select "11"
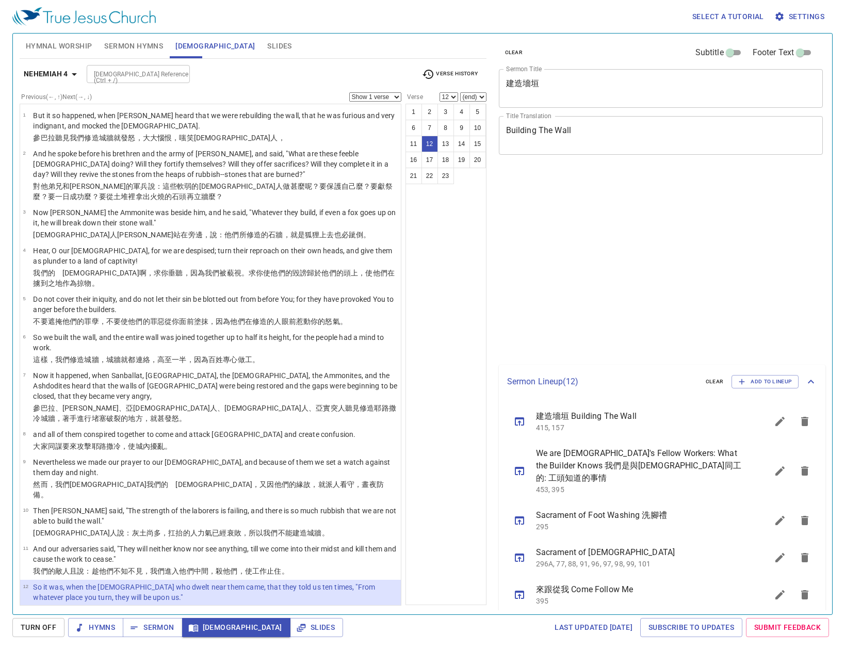
select select "12"
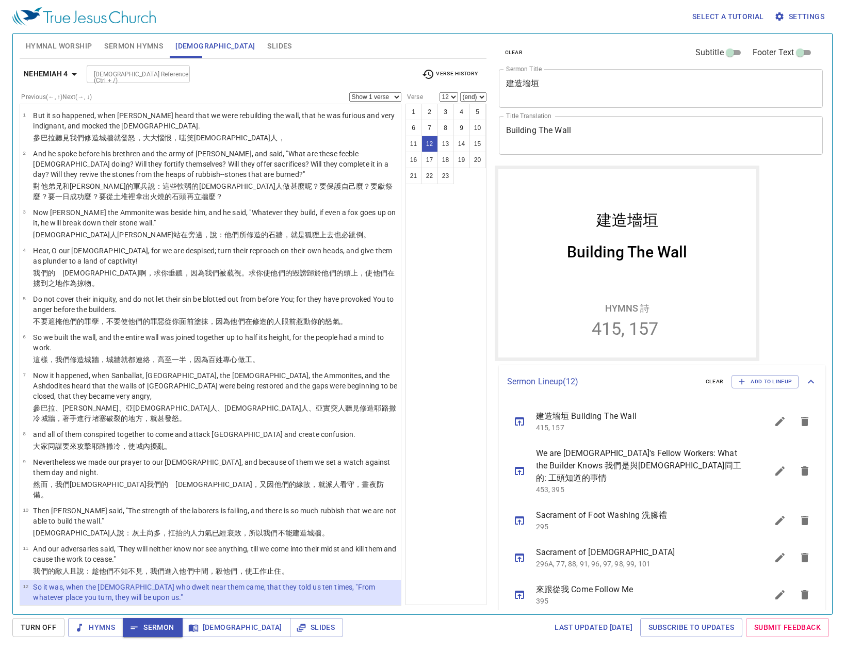
scroll to position [103, 0]
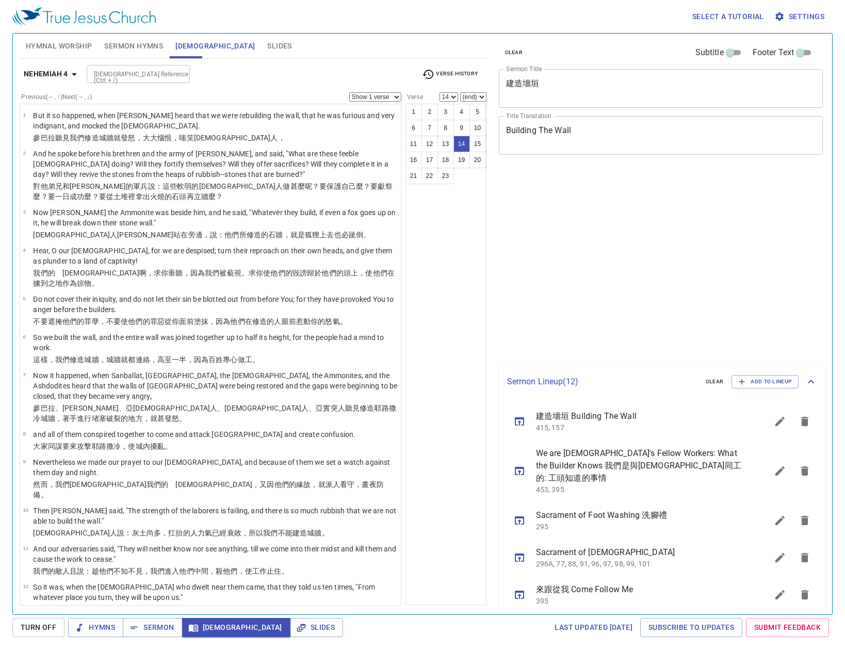
select select "14"
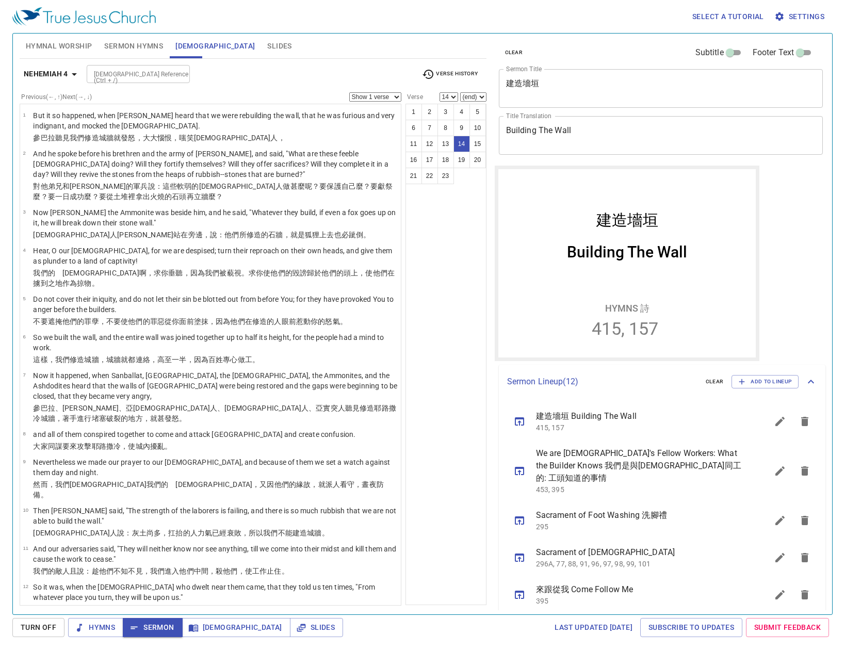
scroll to position [324, 0]
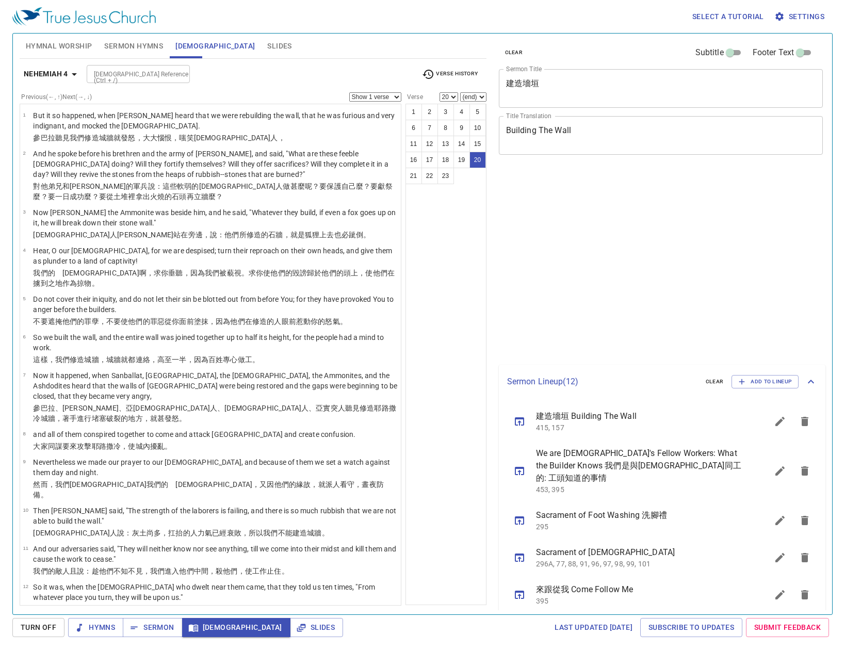
select select "20"
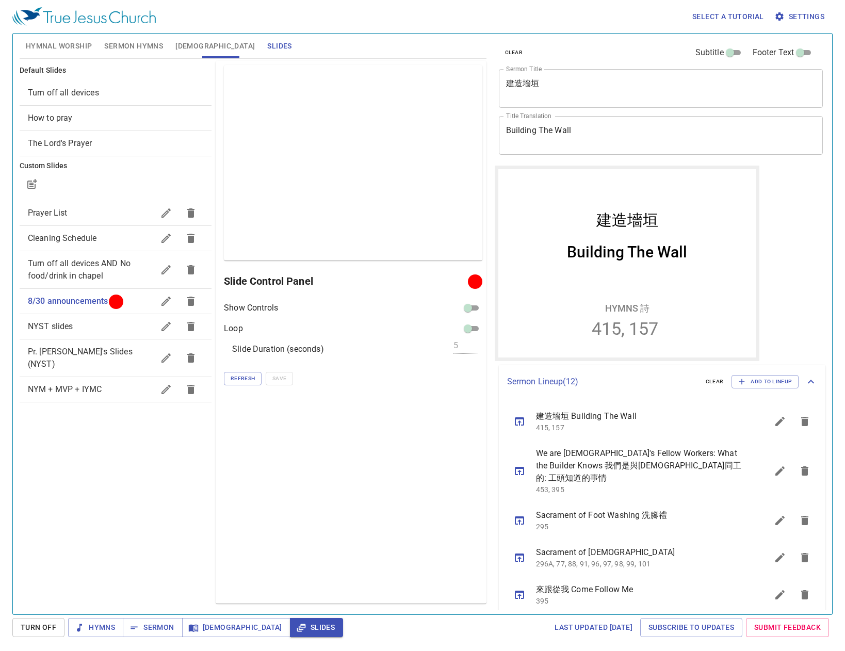
click at [69, 47] on span "Hymnal Worship" at bounding box center [59, 46] width 67 height 13
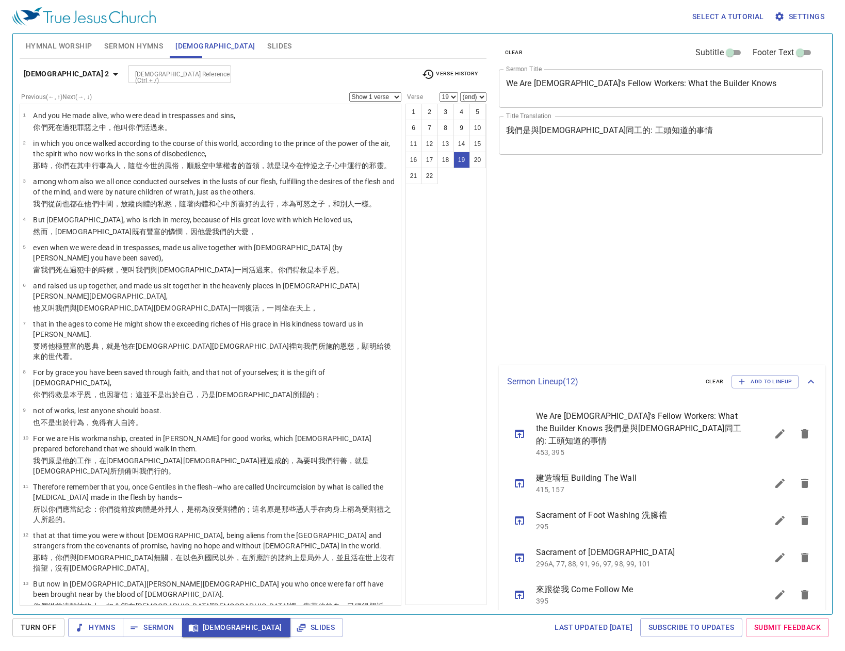
select select "19"
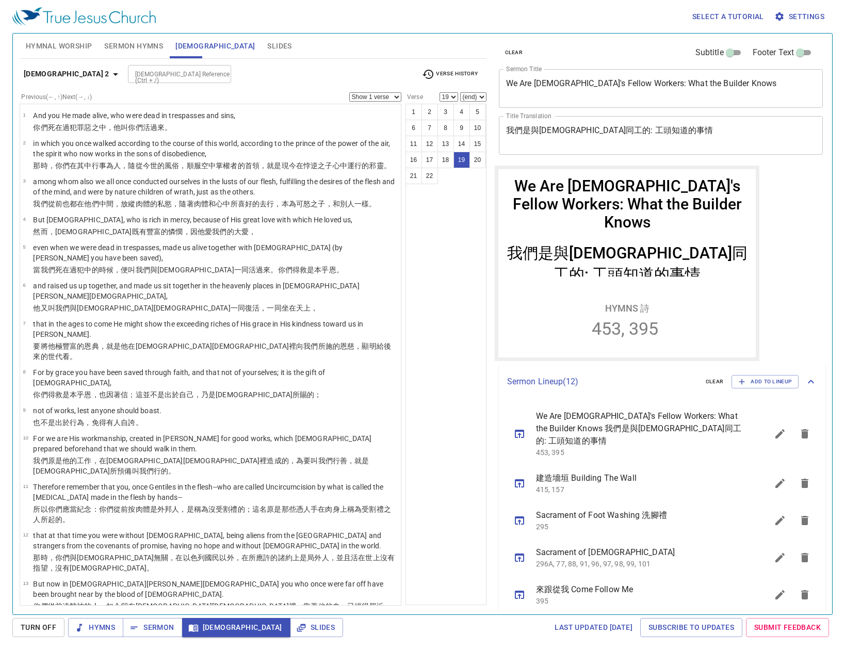
scroll to position [254, 0]
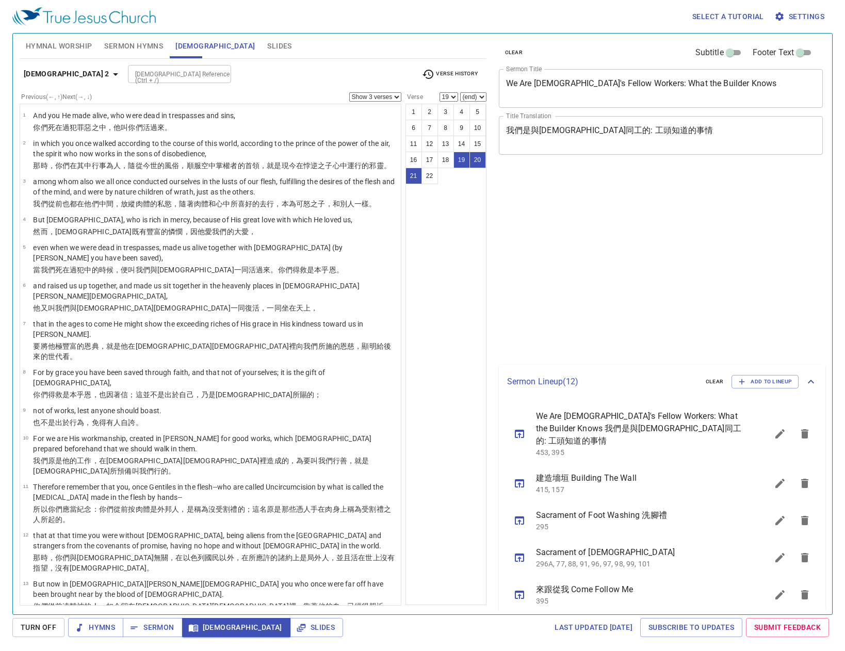
select select "3"
select select "19"
select select "3"
select select "19"
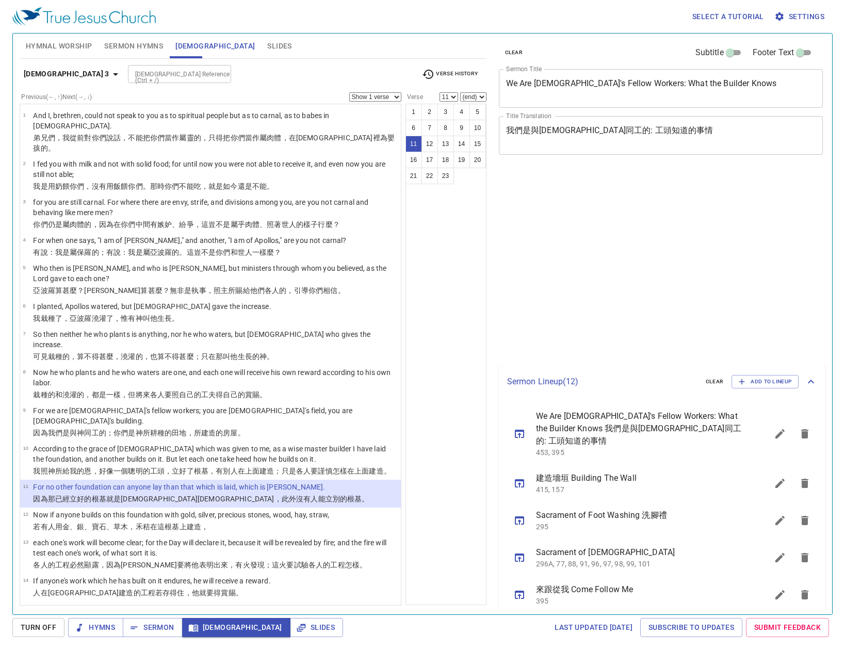
select select "11"
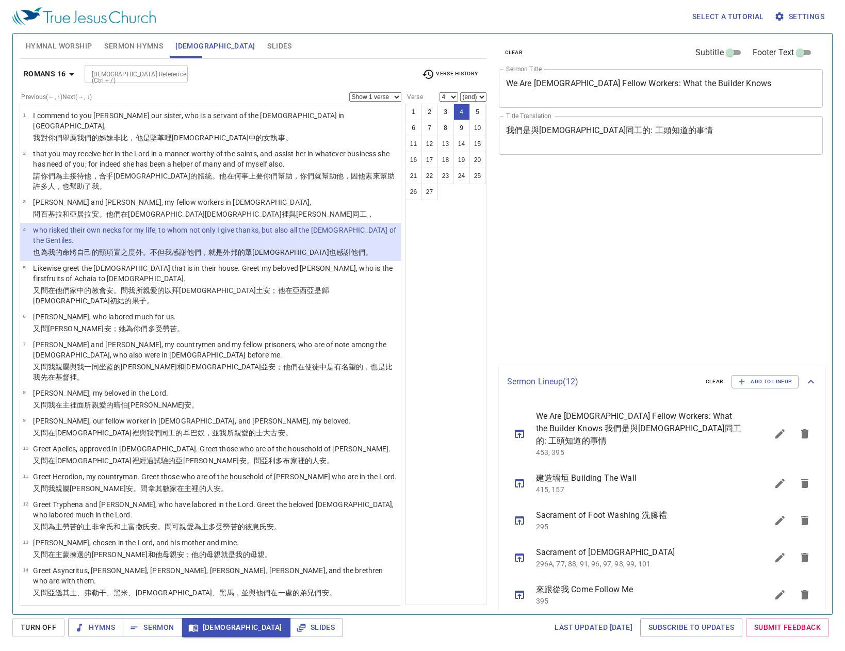
select select "4"
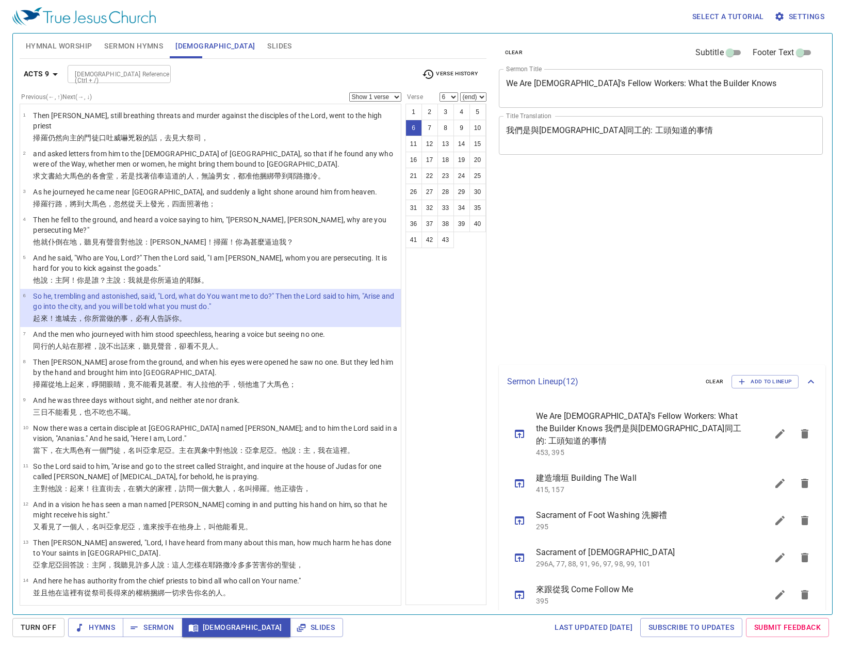
select select "6"
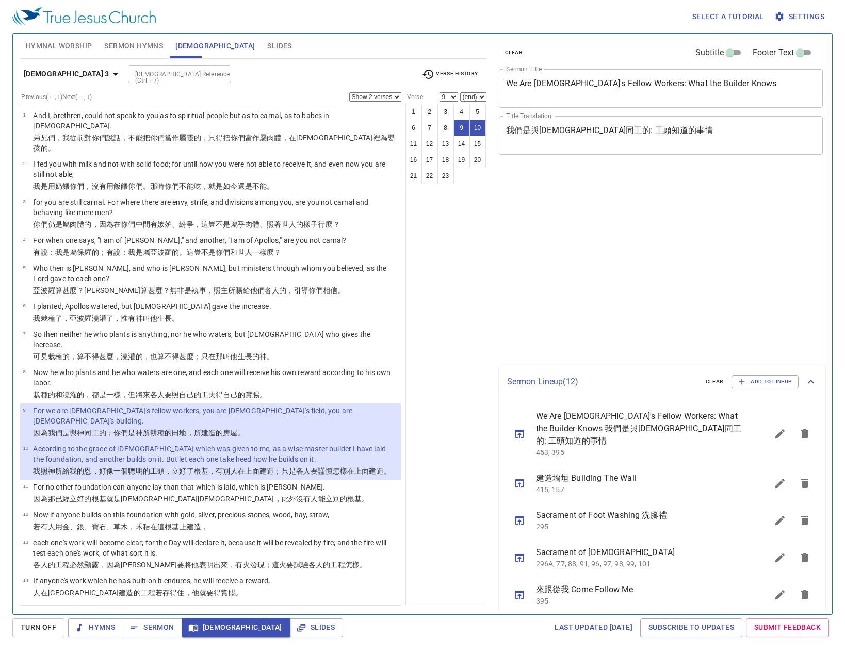
select select "2"
select select "9"
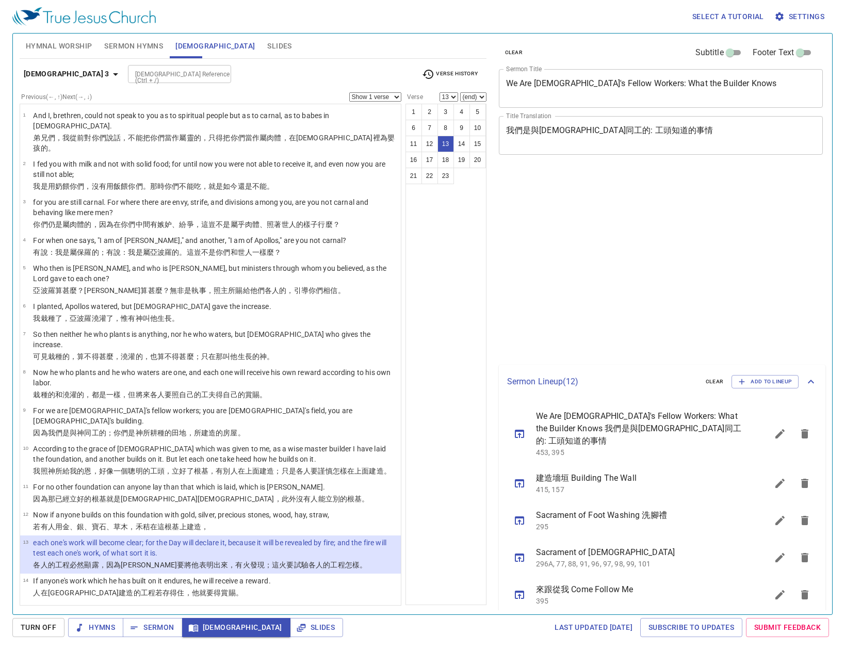
select select "13"
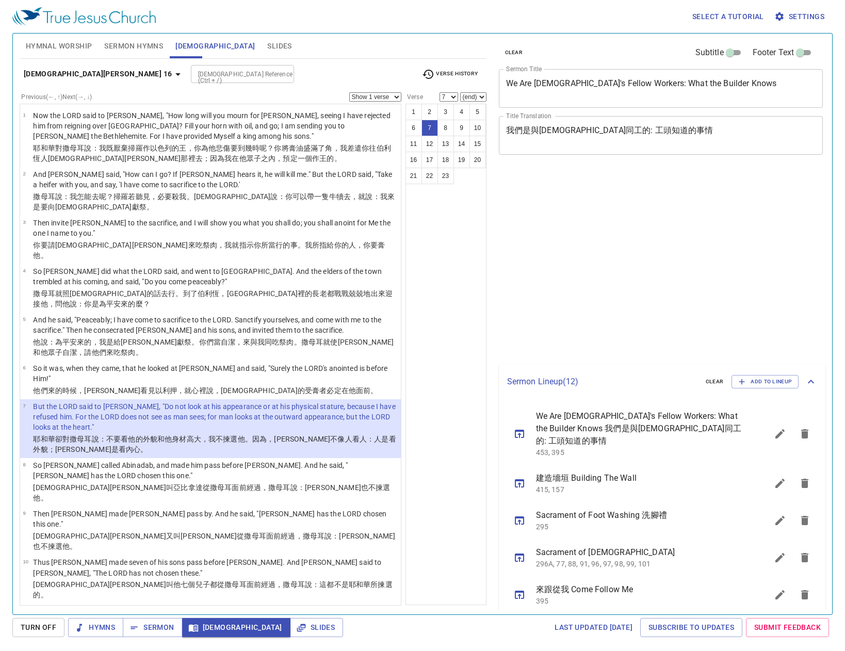
select select "7"
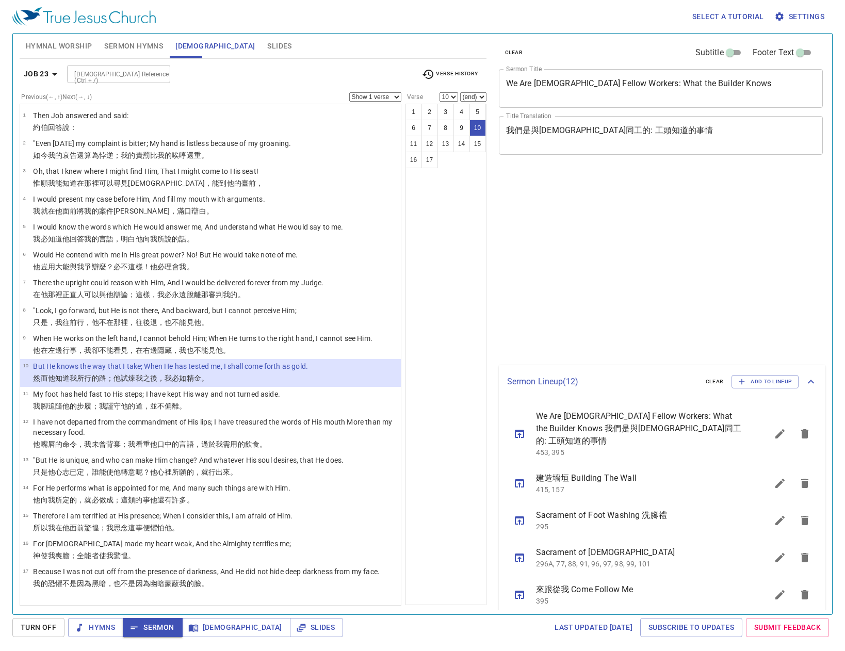
select select "10"
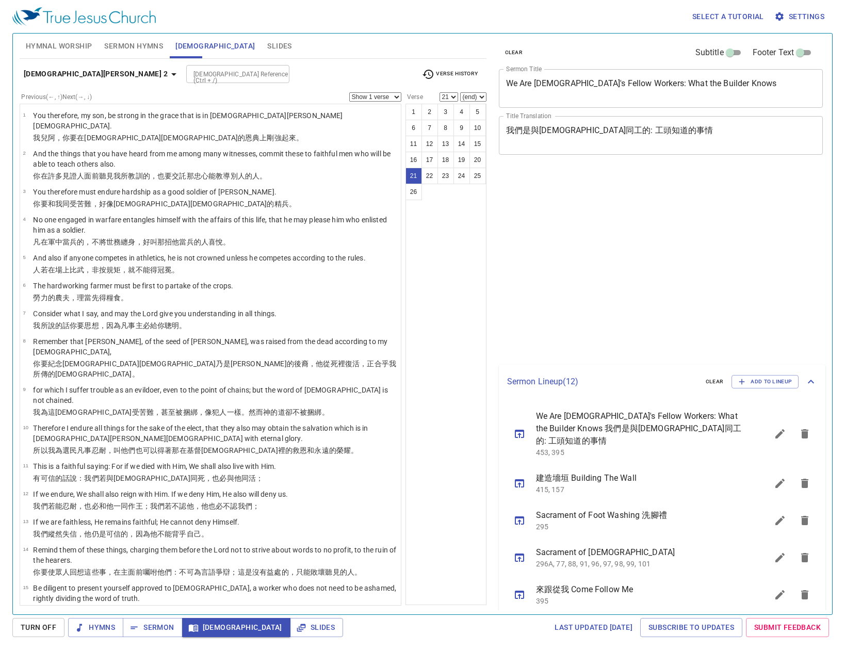
select select "21"
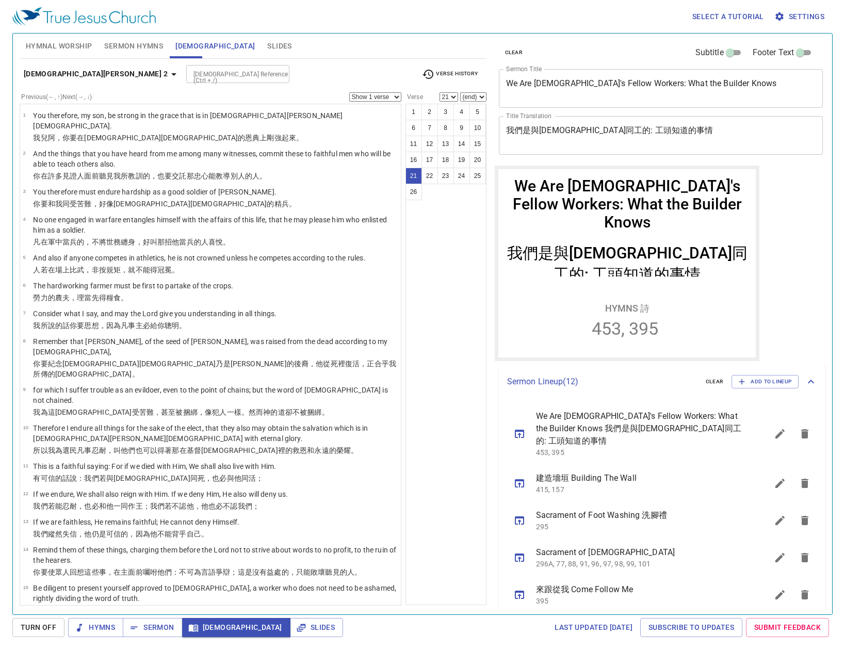
scroll to position [356, 0]
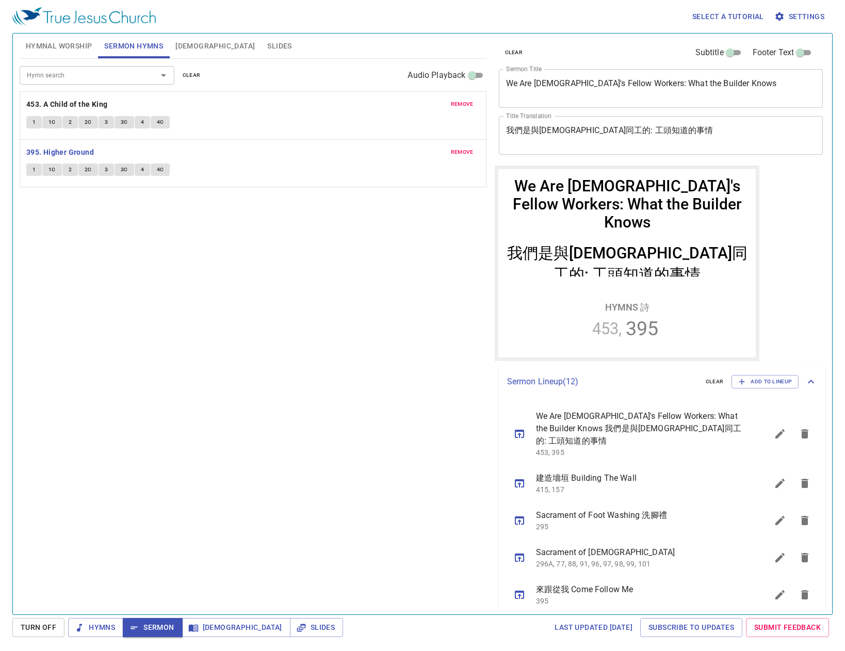
click at [35, 167] on span "1" at bounding box center [34, 169] width 3 height 9
click at [27, 176] on div "1 1C 2 2C 3 3C 4 4C" at bounding box center [253, 171] width 454 height 15
click at [52, 151] on b "395. Higher Ground" at bounding box center [60, 152] width 68 height 13
